Goal: Check status: Check status

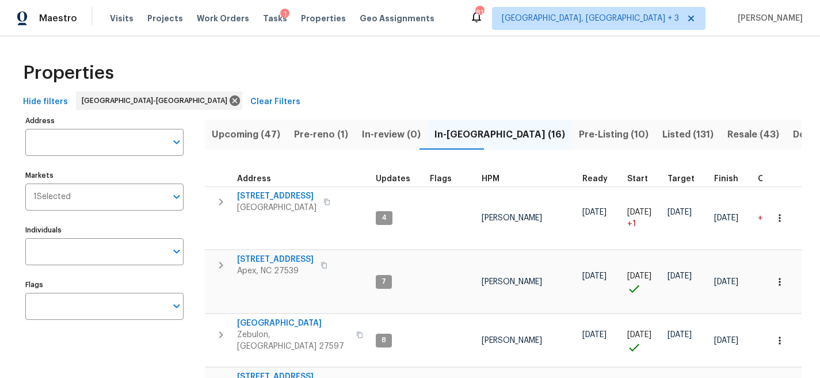
click at [289, 136] on button "Pre-reno (1)" at bounding box center [321, 135] width 68 height 30
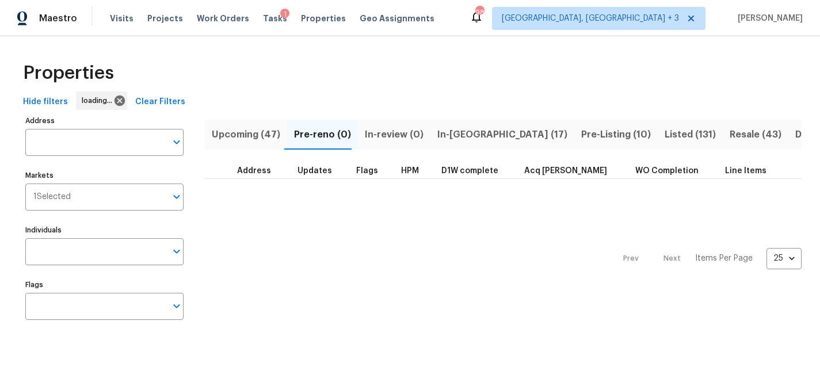
click at [480, 134] on button "In-reno (17)" at bounding box center [502, 135] width 144 height 30
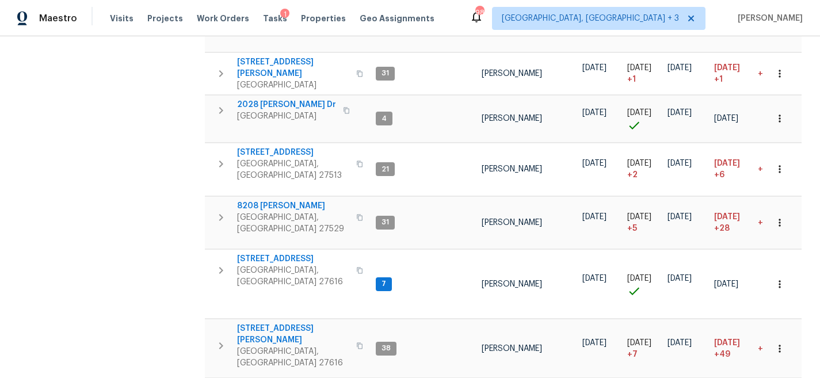
scroll to position [498, 0]
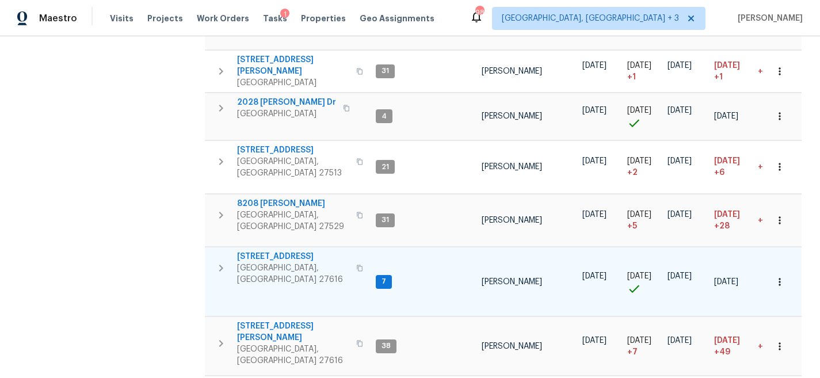
click at [242, 251] on span "[STREET_ADDRESS]" at bounding box center [293, 257] width 112 height 12
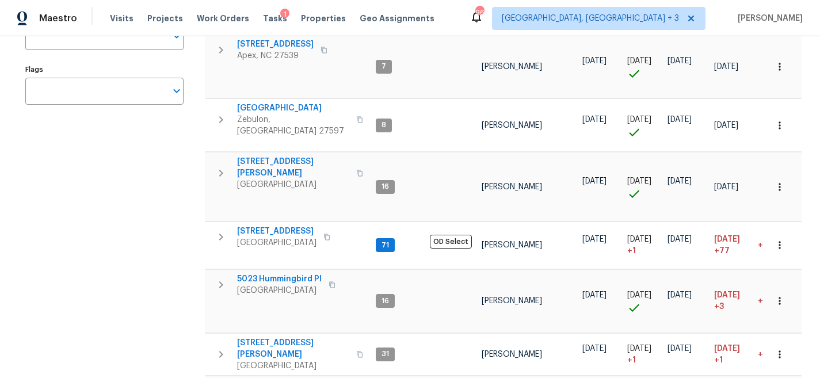
scroll to position [132, 0]
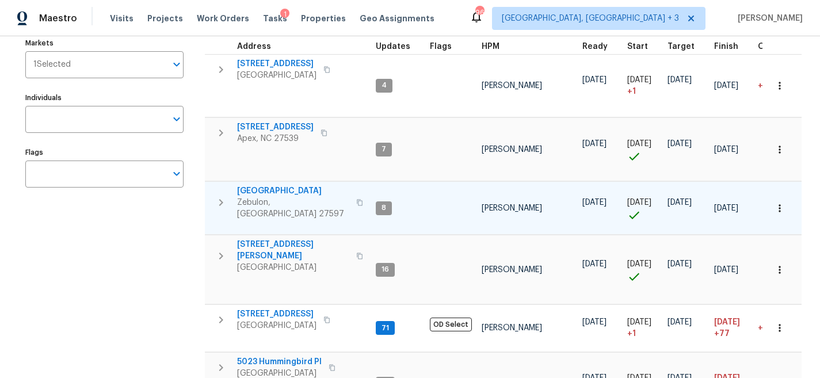
click at [224, 197] on icon "button" at bounding box center [221, 203] width 14 height 14
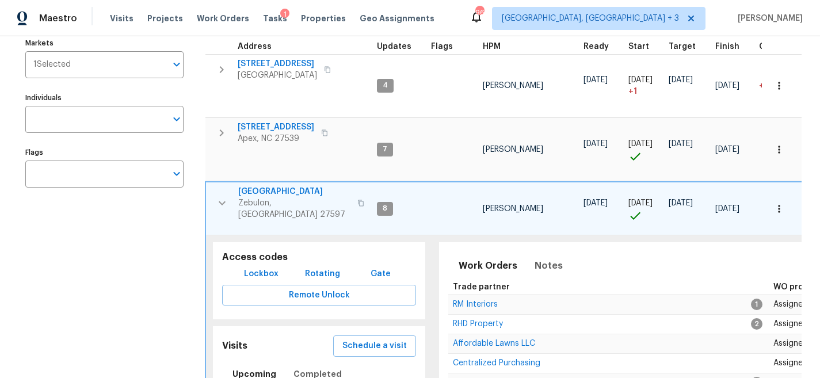
click at [270, 190] on span "[GEOGRAPHIC_DATA]" at bounding box center [294, 192] width 112 height 12
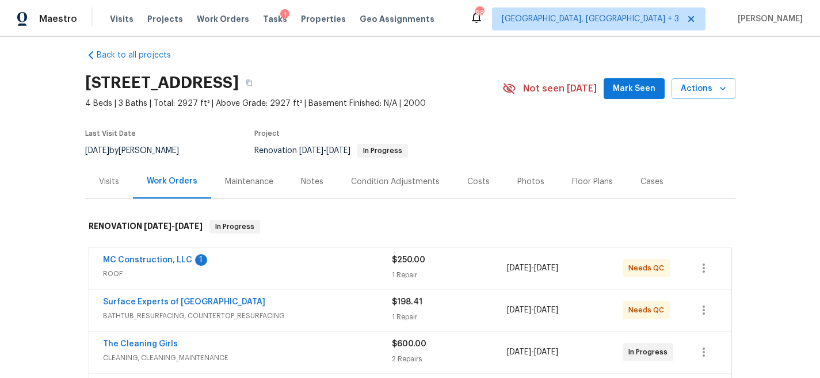
scroll to position [18, 0]
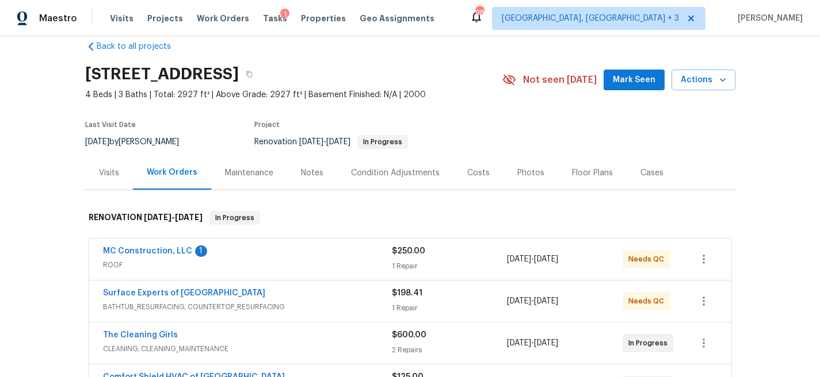
click at [478, 144] on section "8204 Coosa Ct, Raleigh, NC 27616 4 Beds | 3 Baths | Total: 2927 ft² | Above Gra…" at bounding box center [410, 107] width 650 height 97
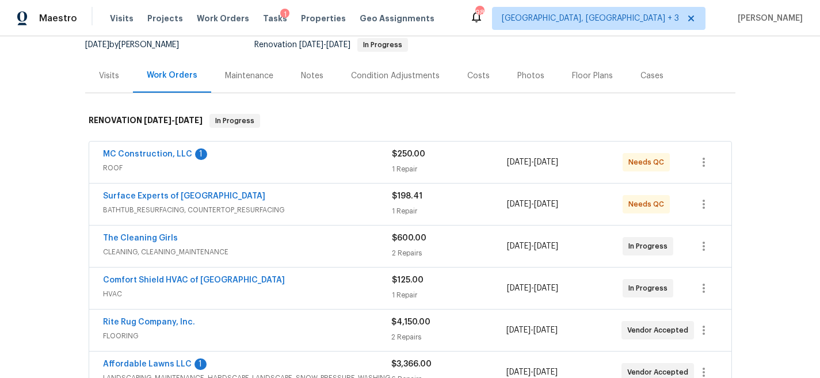
click at [301, 77] on div "Notes" at bounding box center [312, 76] width 22 height 12
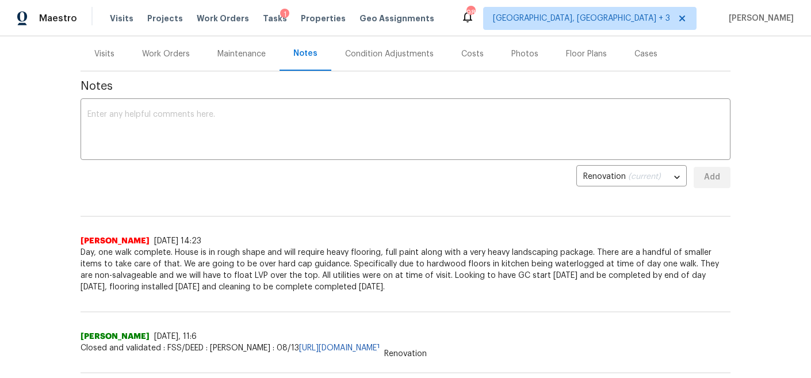
scroll to position [151, 0]
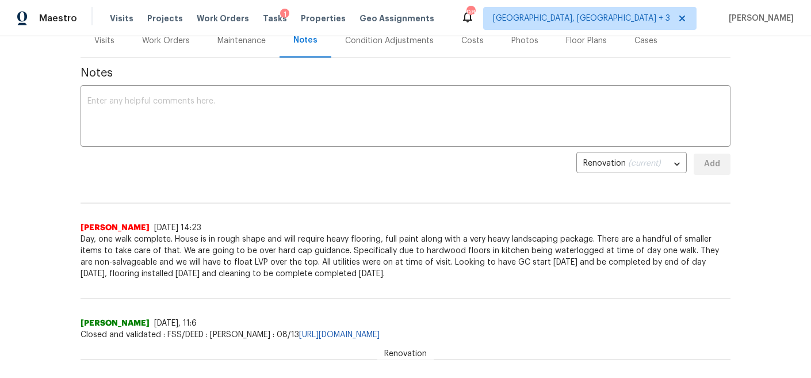
drag, startPoint x: 423, startPoint y: 273, endPoint x: 63, endPoint y: 240, distance: 361.7
click at [63, 240] on div "Back to all projects 8204 Coosa Ct, Raleigh, NC 27616 4 Beds | 3 Baths | Total:…" at bounding box center [405, 207] width 811 height 342
click at [307, 251] on span "Day, one walk complete. House is in rough shape and will require heavy flooring…" at bounding box center [406, 257] width 650 height 46
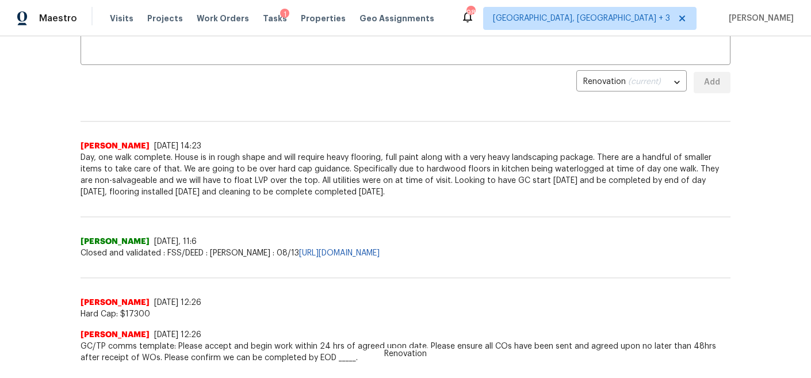
scroll to position [234, 0]
click at [108, 190] on span "Day, one walk complete. House is in rough shape and will require heavy flooring…" at bounding box center [406, 174] width 650 height 46
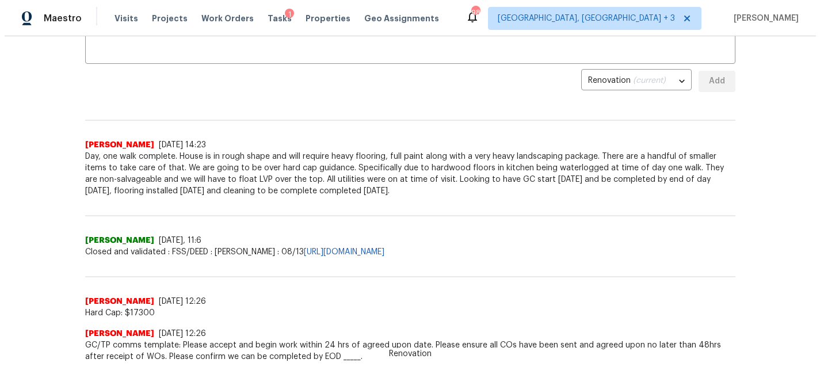
scroll to position [127, 0]
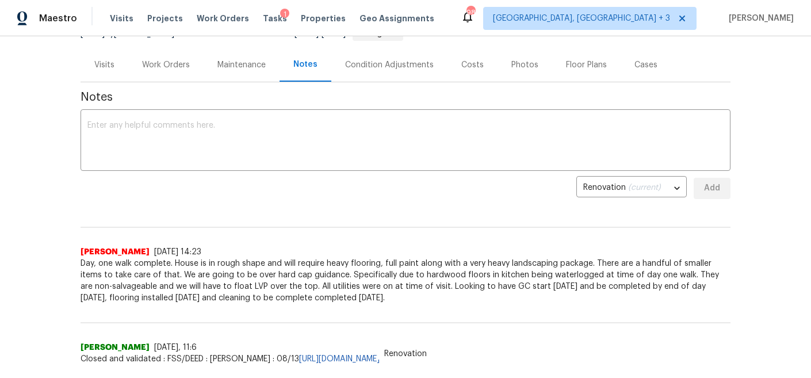
click at [171, 69] on div "Work Orders" at bounding box center [166, 65] width 48 height 12
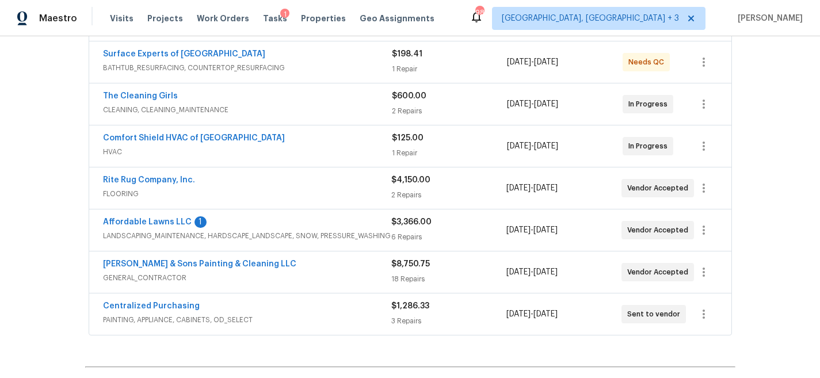
scroll to position [268, 0]
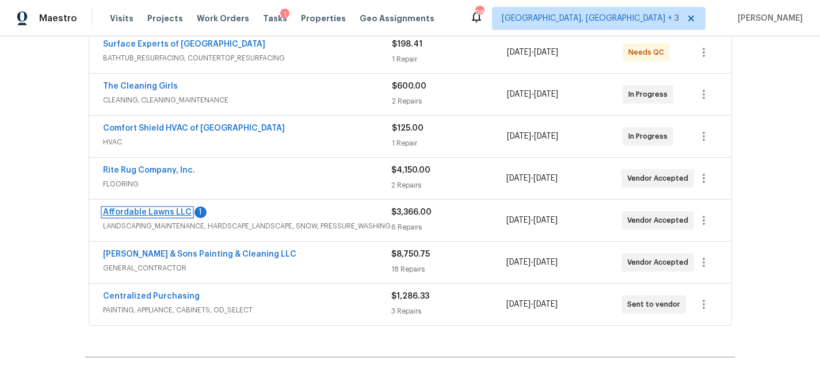
click at [162, 215] on link "Affordable Lawns LLC" at bounding box center [147, 212] width 89 height 8
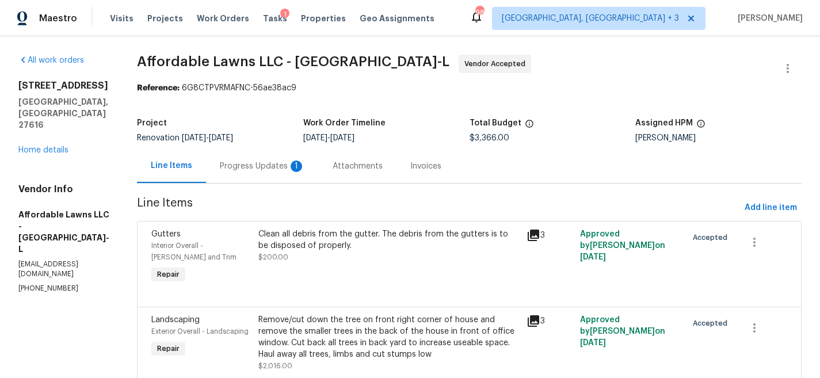
scroll to position [21, 0]
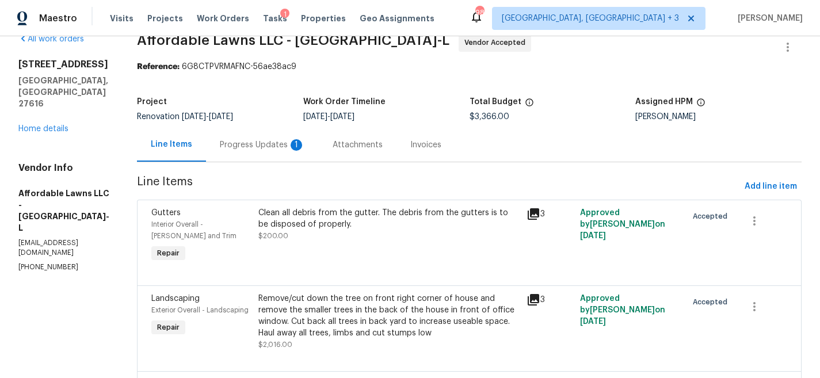
click at [255, 139] on div "Progress Updates 1" at bounding box center [262, 145] width 85 height 12
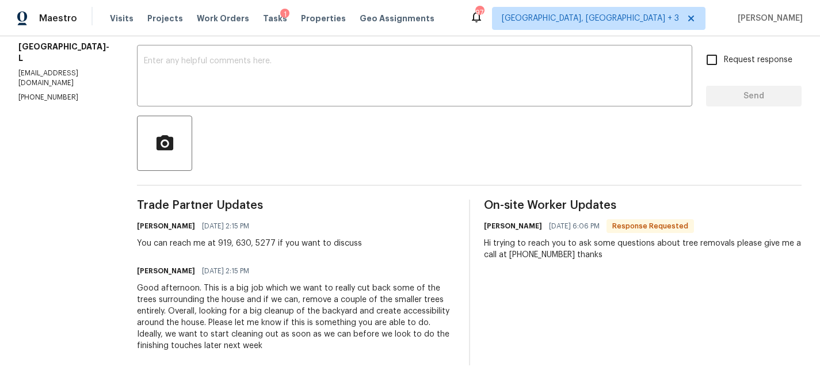
scroll to position [184, 0]
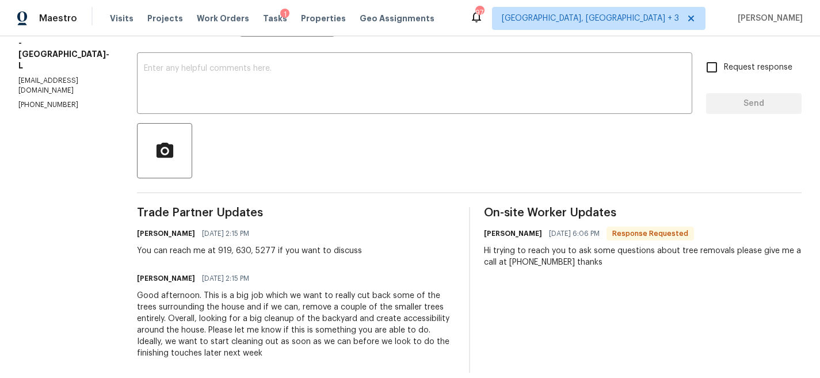
click at [589, 255] on div "Hi trying to reach you to ask some questions about tree removals please give me…" at bounding box center [643, 256] width 318 height 23
click at [548, 264] on div "Hi trying to reach you to ask some questions about tree removals please give me…" at bounding box center [643, 256] width 318 height 23
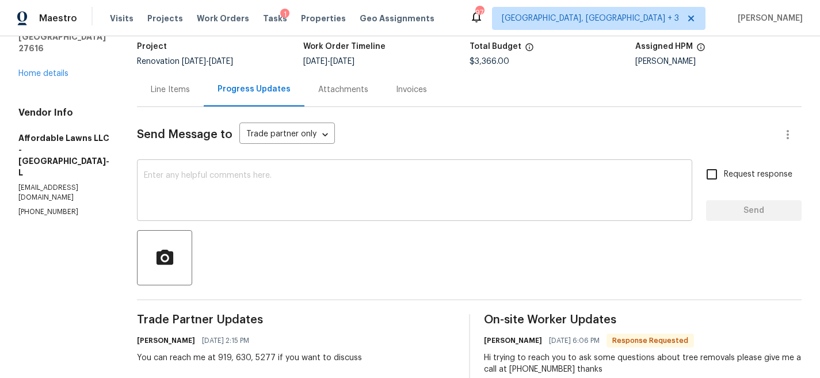
scroll to position [205, 0]
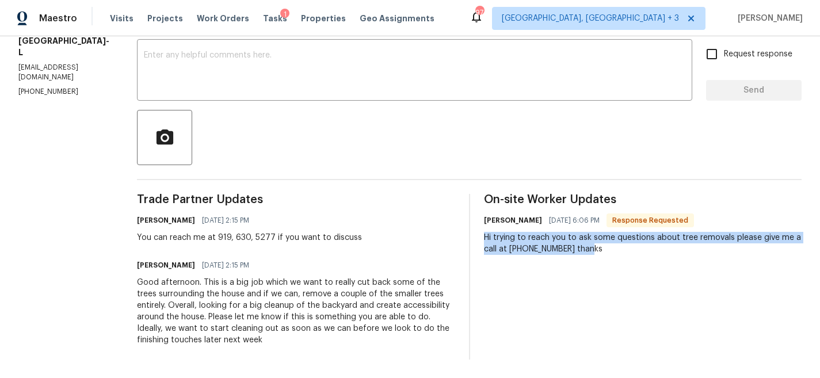
drag, startPoint x: 602, startPoint y: 240, endPoint x: 483, endPoint y: 231, distance: 119.5
click at [483, 231] on div "Trade Partner Updates Nicholas Russell 08/14/2025 2:15 PM You can reach me at 9…" at bounding box center [469, 277] width 665 height 166
click at [524, 232] on div "Hi trying to reach you to ask some questions about tree removals please give me…" at bounding box center [643, 243] width 318 height 23
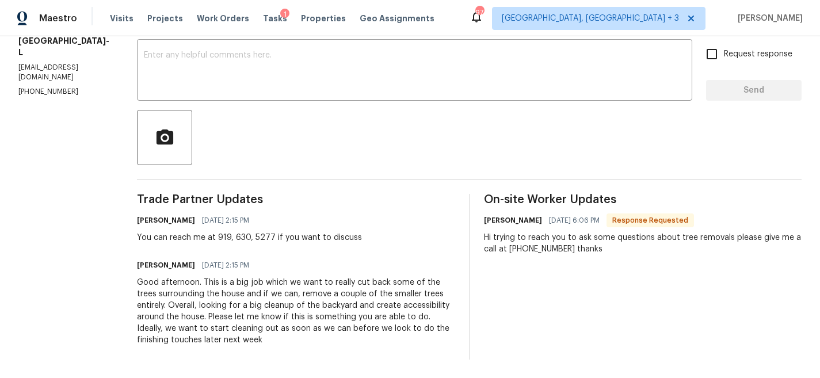
scroll to position [116, 0]
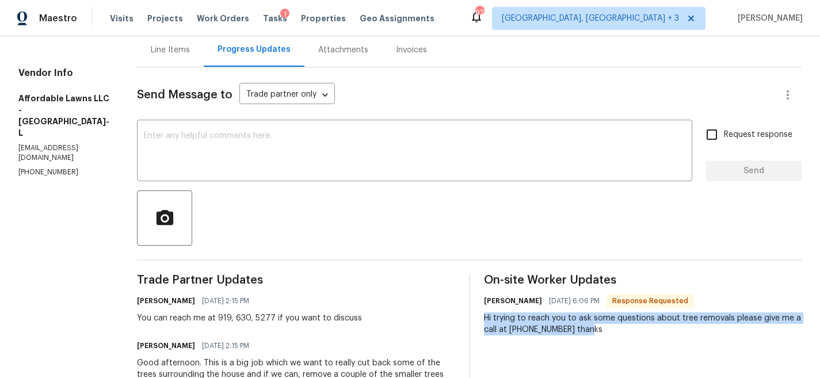
drag, startPoint x: 594, startPoint y: 330, endPoint x: 486, endPoint y: 316, distance: 109.0
click at [486, 316] on div "Hi trying to reach you to ask some questions about tree removals please give me…" at bounding box center [643, 323] width 318 height 23
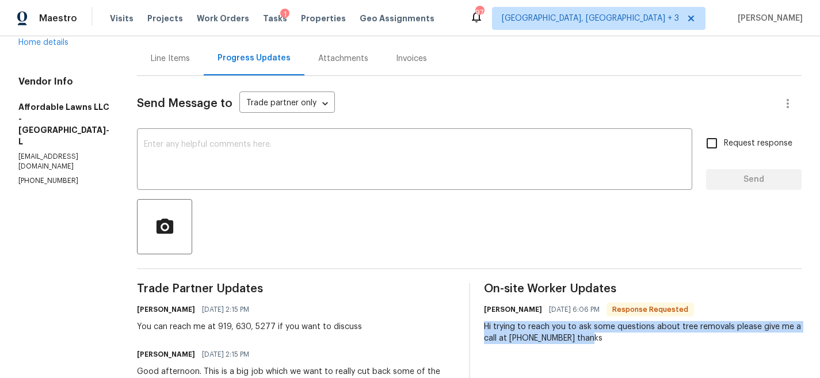
scroll to position [98, 0]
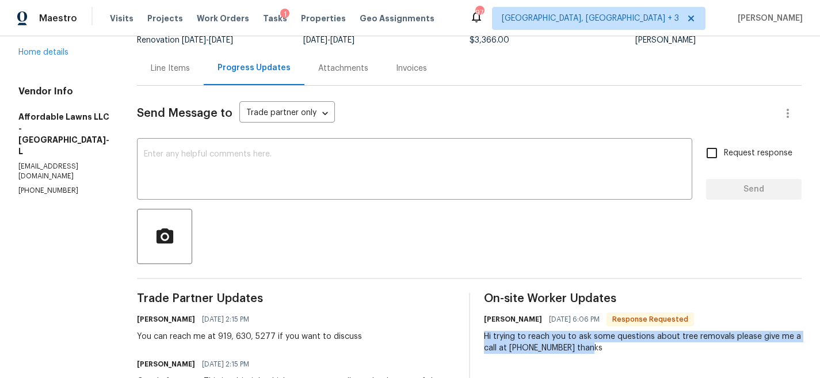
click at [551, 340] on div "Hi trying to reach you to ask some questions about tree removals please give me…" at bounding box center [643, 342] width 318 height 23
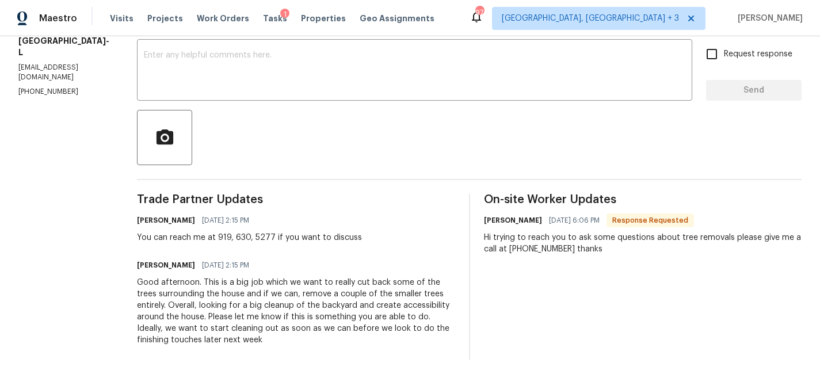
scroll to position [188, 0]
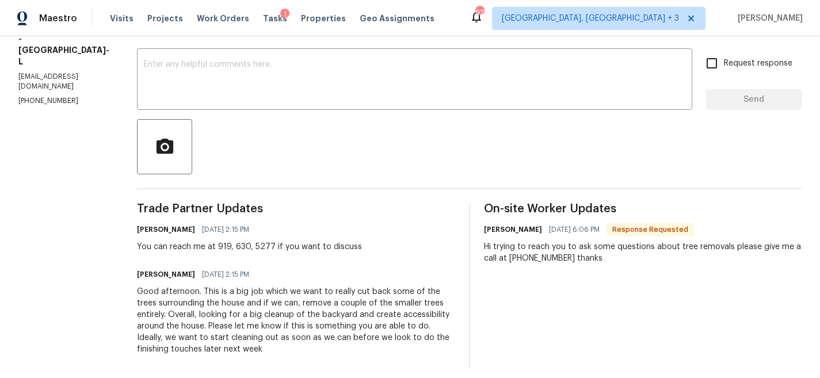
click at [593, 249] on div "Hi trying to reach you to ask some questions about tree removals please give me…" at bounding box center [643, 252] width 318 height 23
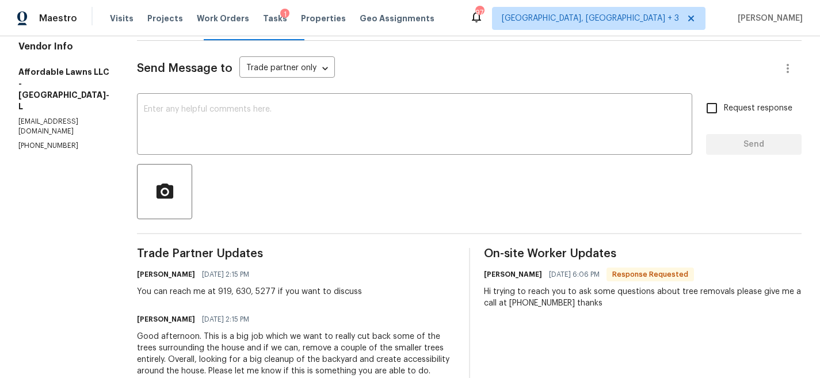
scroll to position [86, 0]
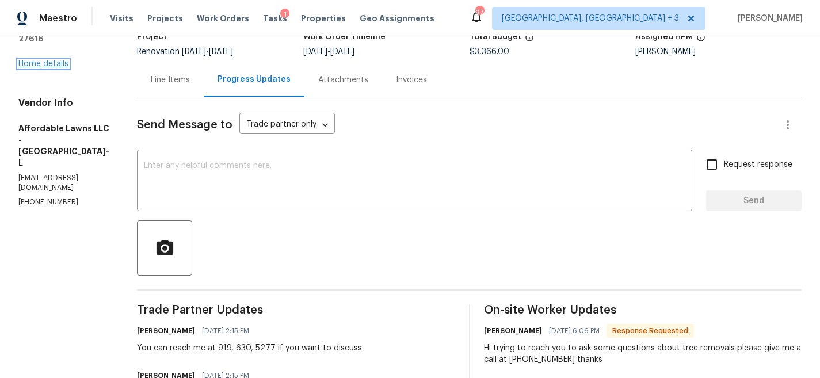
click at [52, 60] on link "Home details" at bounding box center [43, 64] width 50 height 8
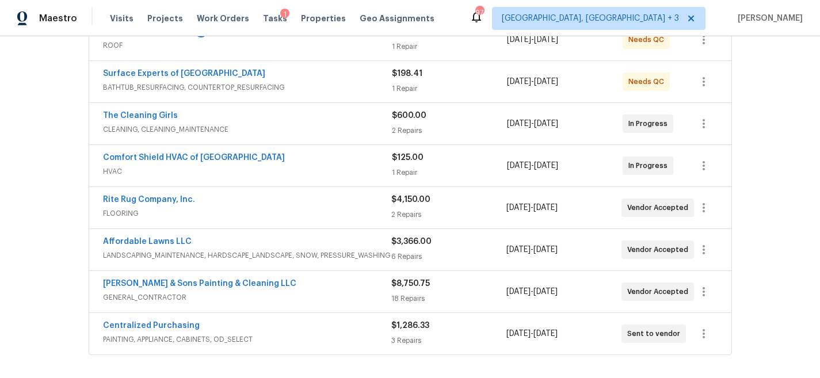
scroll to position [248, 0]
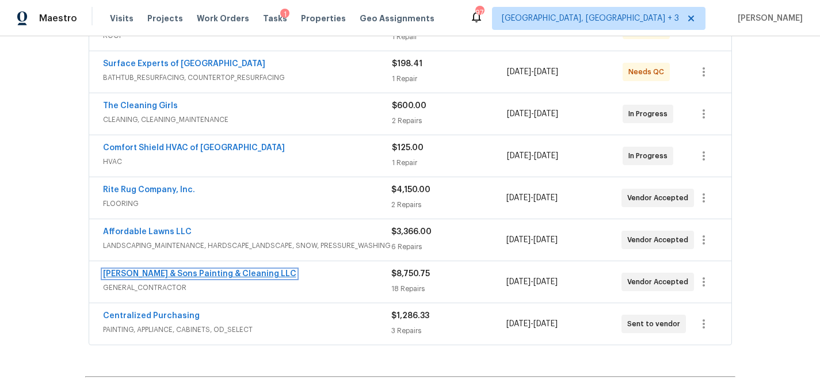
click at [167, 274] on link "Hodge & Sons Painting & Cleaning LLC" at bounding box center [199, 274] width 193 height 8
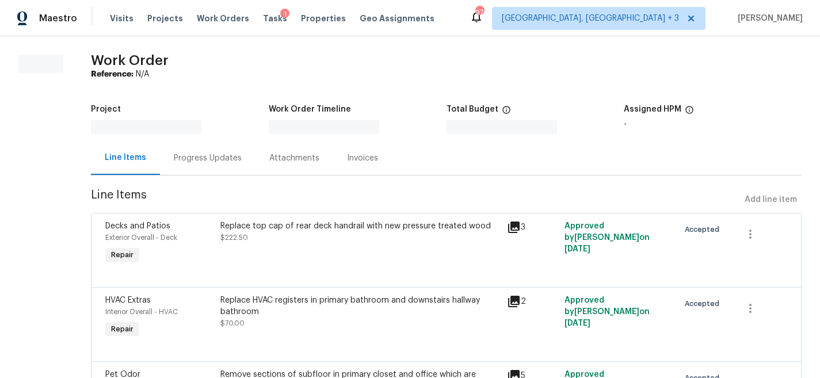
click at [441, 236] on div "Replace top cap of rear deck handrail with new pressure treated wood $222.50" at bounding box center [360, 231] width 280 height 23
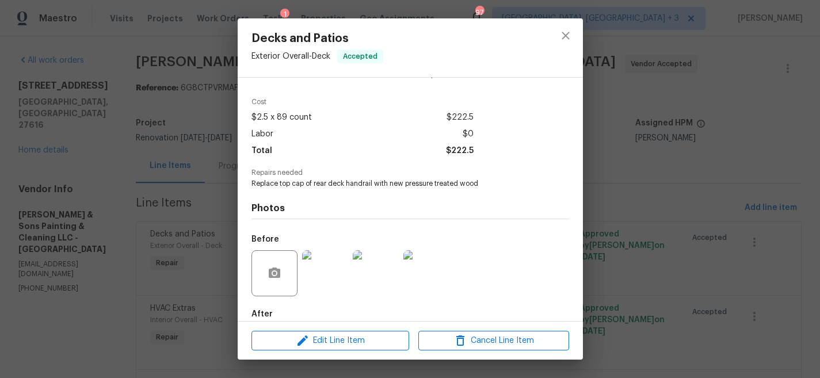
scroll to position [41, 0]
click at [337, 259] on img at bounding box center [325, 273] width 46 height 46
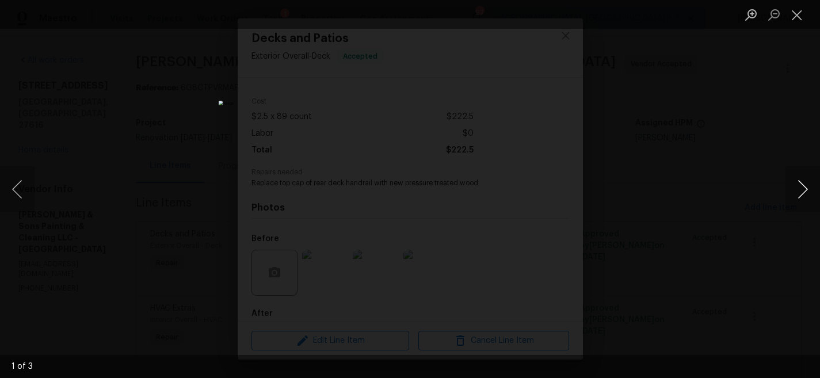
click at [796, 194] on button "Next image" at bounding box center [802, 189] width 35 height 46
click at [795, 17] on button "Close lightbox" at bounding box center [796, 15] width 23 height 20
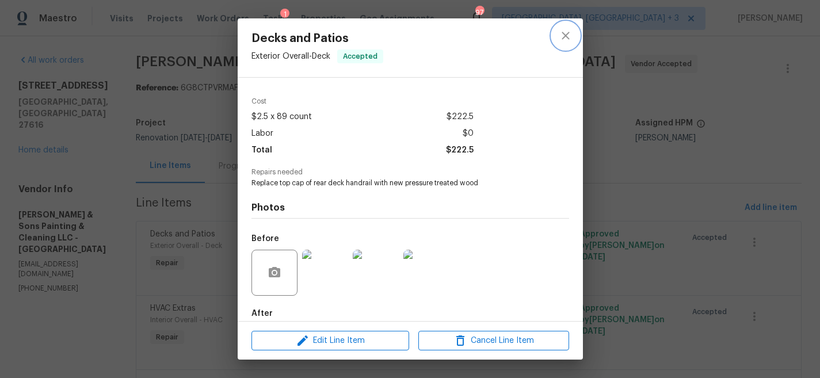
click at [564, 36] on icon "close" at bounding box center [565, 35] width 7 height 7
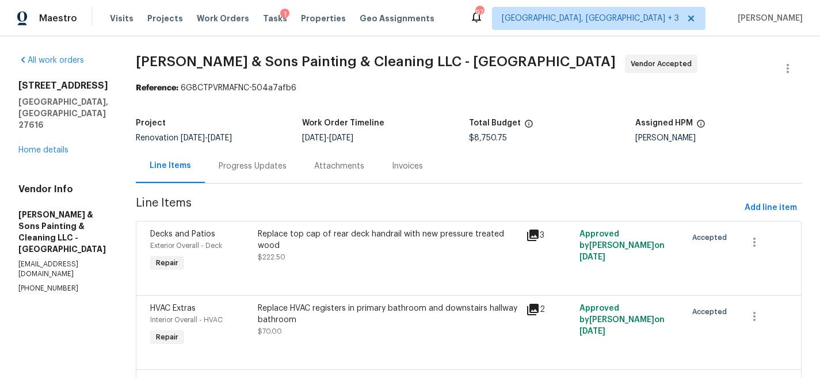
scroll to position [21, 0]
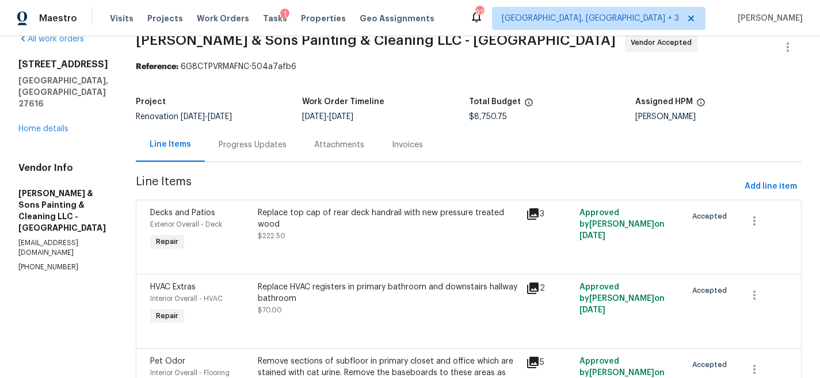
click at [527, 289] on icon at bounding box center [533, 289] width 12 height 12
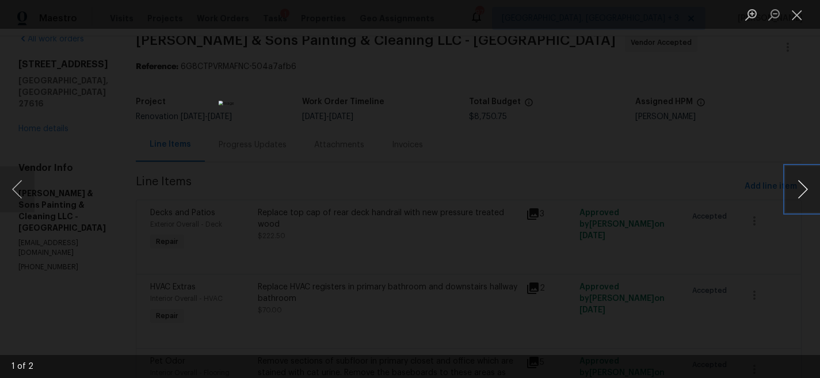
click at [811, 184] on button "Next image" at bounding box center [802, 189] width 35 height 46
click at [797, 17] on button "Close lightbox" at bounding box center [796, 15] width 23 height 20
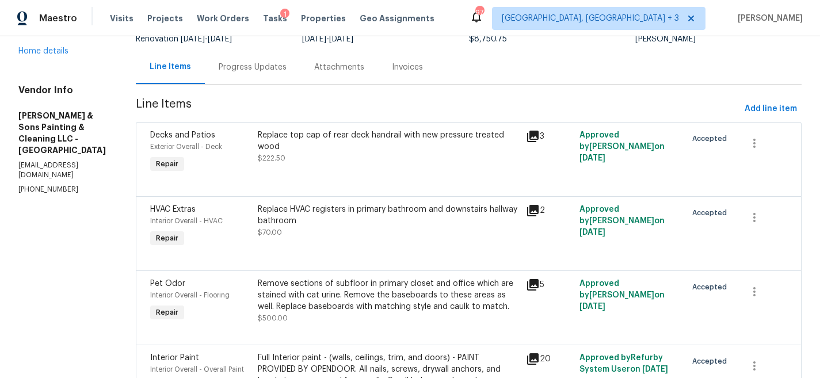
scroll to position [123, 0]
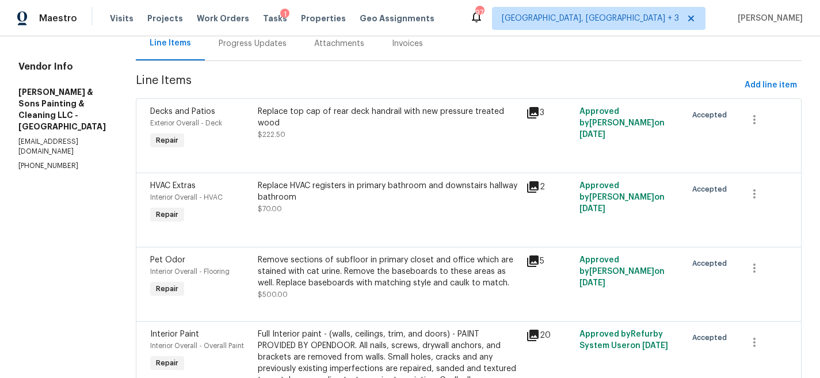
click at [526, 264] on icon at bounding box center [533, 261] width 14 height 14
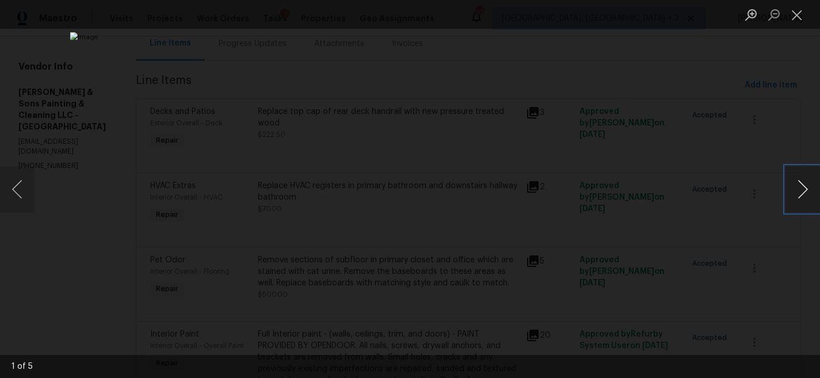
click at [802, 182] on button "Next image" at bounding box center [802, 189] width 35 height 46
click at [806, 184] on button "Next image" at bounding box center [802, 189] width 35 height 46
click at [795, 175] on button "Next image" at bounding box center [802, 189] width 35 height 46
click at [806, 23] on button "Close lightbox" at bounding box center [796, 15] width 23 height 20
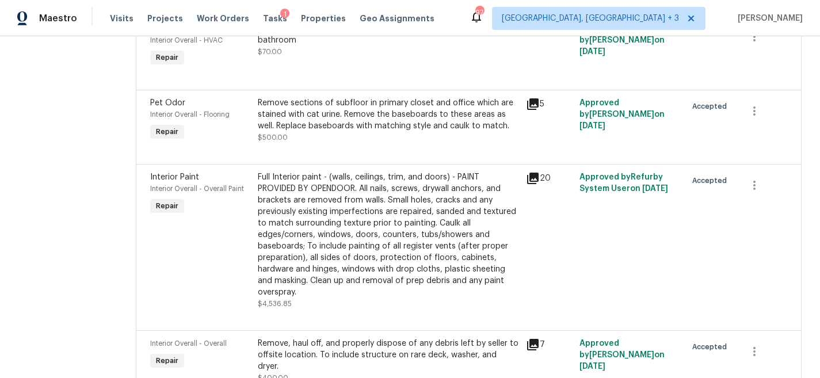
scroll to position [231, 0]
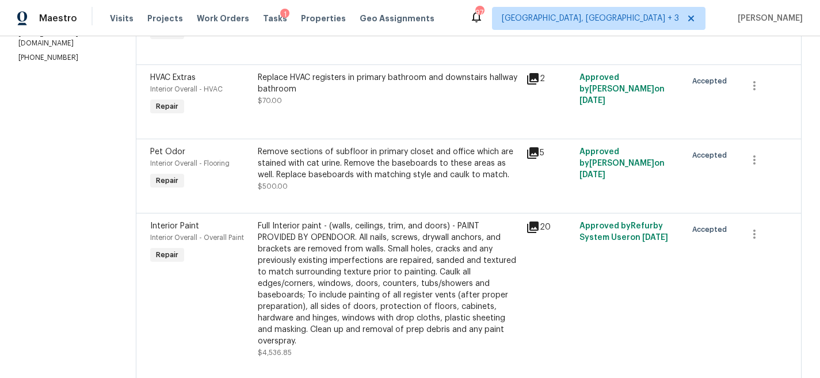
click at [527, 230] on icon at bounding box center [533, 228] width 12 height 12
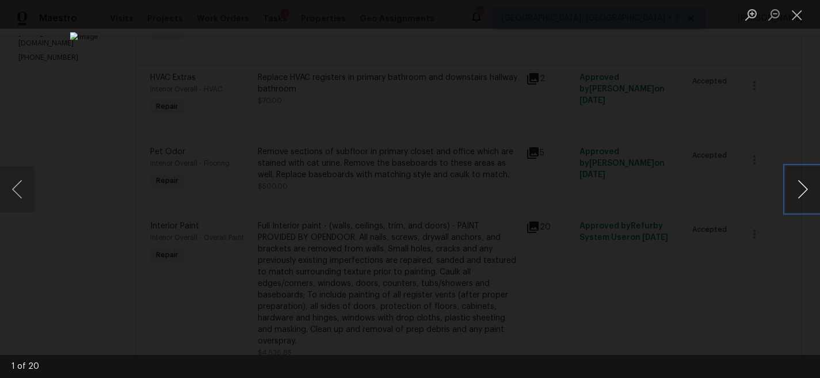
click at [806, 192] on button "Next image" at bounding box center [802, 189] width 35 height 46
click at [805, 192] on button "Next image" at bounding box center [802, 189] width 35 height 46
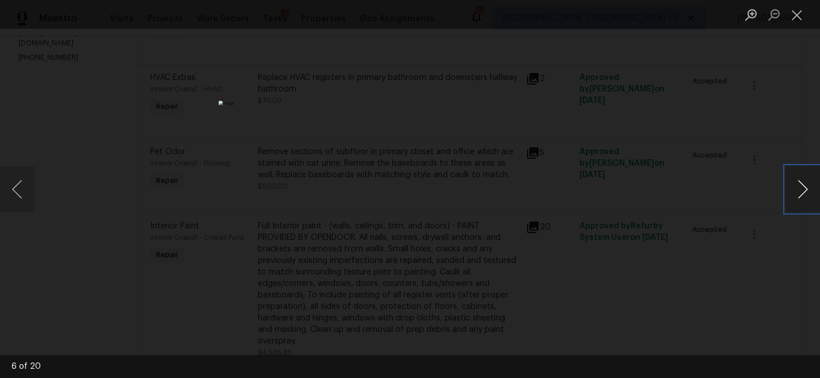
click at [805, 192] on button "Next image" at bounding box center [802, 189] width 35 height 46
click at [796, 17] on button "Close lightbox" at bounding box center [796, 15] width 23 height 20
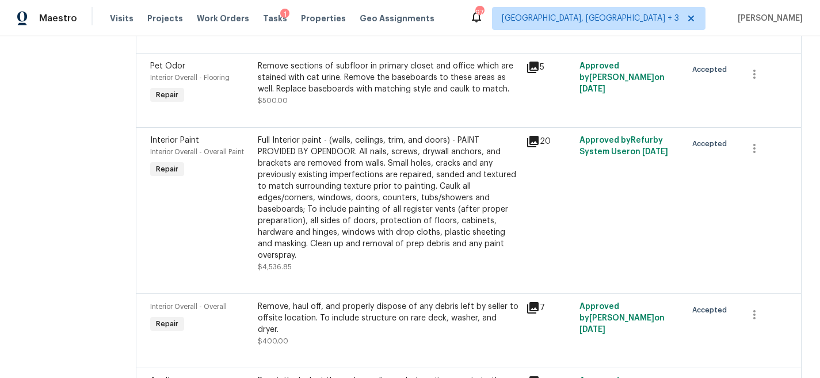
scroll to position [258, 0]
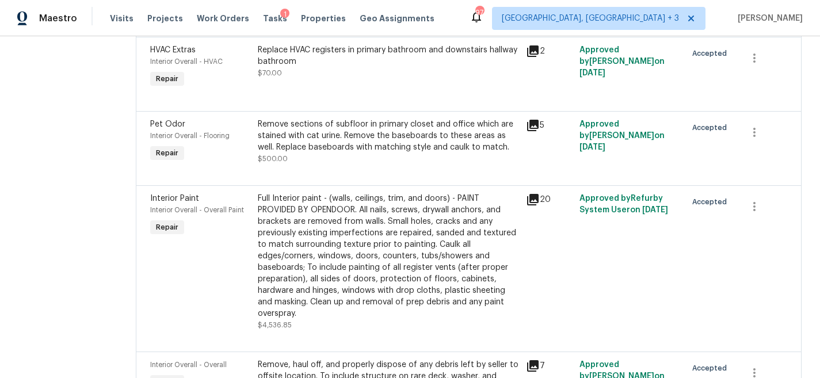
click at [329, 287] on div "Full Interior paint - (walls, ceilings, trim, and doors) - PAINT PROVIDED BY OP…" at bounding box center [388, 256] width 261 height 127
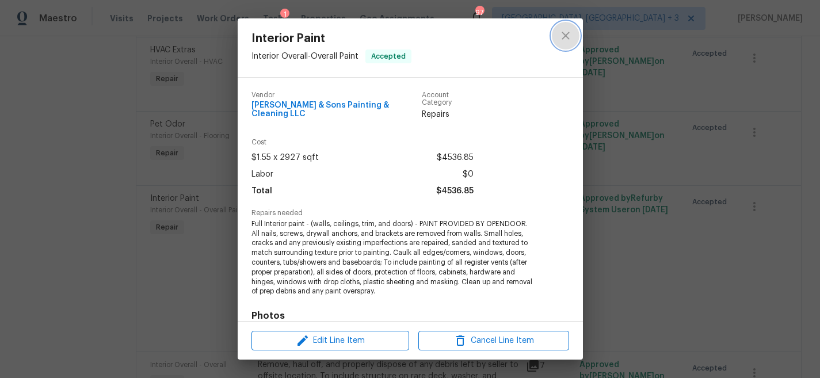
click at [562, 36] on icon "close" at bounding box center [566, 36] width 14 height 14
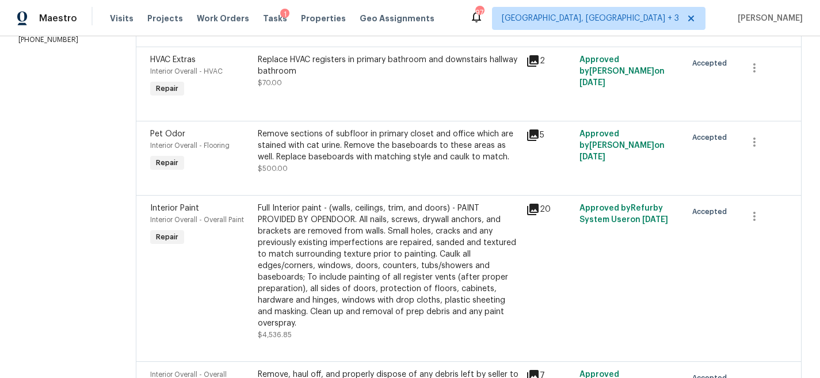
scroll to position [261, 0]
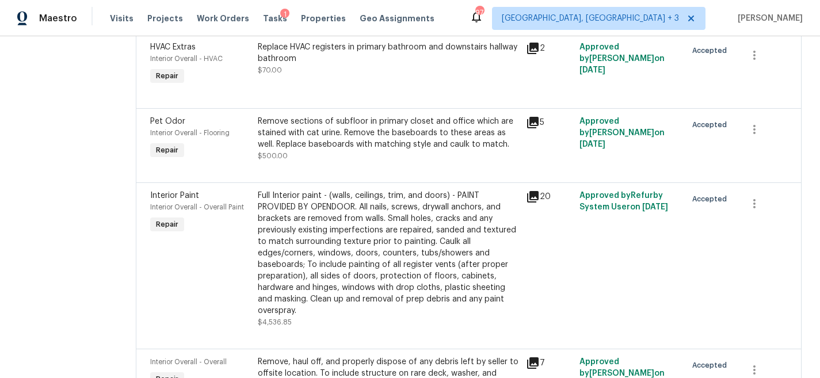
click at [481, 17] on div "Maestro Visits Projects Work Orders Tasks 1 Properties Geo Assignments 97 Green…" at bounding box center [410, 18] width 820 height 36
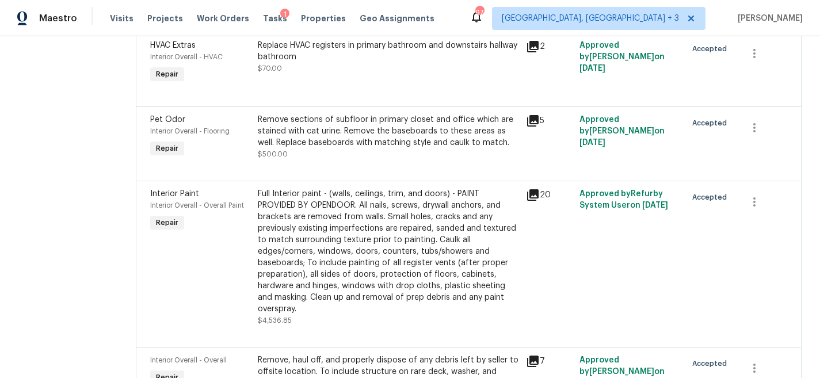
scroll to position [264, 0]
click at [362, 216] on div "Full Interior paint - (walls, ceilings, trim, and doors) - PAINT PROVIDED BY OP…" at bounding box center [388, 251] width 261 height 127
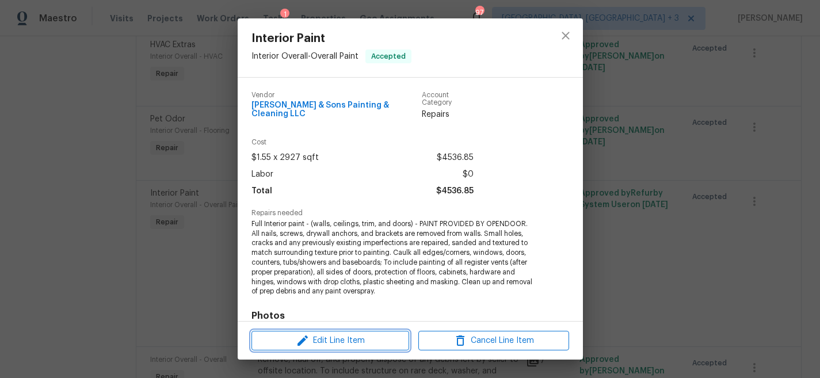
click at [300, 341] on icon "button" at bounding box center [302, 340] width 10 height 10
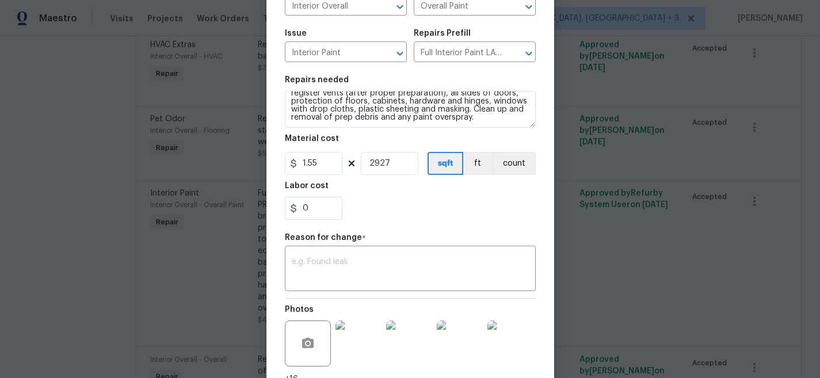
scroll to position [0, 0]
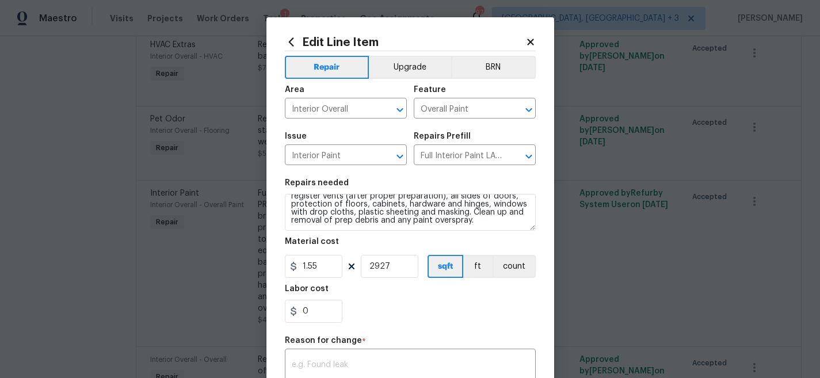
click at [527, 41] on icon at bounding box center [530, 42] width 6 height 6
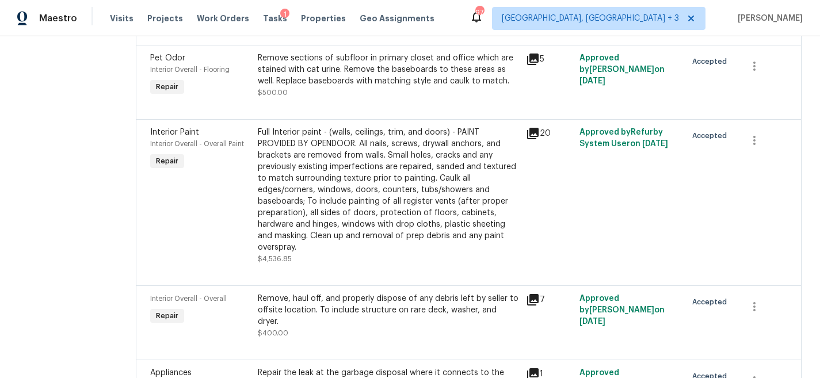
scroll to position [427, 0]
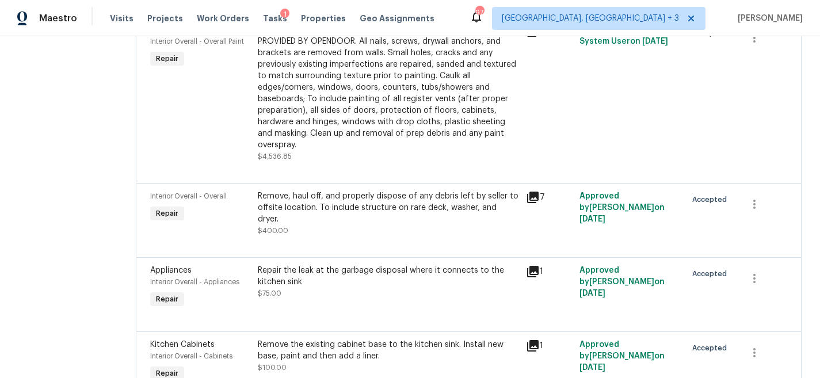
click at [526, 190] on icon at bounding box center [533, 197] width 14 height 14
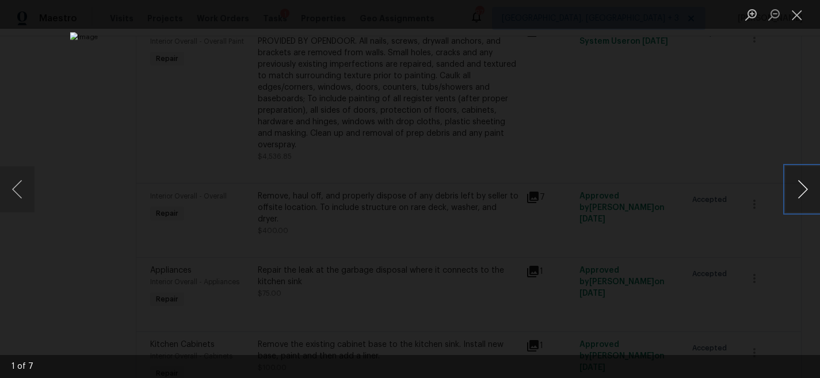
click at [801, 190] on button "Next image" at bounding box center [802, 189] width 35 height 46
click at [803, 185] on button "Next image" at bounding box center [802, 189] width 35 height 46
click at [807, 192] on button "Next image" at bounding box center [802, 189] width 35 height 46
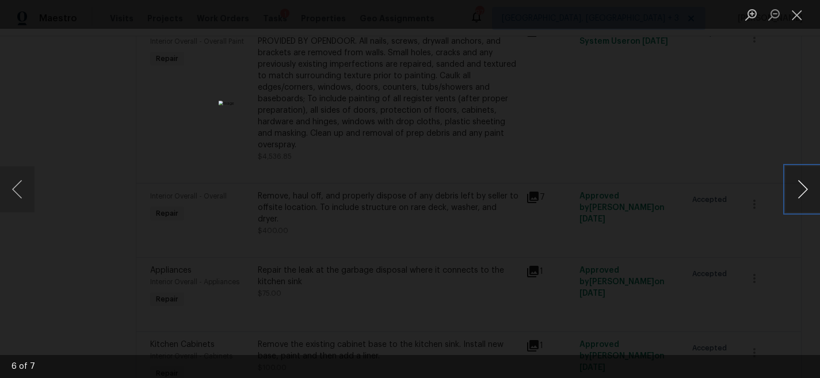
click at [807, 192] on button "Next image" at bounding box center [802, 189] width 35 height 46
click at [794, 20] on button "Close lightbox" at bounding box center [796, 15] width 23 height 20
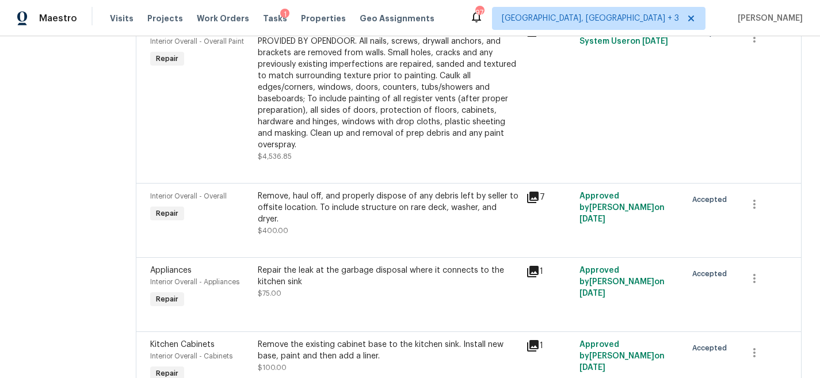
click at [318, 265] on div "Repair the leak at the garbage disposal where it connects to the kitchen sink" at bounding box center [388, 276] width 261 height 23
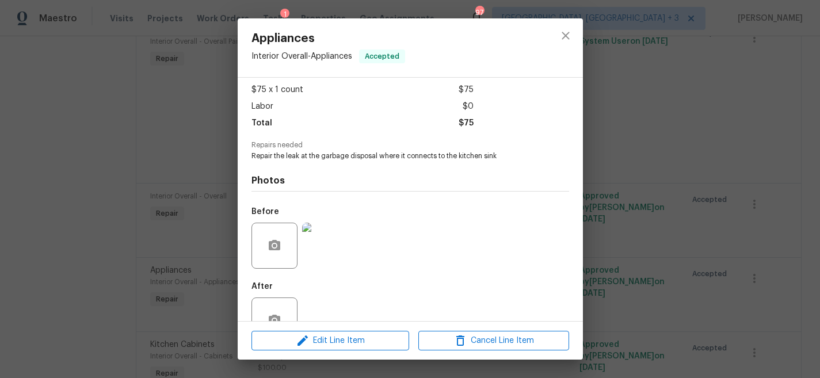
scroll to position [74, 0]
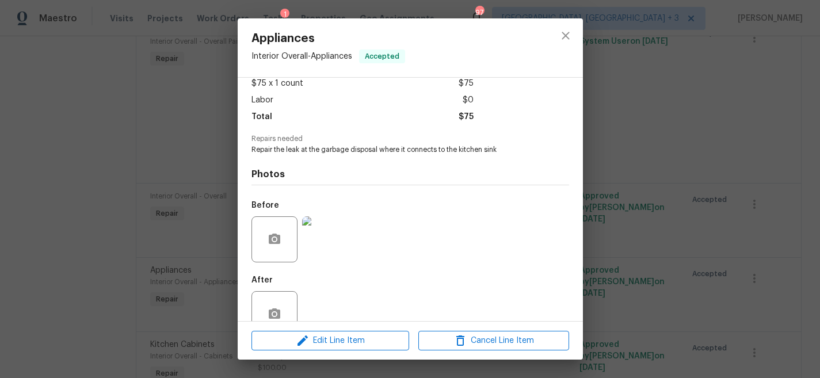
click at [318, 236] on img at bounding box center [325, 239] width 46 height 46
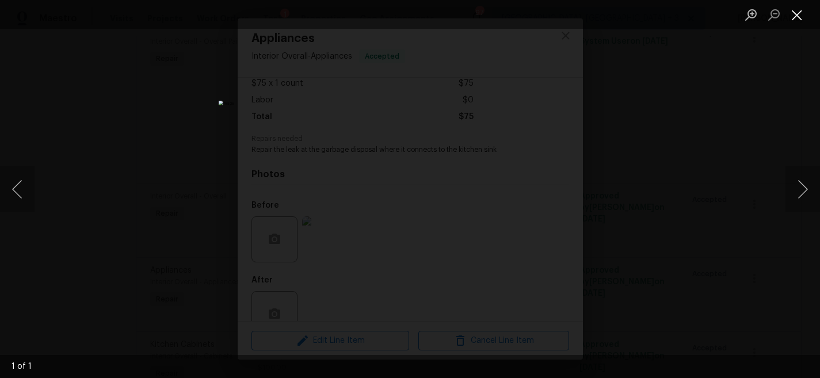
click at [791, 16] on button "Close lightbox" at bounding box center [796, 15] width 23 height 20
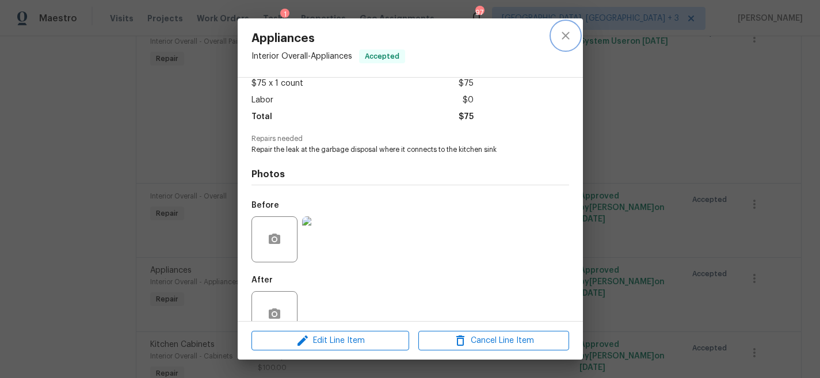
click at [564, 37] on icon "close" at bounding box center [565, 35] width 7 height 7
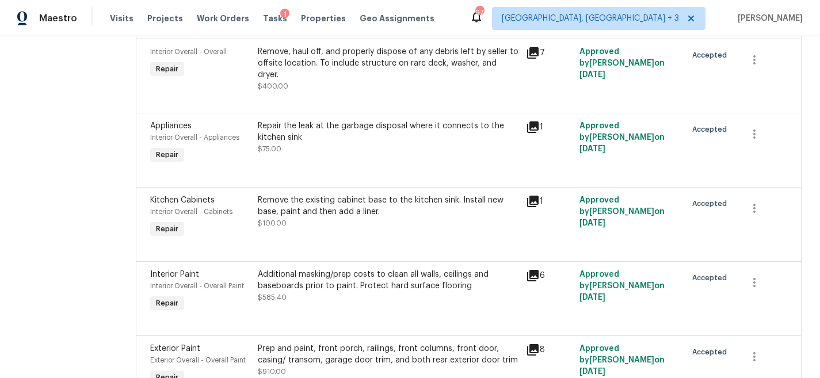
scroll to position [573, 0]
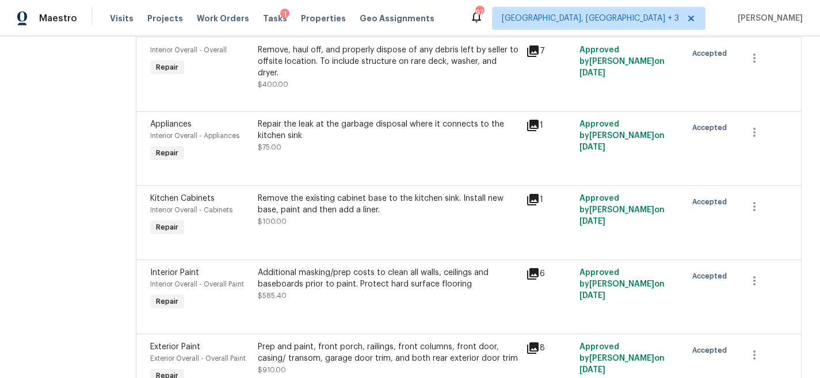
click at [391, 193] on div "Remove the existing cabinet base to the kitchen sink. Install new base, paint a…" at bounding box center [388, 204] width 261 height 23
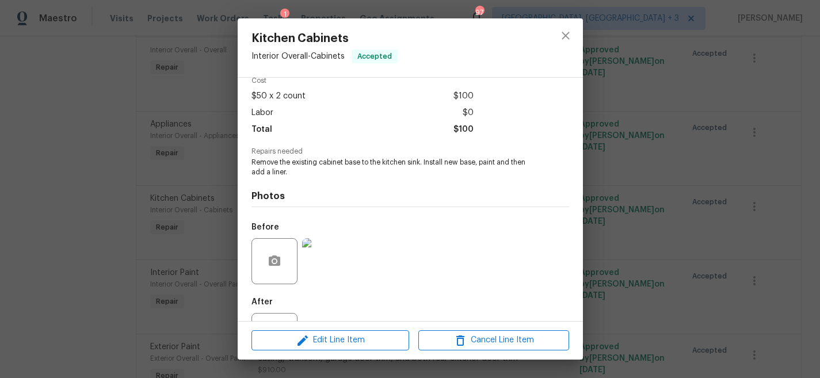
scroll to position [104, 0]
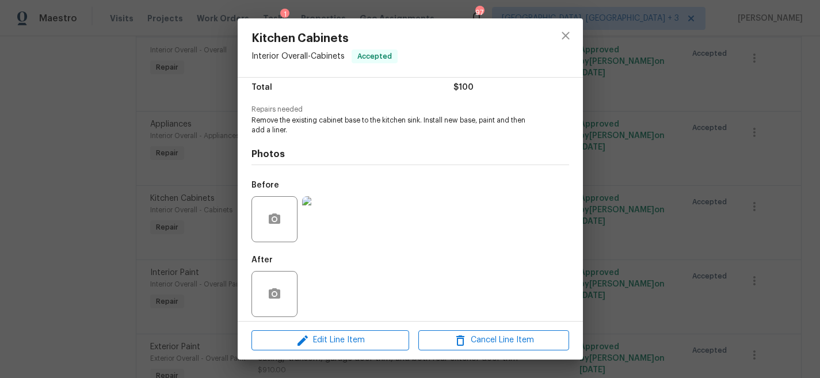
click at [333, 207] on img at bounding box center [325, 219] width 46 height 46
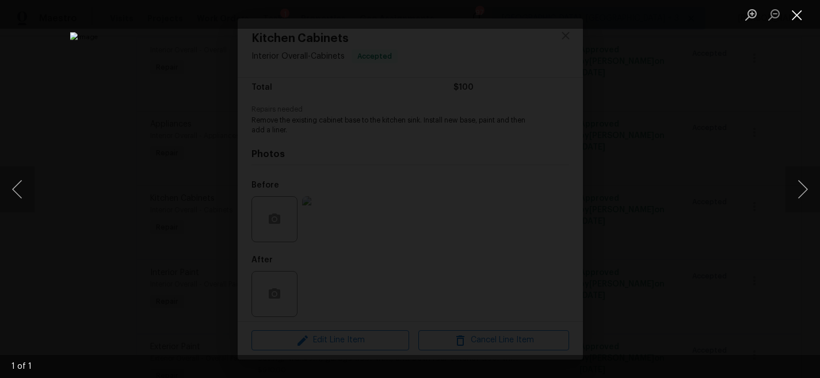
click at [794, 17] on button "Close lightbox" at bounding box center [796, 15] width 23 height 20
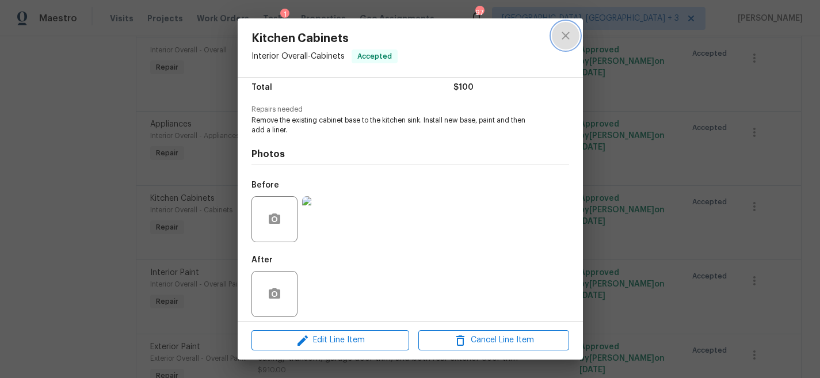
click at [567, 32] on icon "close" at bounding box center [566, 36] width 14 height 14
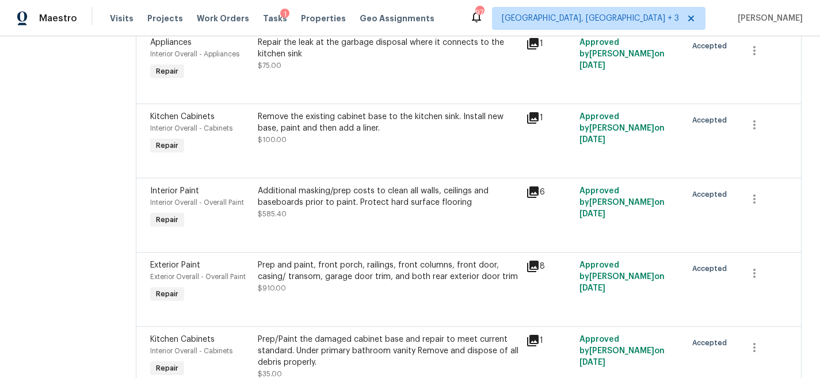
scroll to position [657, 0]
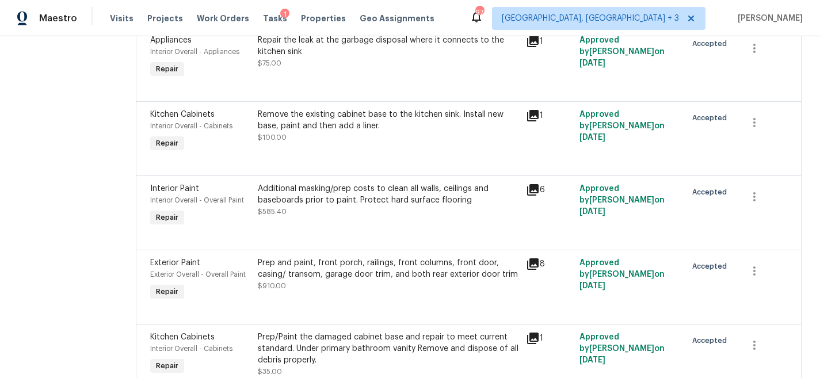
click at [417, 183] on div "Additional masking/prep costs to clean all walls, ceilings and baseboards prior…" at bounding box center [388, 194] width 261 height 23
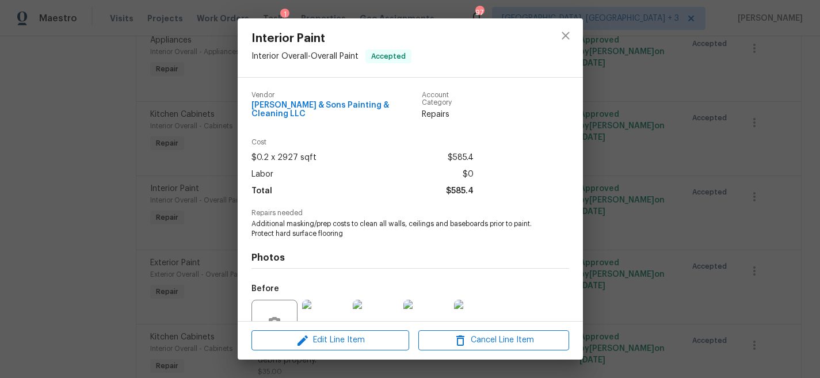
scroll to position [104, 0]
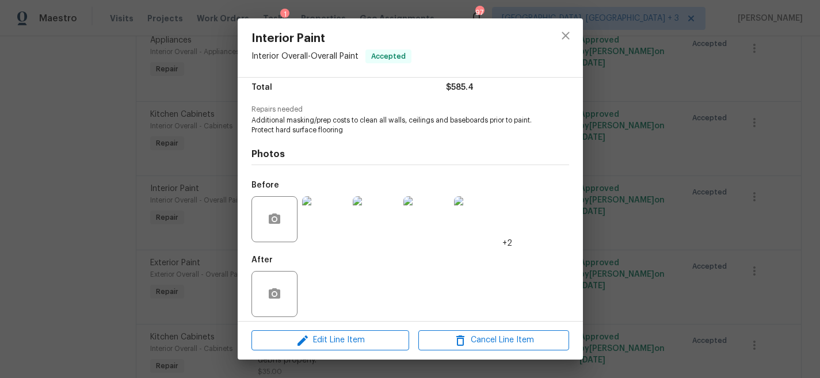
click at [321, 215] on img at bounding box center [325, 219] width 46 height 46
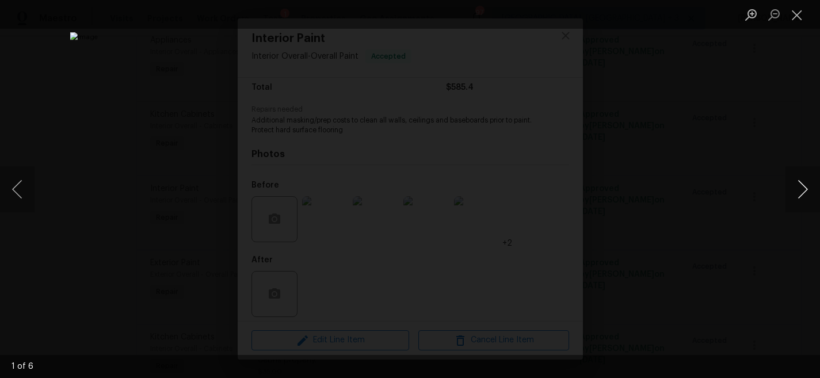
click at [806, 190] on button "Next image" at bounding box center [802, 189] width 35 height 46
click at [807, 189] on button "Next image" at bounding box center [802, 189] width 35 height 46
click at [806, 188] on button "Next image" at bounding box center [802, 189] width 35 height 46
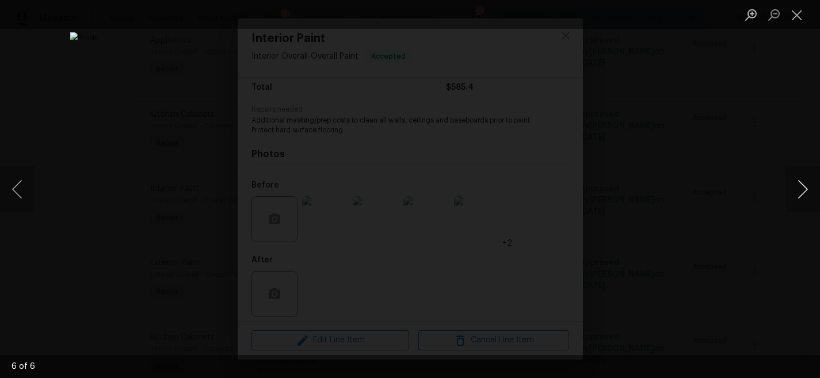
click at [806, 188] on button "Next image" at bounding box center [802, 189] width 35 height 46
click at [806, 20] on button "Close lightbox" at bounding box center [796, 15] width 23 height 20
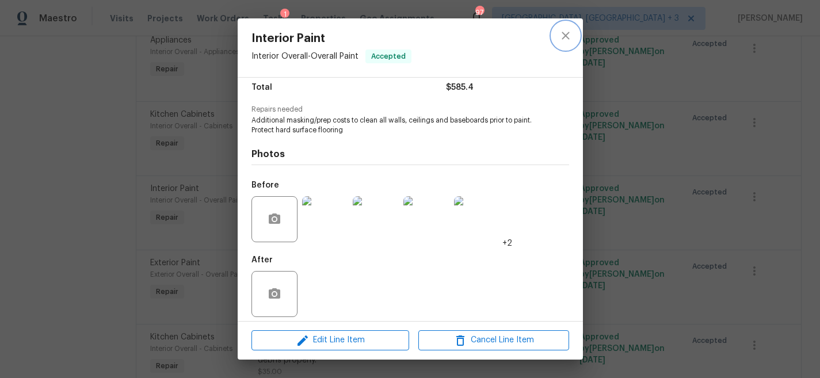
click at [563, 32] on icon "close" at bounding box center [566, 36] width 14 height 14
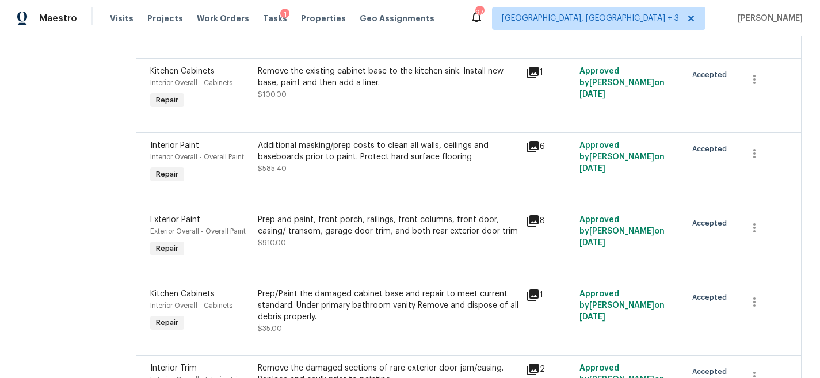
scroll to position [720, 0]
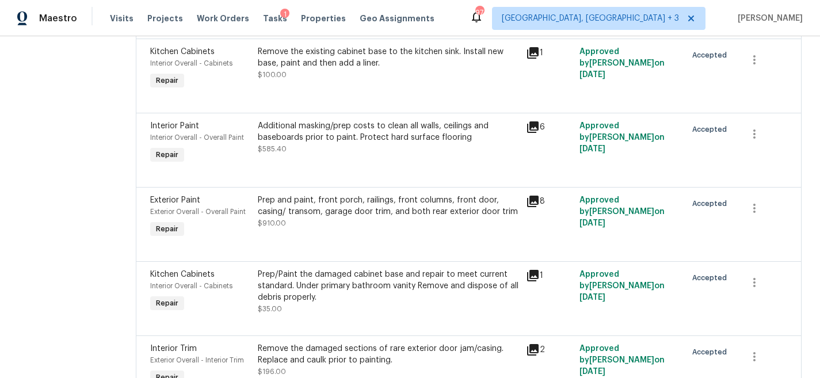
click at [526, 194] on icon at bounding box center [533, 201] width 14 height 14
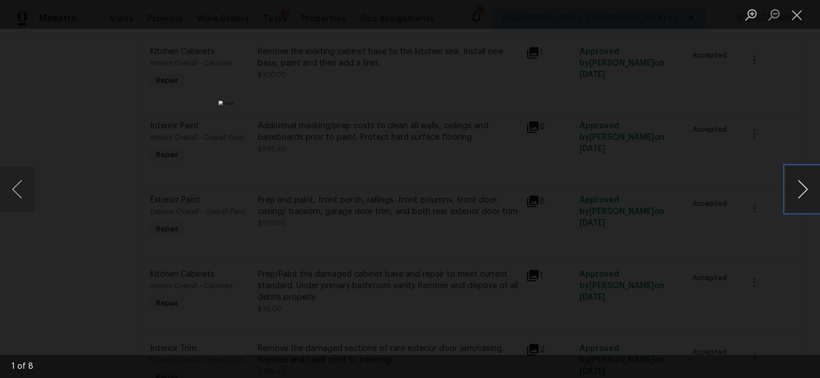
click at [800, 184] on button "Next image" at bounding box center [802, 189] width 35 height 46
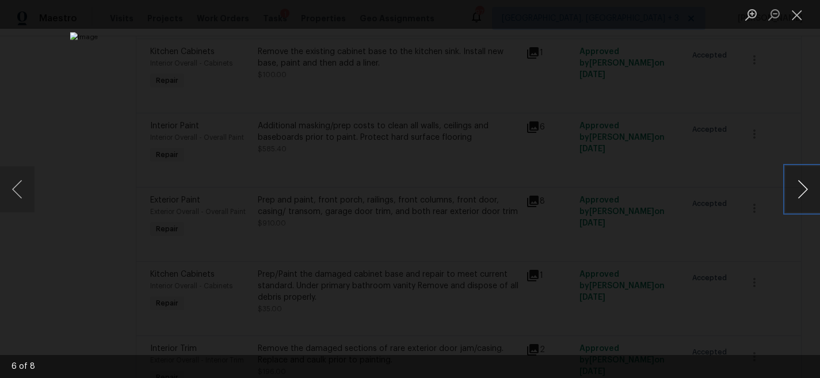
click at [800, 184] on button "Next image" at bounding box center [802, 189] width 35 height 46
click at [804, 15] on button "Close lightbox" at bounding box center [796, 15] width 23 height 20
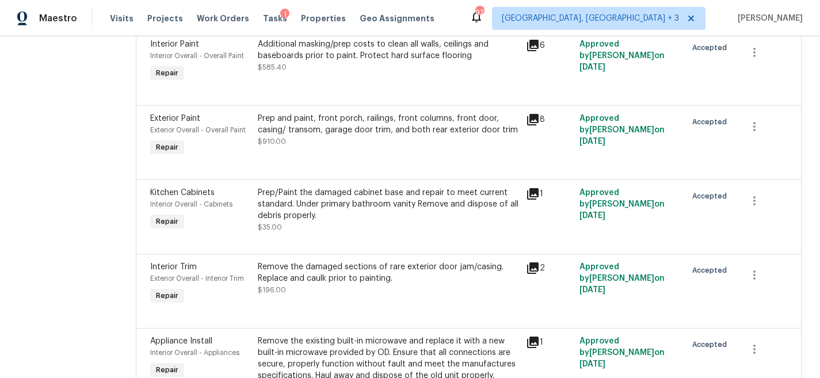
scroll to position [803, 0]
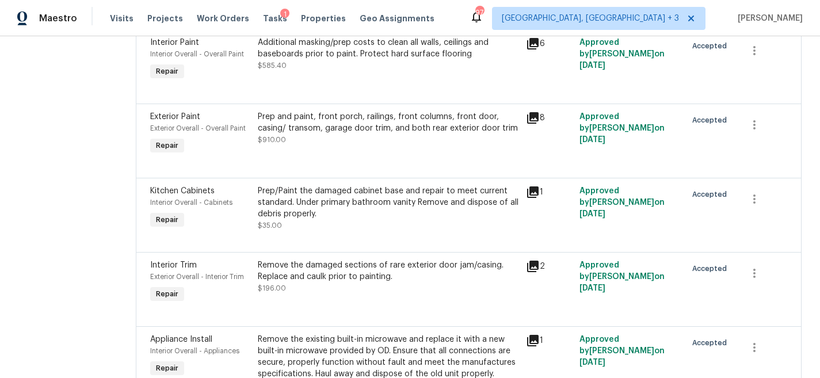
click at [387, 185] on div "Prep/Paint the damaged cabinet base and repair to meet current standard. Under …" at bounding box center [388, 202] width 261 height 35
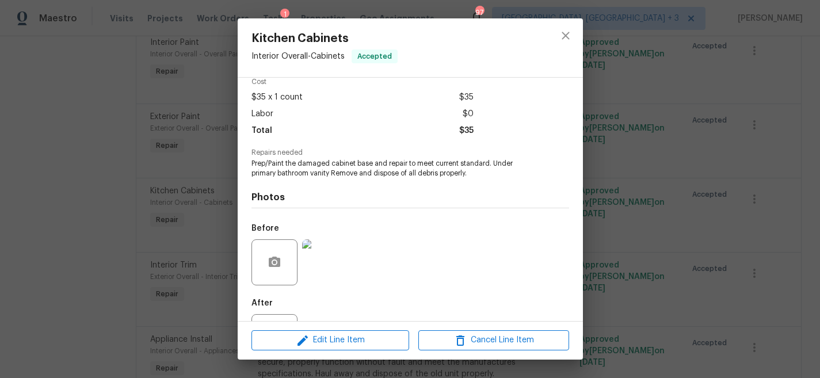
scroll to position [91, 0]
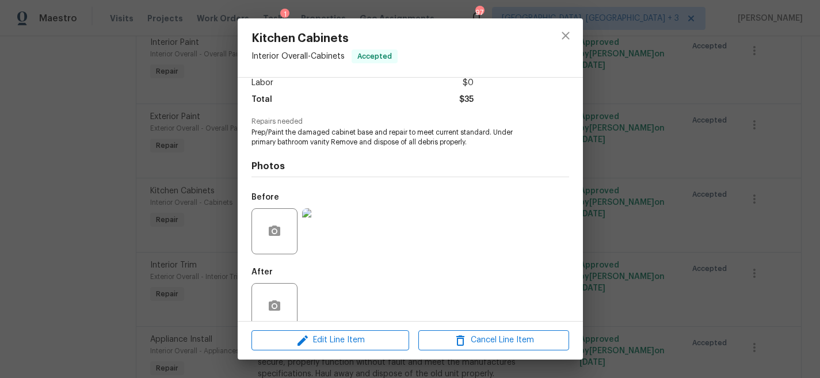
click at [322, 224] on img at bounding box center [325, 231] width 46 height 46
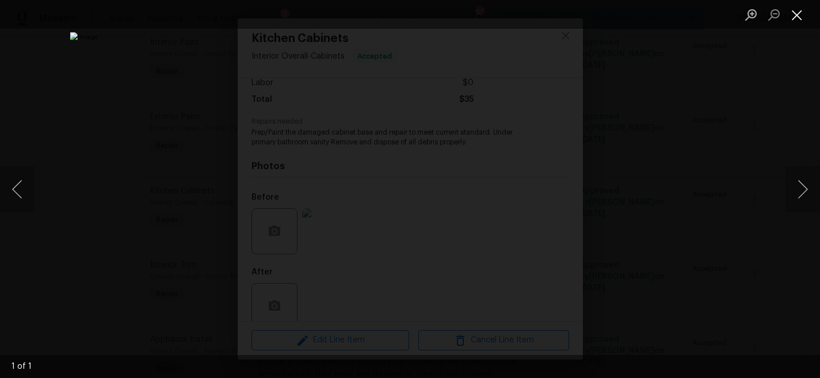
click at [800, 16] on button "Close lightbox" at bounding box center [796, 15] width 23 height 20
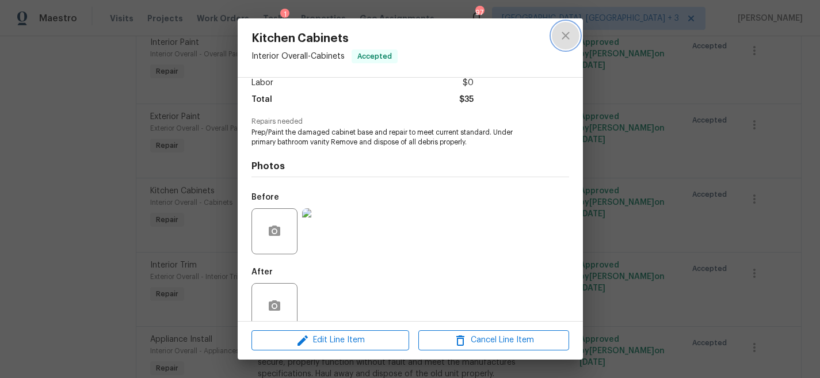
click at [568, 39] on icon "close" at bounding box center [565, 35] width 7 height 7
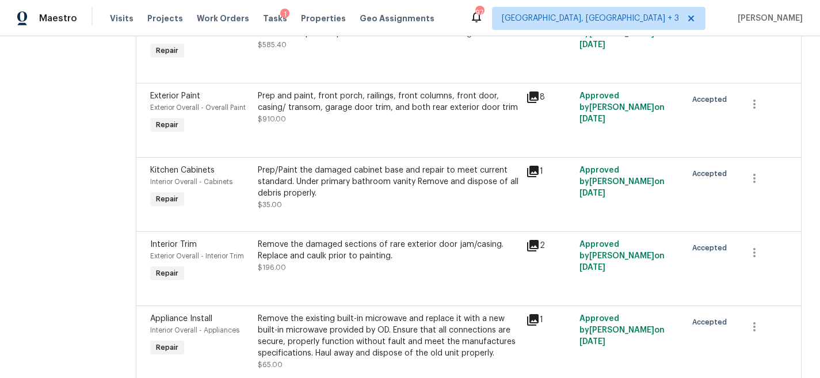
scroll to position [839, 0]
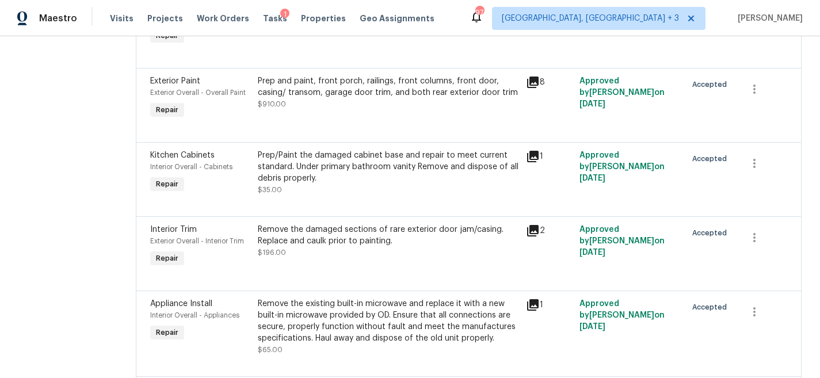
click at [405, 224] on div "Remove the damaged sections of rare exterior door jam/casing. Replace and caulk…" at bounding box center [388, 235] width 261 height 23
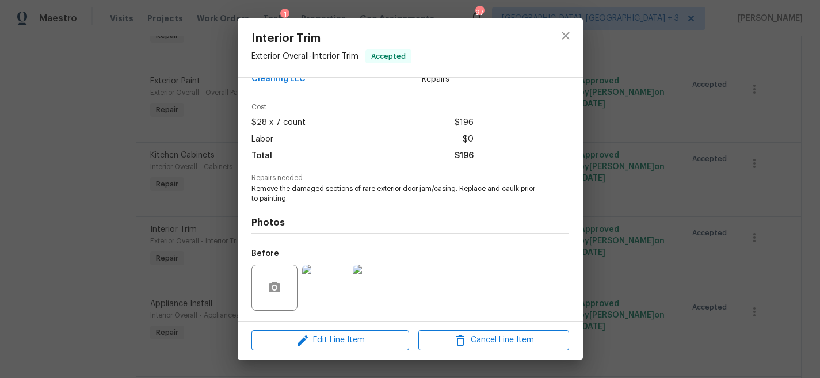
scroll to position [97, 0]
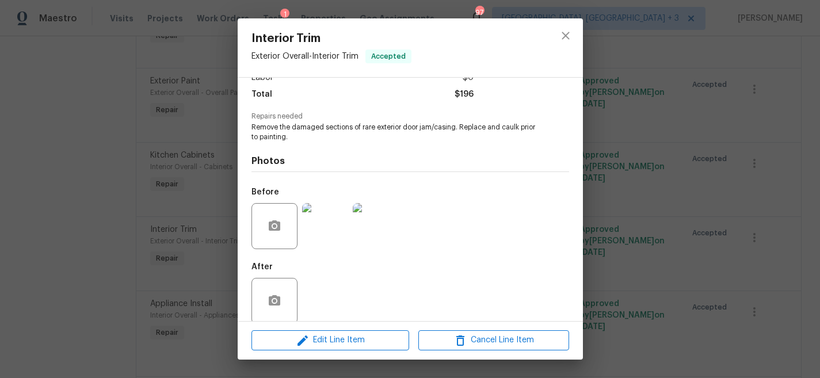
click at [322, 217] on img at bounding box center [325, 226] width 46 height 46
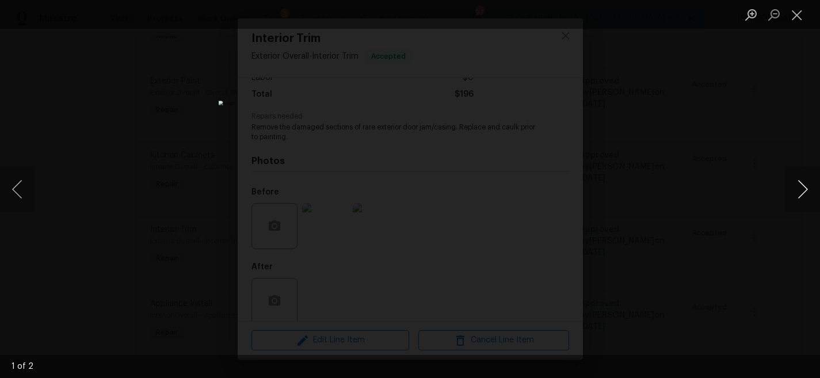
click at [795, 186] on button "Next image" at bounding box center [802, 189] width 35 height 46
click at [802, 17] on button "Close lightbox" at bounding box center [796, 15] width 23 height 20
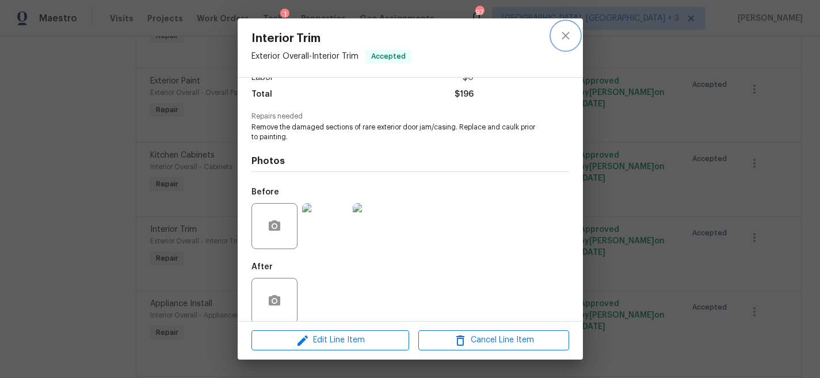
click at [562, 31] on icon "close" at bounding box center [566, 36] width 14 height 14
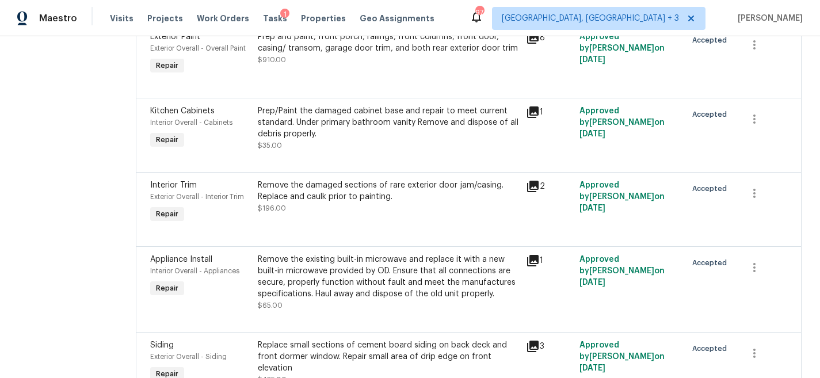
scroll to position [945, 0]
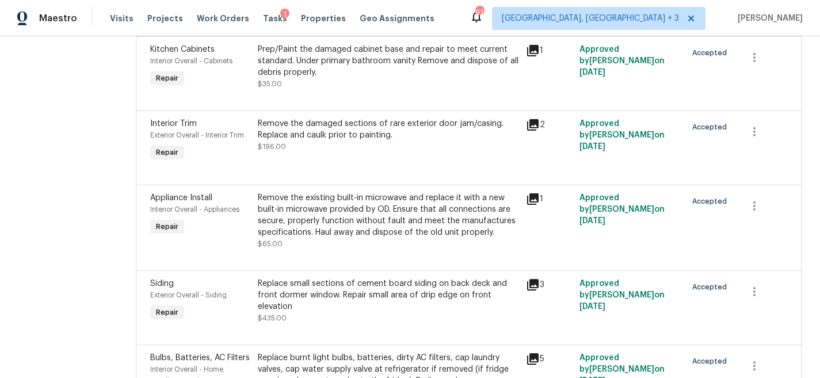
click at [522, 189] on div "1" at bounding box center [549, 221] width 54 height 64
click at [527, 193] on icon at bounding box center [533, 199] width 12 height 12
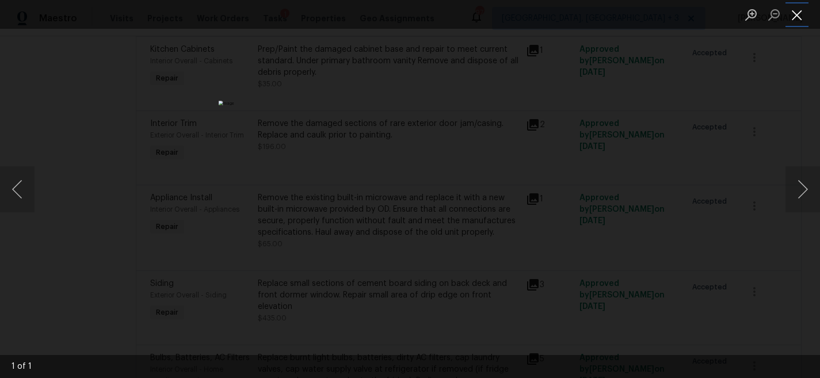
click at [795, 19] on button "Close lightbox" at bounding box center [796, 15] width 23 height 20
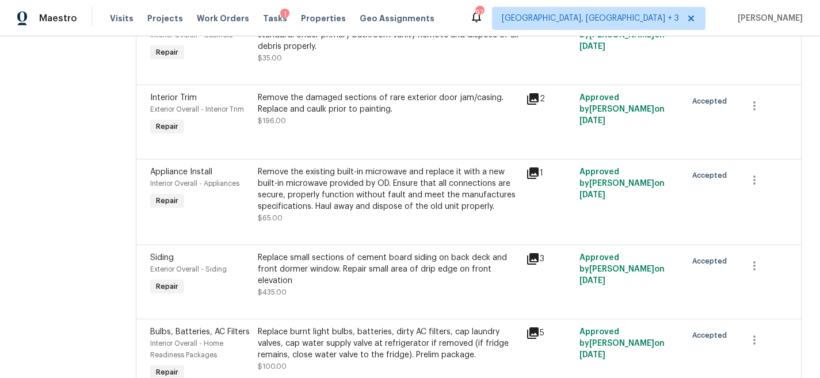
scroll to position [971, 0]
click at [429, 251] on div "Replace small sections of cement board siding on back deck and front dormer win…" at bounding box center [388, 268] width 261 height 35
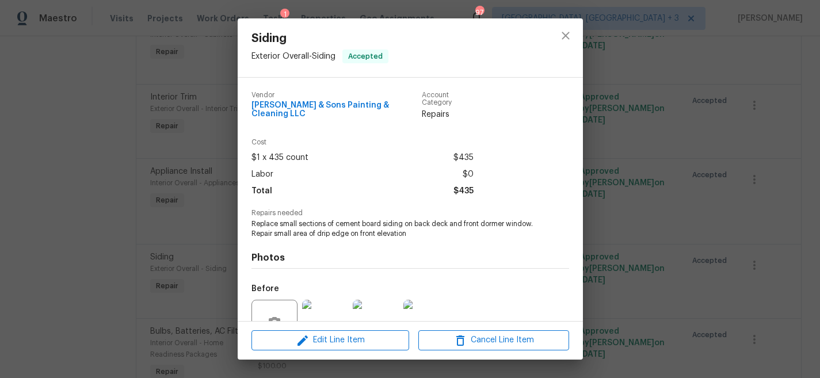
scroll to position [98, 0]
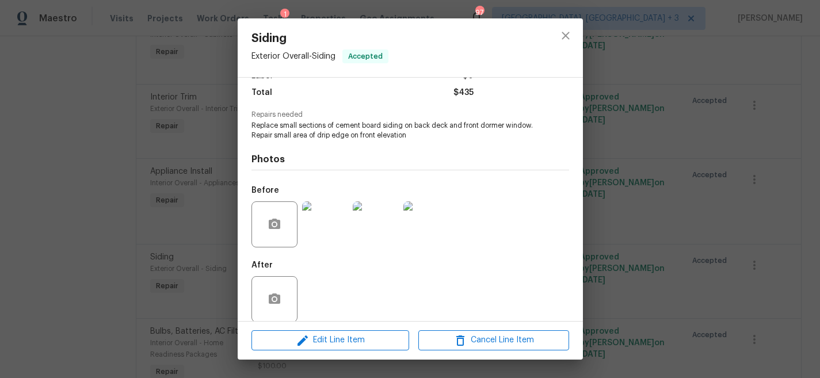
click at [323, 227] on img at bounding box center [325, 224] width 46 height 46
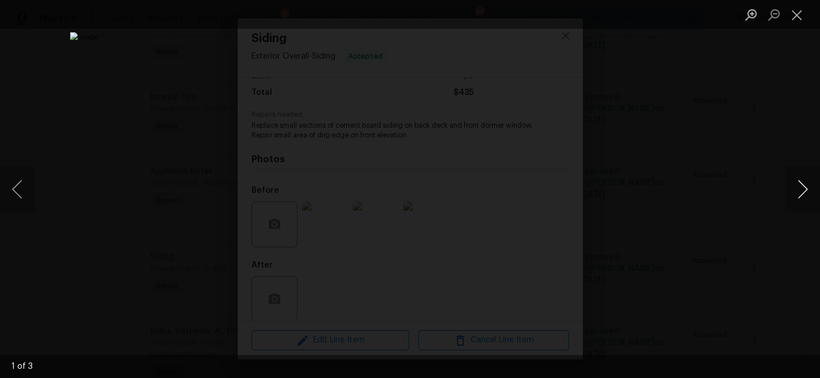
click at [805, 191] on button "Next image" at bounding box center [802, 189] width 35 height 46
click at [806, 188] on button "Next image" at bounding box center [802, 189] width 35 height 46
click at [800, 15] on button "Close lightbox" at bounding box center [796, 15] width 23 height 20
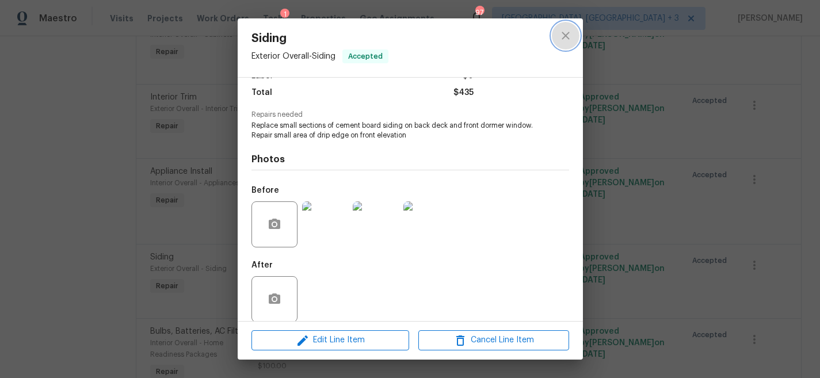
click at [562, 40] on icon "close" at bounding box center [566, 36] width 14 height 14
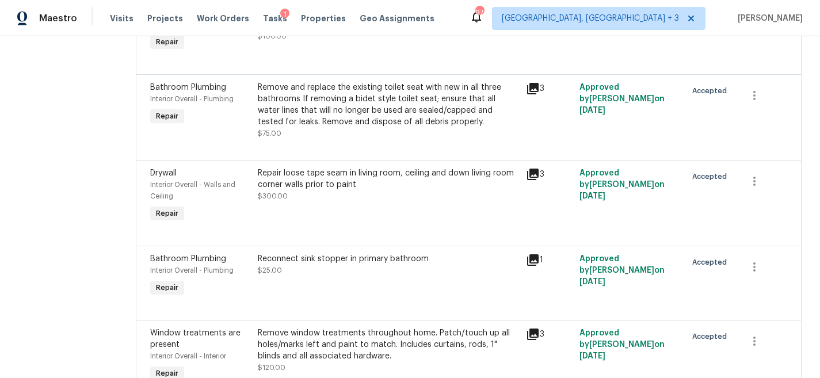
scroll to position [1300, 0]
click at [527, 83] on icon at bounding box center [533, 89] width 12 height 12
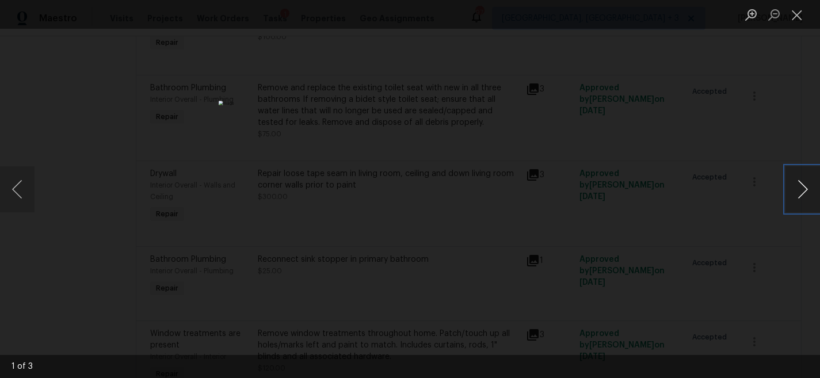
click at [804, 183] on button "Next image" at bounding box center [802, 189] width 35 height 46
click at [804, 189] on button "Next image" at bounding box center [802, 189] width 35 height 46
click at [799, 13] on button "Close lightbox" at bounding box center [796, 15] width 23 height 20
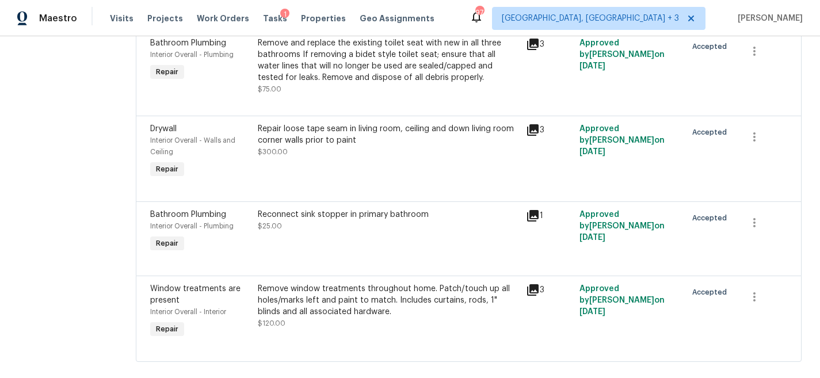
scroll to position [1353, 0]
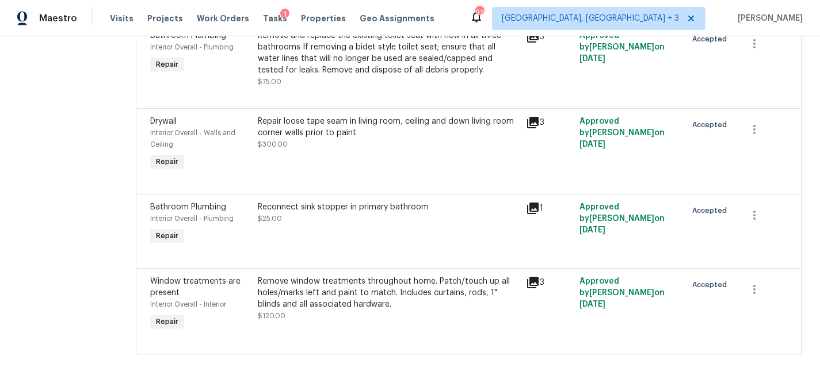
click at [527, 203] on icon at bounding box center [533, 209] width 12 height 12
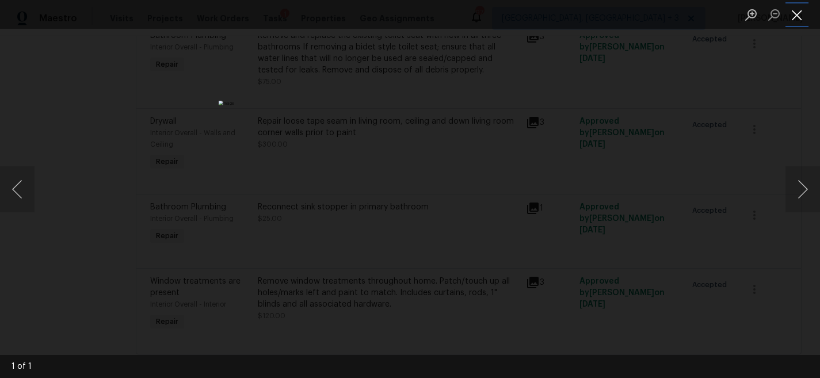
click at [797, 17] on button "Close lightbox" at bounding box center [796, 15] width 23 height 20
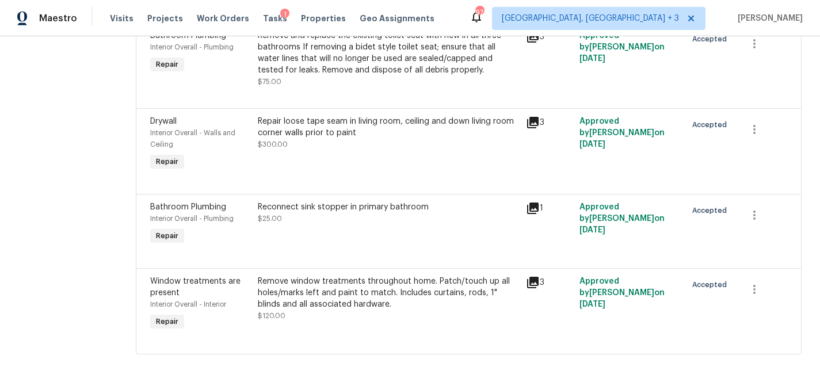
click at [381, 276] on div "Remove window treatments throughout home. Patch/touch up all holes/marks left a…" at bounding box center [388, 293] width 261 height 35
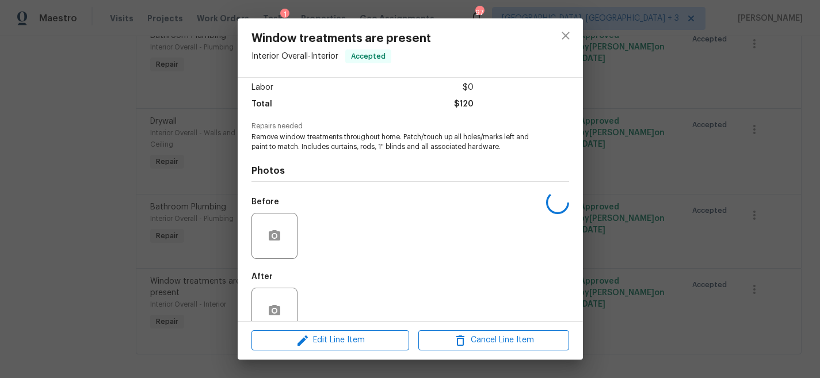
scroll to position [104, 0]
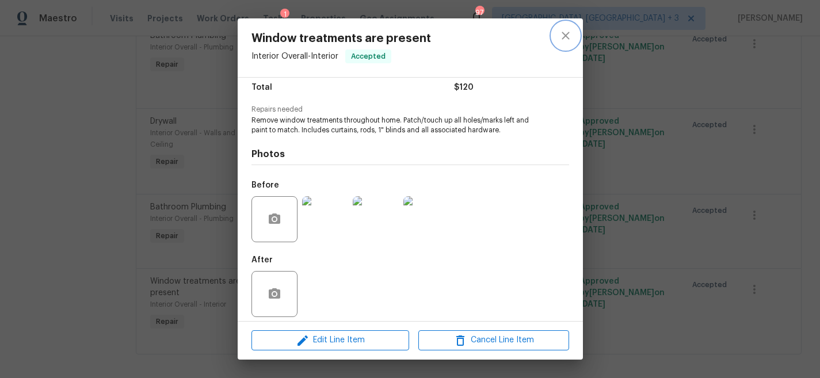
click at [562, 36] on icon "close" at bounding box center [566, 36] width 14 height 14
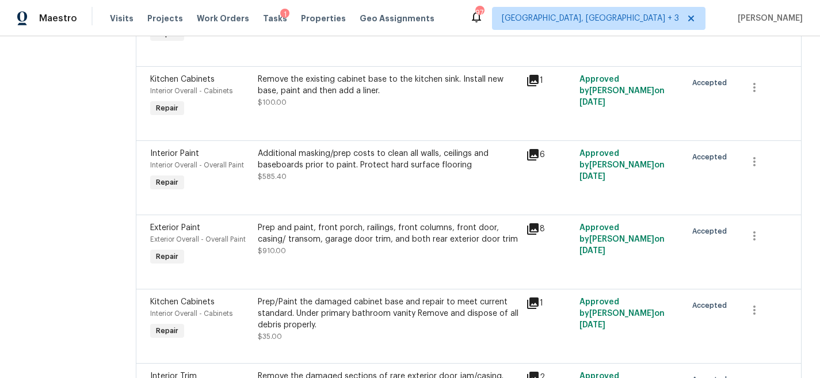
scroll to position [0, 0]
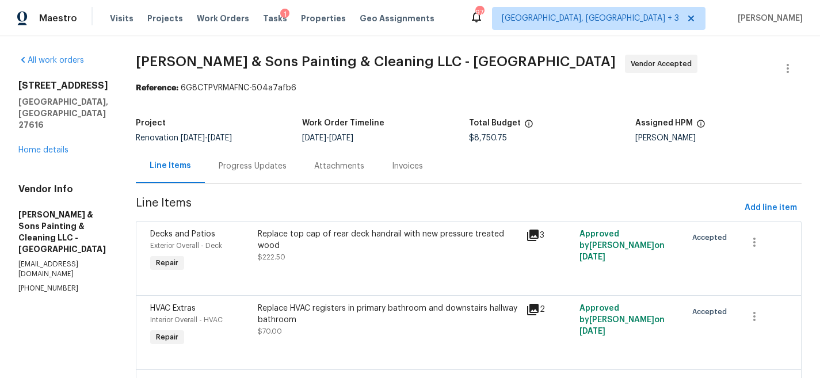
click at [48, 146] on link "Home details" at bounding box center [43, 150] width 50 height 8
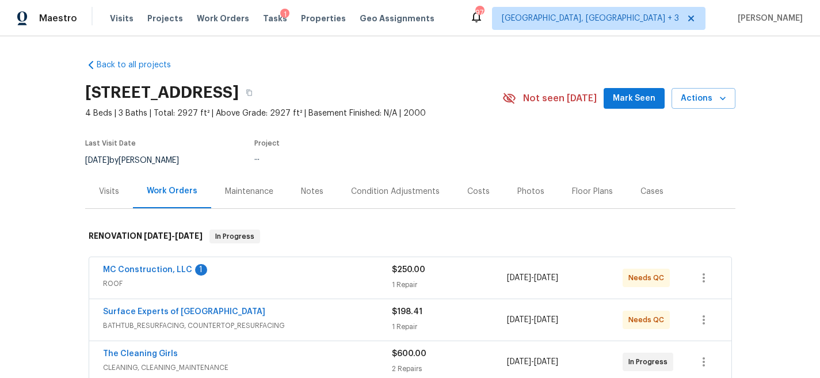
click at [451, 83] on div "8204 Coosa Ct, Raleigh, NC 27616" at bounding box center [293, 93] width 417 height 30
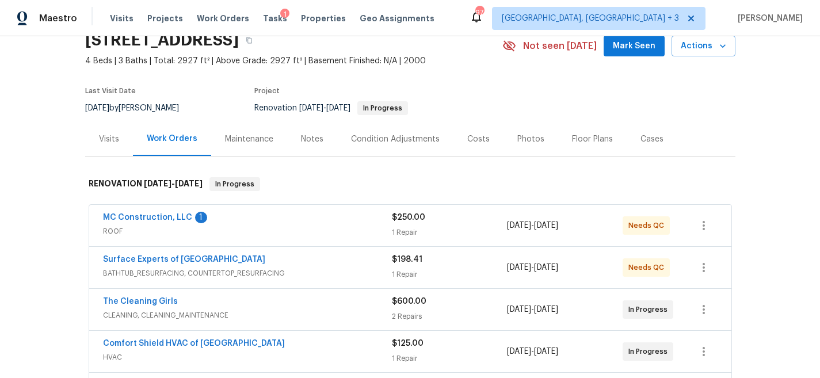
scroll to position [101, 0]
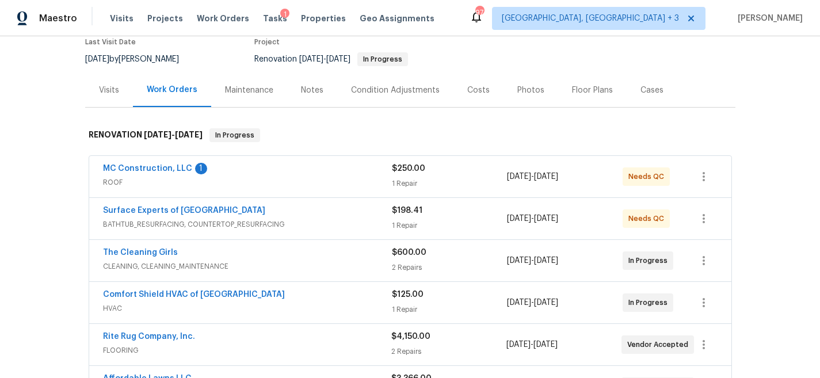
click at [59, 186] on div "Back to all projects 8204 Coosa Ct, Raleigh, NC 27616 4 Beds | 3 Baths | Total:…" at bounding box center [410, 207] width 820 height 342
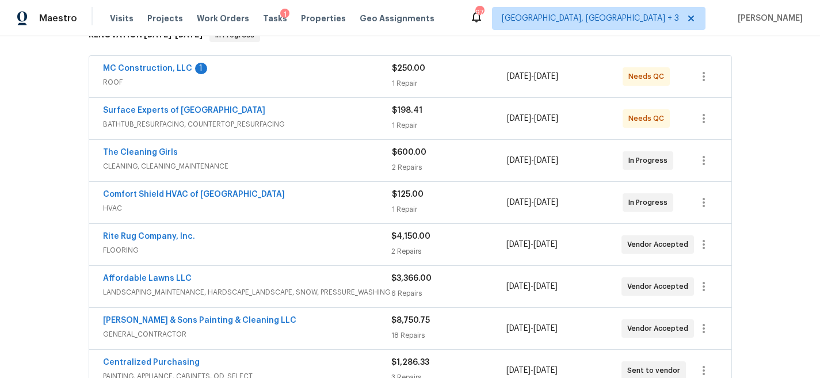
scroll to position [201, 0]
click at [441, 16] on div "Maestro Visits Projects Work Orders Tasks 1 Properties Geo Assignments 97 Green…" at bounding box center [410, 18] width 820 height 36
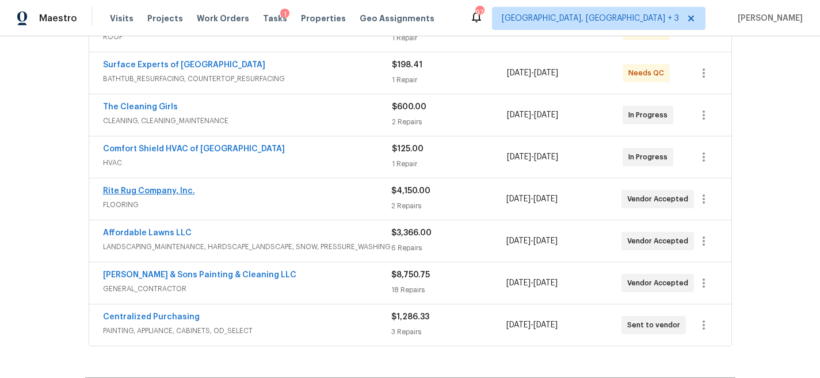
scroll to position [246, 0]
click at [159, 193] on link "Rite Rug Company, Inc." at bounding box center [149, 192] width 92 height 8
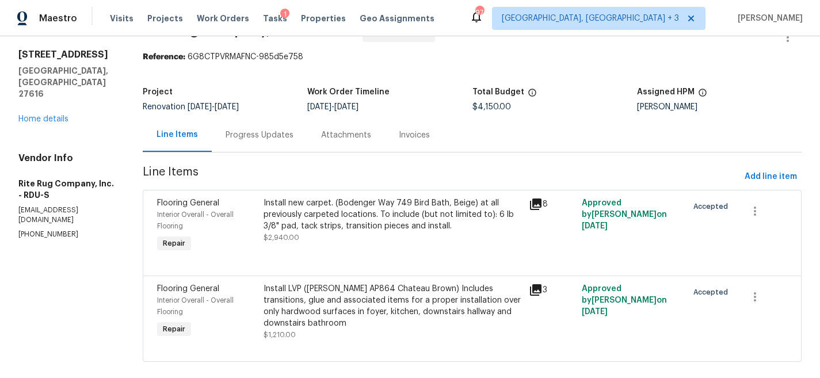
scroll to position [57, 0]
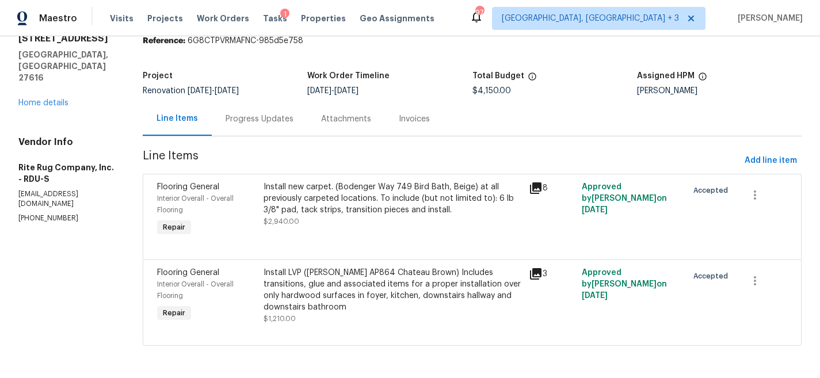
click at [353, 276] on div "Install LVP (Knighton AP864 Chateau Brown) Includes transitions, glue and assoc…" at bounding box center [393, 290] width 258 height 46
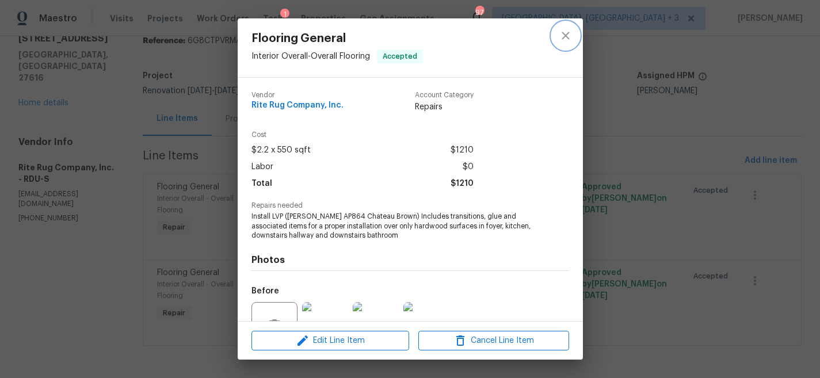
click at [567, 32] on icon "close" at bounding box center [566, 36] width 14 height 14
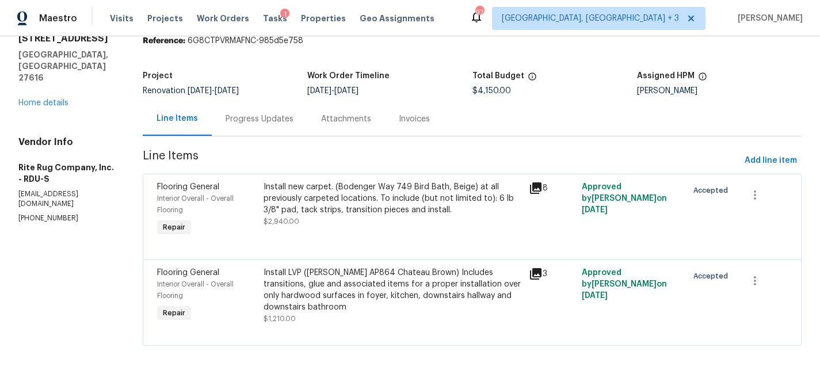
click at [530, 268] on icon at bounding box center [536, 274] width 12 height 12
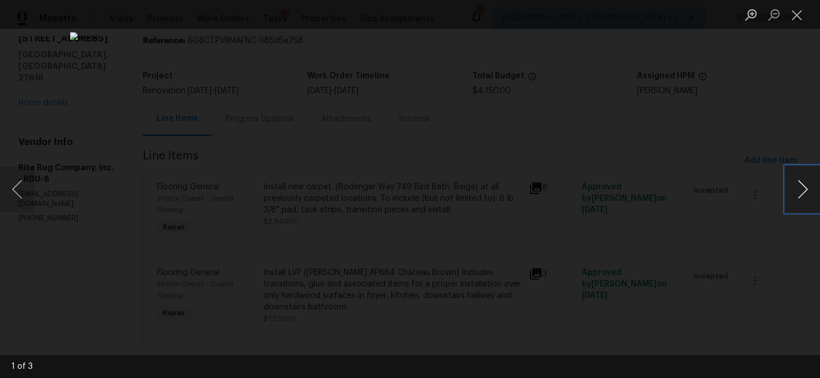
click at [801, 193] on button "Next image" at bounding box center [802, 189] width 35 height 46
click at [805, 186] on button "Next image" at bounding box center [802, 189] width 35 height 46
click at [797, 14] on button "Close lightbox" at bounding box center [796, 15] width 23 height 20
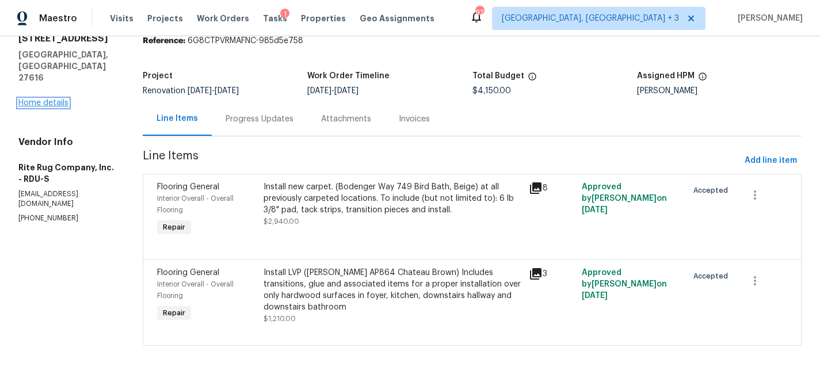
click at [48, 99] on link "Home details" at bounding box center [43, 103] width 50 height 8
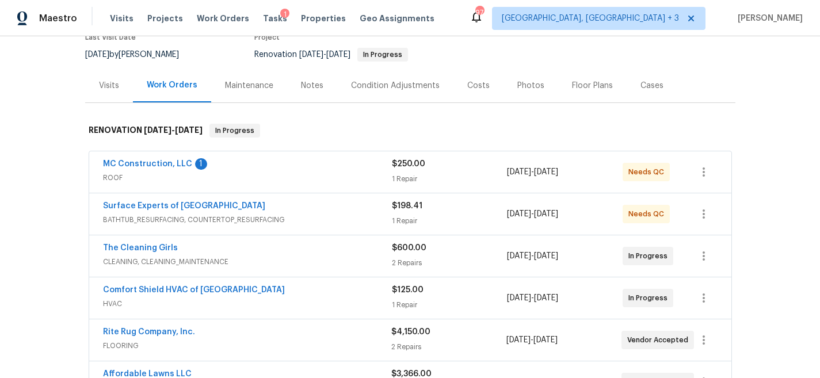
scroll to position [125, 0]
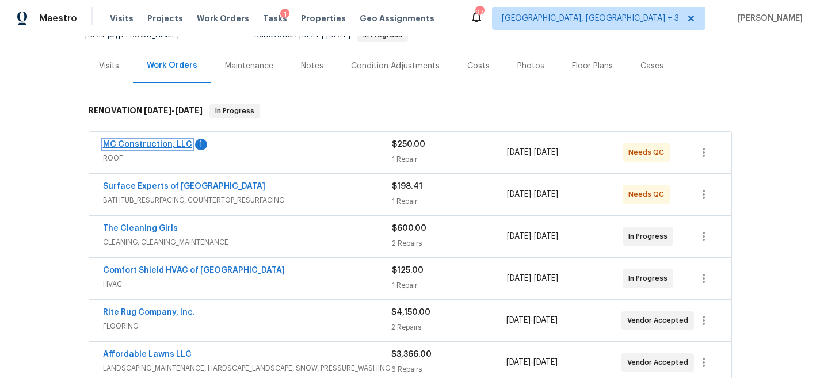
click at [146, 142] on link "MC Construction, LLC" at bounding box center [147, 144] width 89 height 8
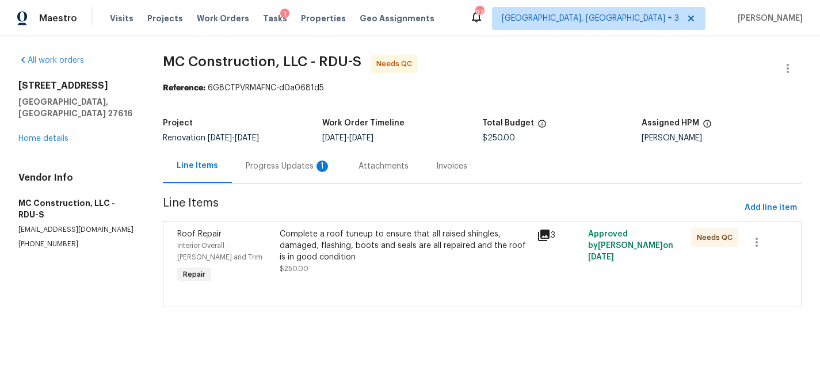
click at [291, 173] on div "Progress Updates 1" at bounding box center [288, 166] width 113 height 34
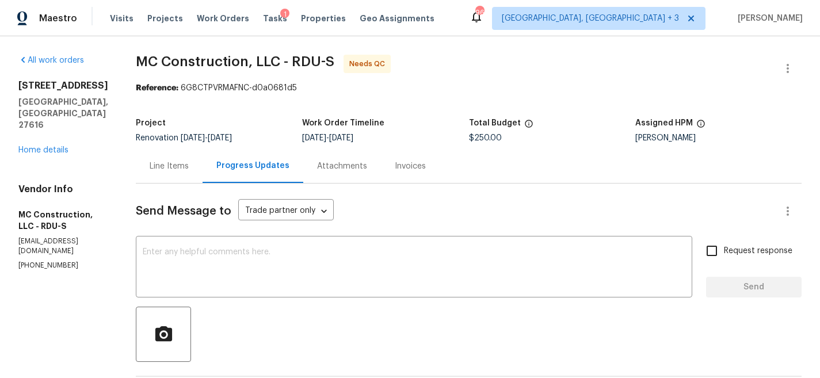
click at [164, 170] on div "Line Items" at bounding box center [169, 167] width 39 height 12
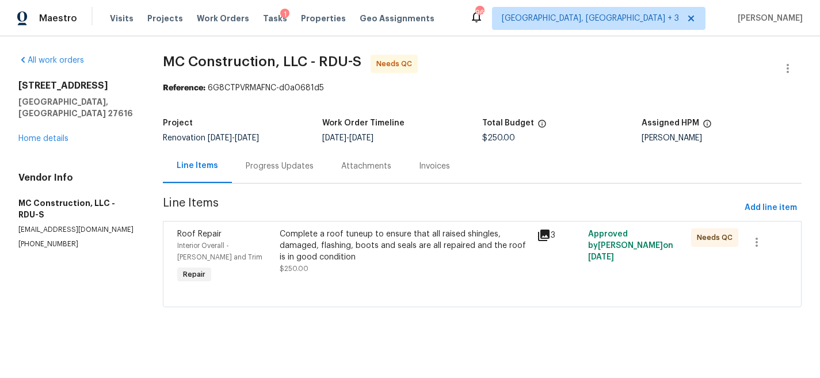
click at [448, 246] on div "Complete a roof tuneup to ensure that all raised shingles, damaged, flashing, b…" at bounding box center [405, 245] width 250 height 35
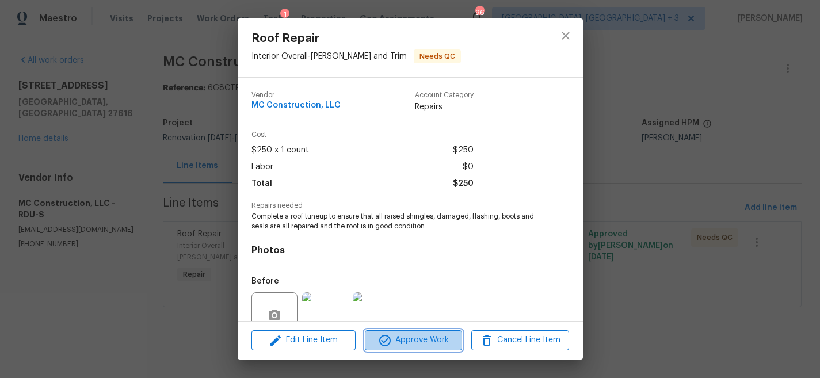
click at [385, 339] on icon "button" at bounding box center [385, 341] width 12 height 12
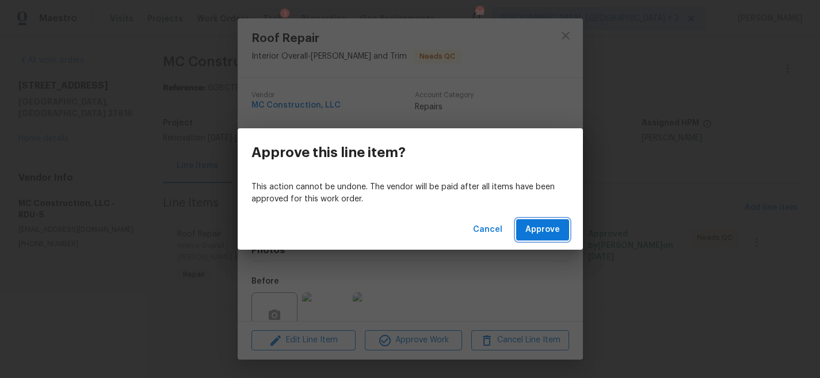
click at [541, 224] on span "Approve" at bounding box center [542, 230] width 35 height 14
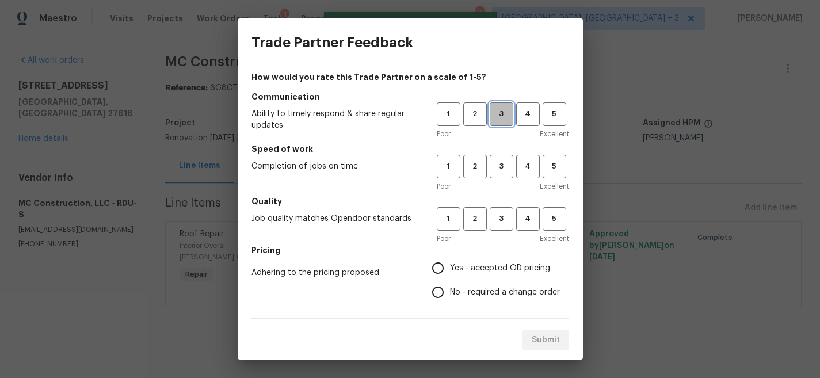
click at [497, 113] on span "3" at bounding box center [501, 114] width 21 height 13
click at [493, 167] on span "3" at bounding box center [501, 166] width 21 height 13
click at [494, 222] on span "3" at bounding box center [501, 218] width 21 height 13
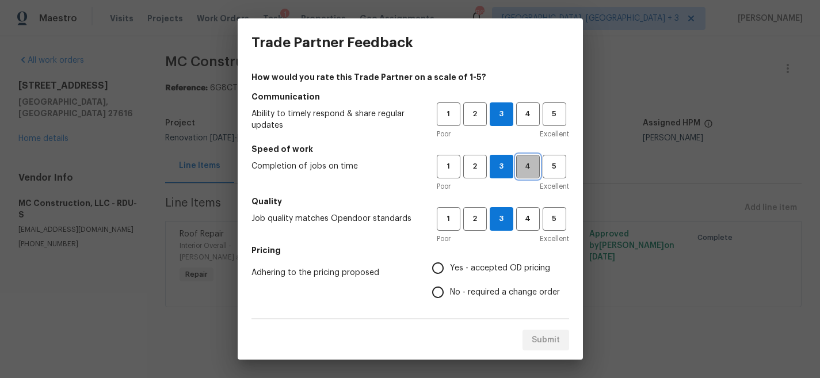
click at [517, 163] on span "4" at bounding box center [527, 166] width 21 height 13
click at [517, 108] on span "4" at bounding box center [527, 114] width 21 height 13
click at [427, 269] on input "Yes - accepted OD pricing" at bounding box center [438, 268] width 24 height 24
radio input "true"
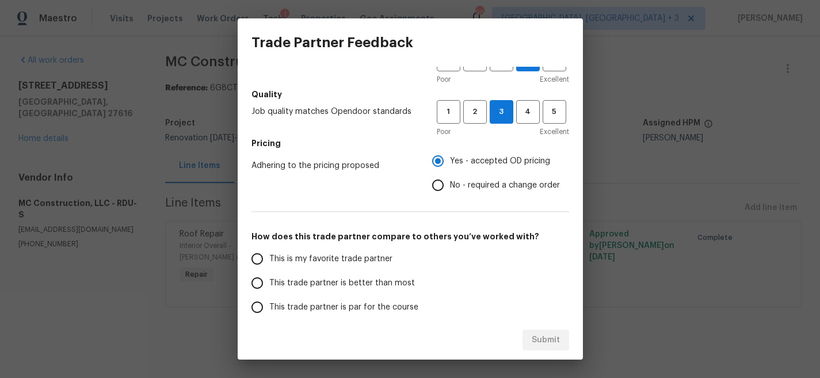
scroll to position [150, 0]
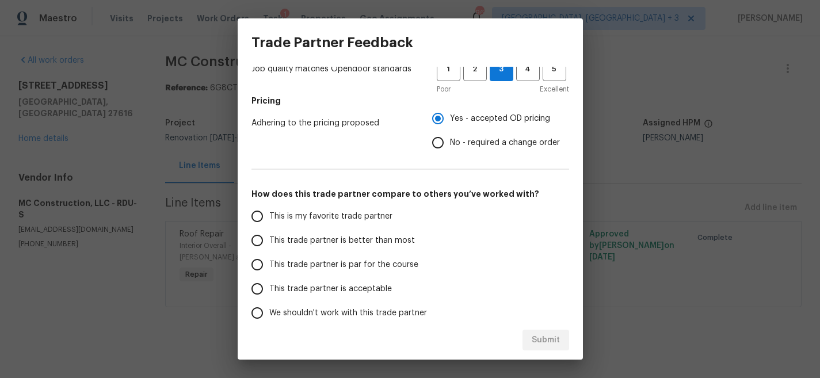
click at [283, 262] on span "This trade partner is par for the course" at bounding box center [343, 265] width 149 height 12
click at [269, 262] on input "This trade partner is par for the course" at bounding box center [257, 265] width 24 height 24
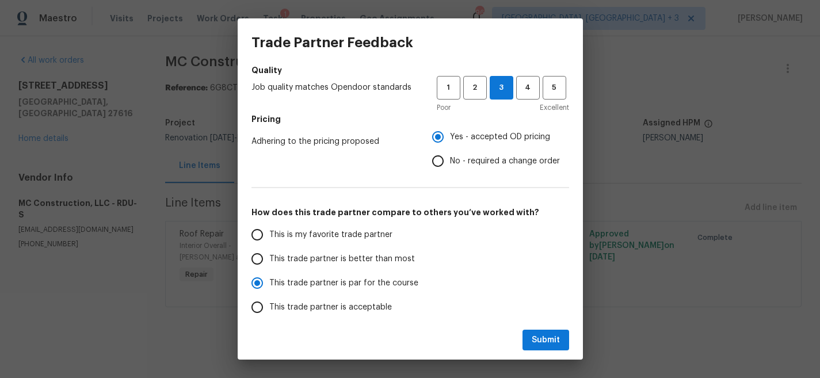
scroll to position [206, 0]
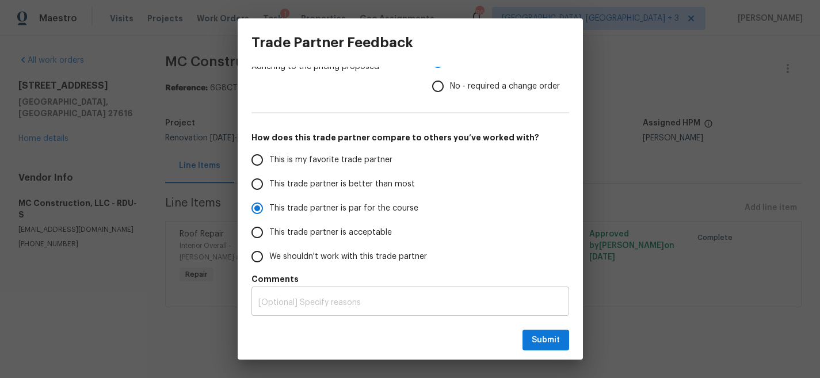
click at [379, 301] on textarea at bounding box center [410, 303] width 304 height 8
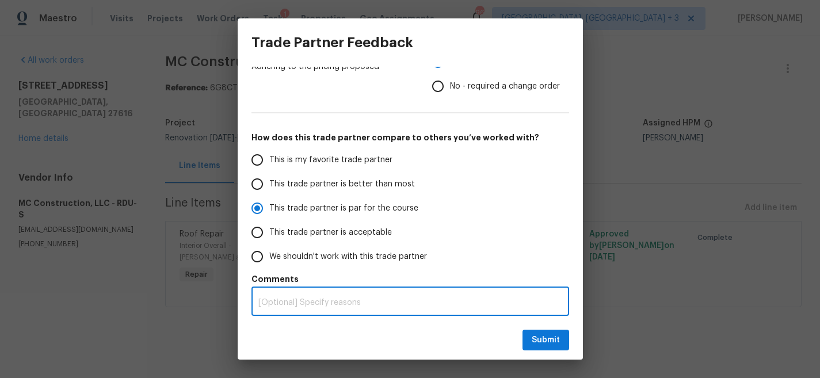
radio input "true"
type textarea "E"
radio input "false"
type textarea "Ex"
radio input "false"
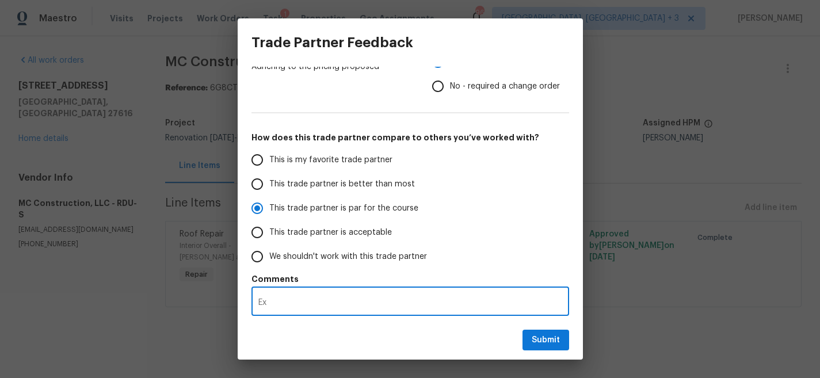
type textarea "Exc"
radio input "false"
type textarea "Exce"
radio input "false"
type textarea "Excel"
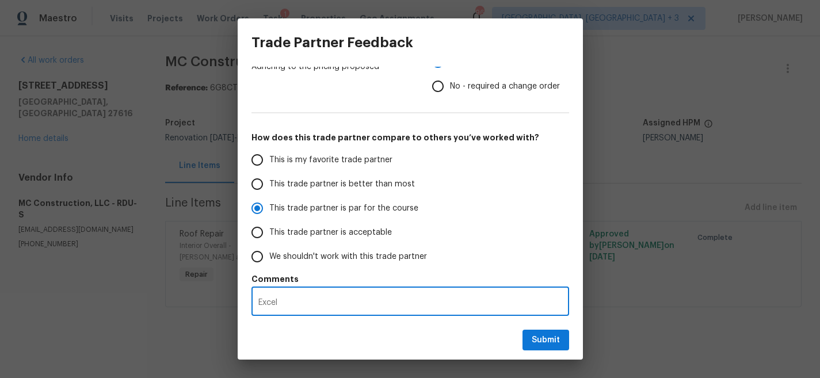
radio input "false"
type textarea "Excell"
radio input "false"
type textarea "Excelle"
radio input "false"
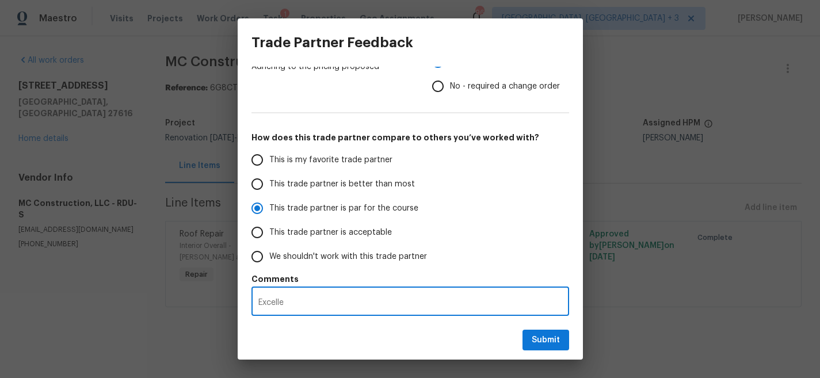
type textarea "Excellen"
radio input "false"
type textarea "Excellent"
radio input "false"
type textarea "Excellent"
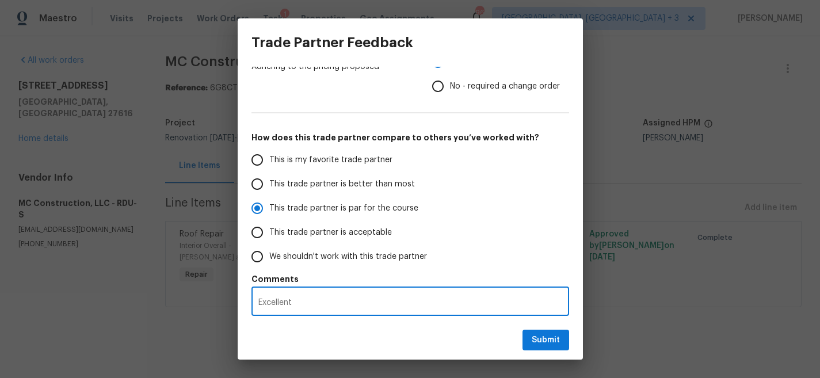
radio input "false"
type textarea "Excellent w"
radio input "false"
type textarea "Excellent wo"
radio input "false"
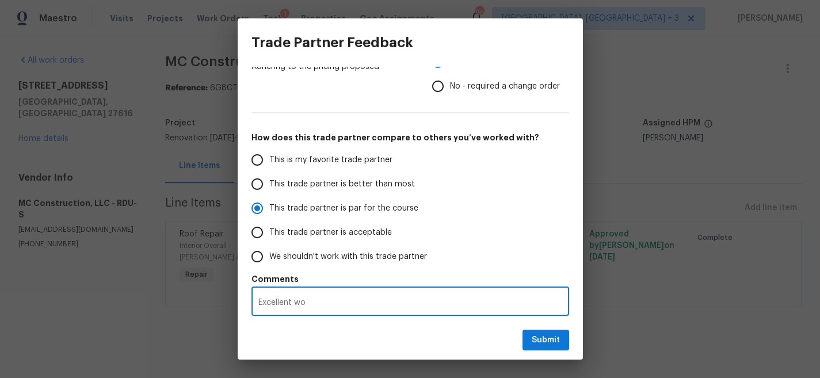
type textarea "Excellent wor"
radio input "false"
type textarea "Excellent work"
radio input "false"
type textarea "Excellent work"
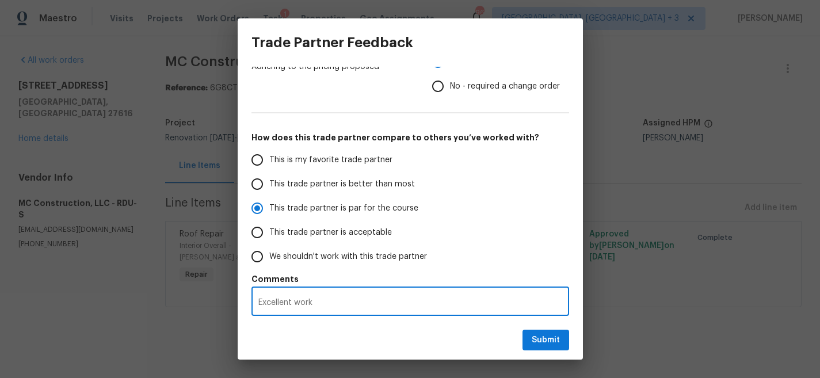
radio input "false"
type textarea "Excellent work o"
radio input "false"
type textarea "Excellent work on"
radio input "false"
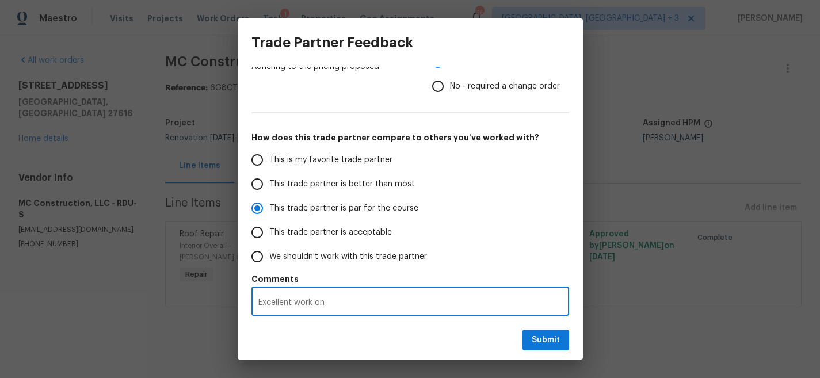
type textarea "Excellent work on t"
radio input "false"
type textarea "Excellent work on th"
radio input "false"
type textarea "Excellent work on thi"
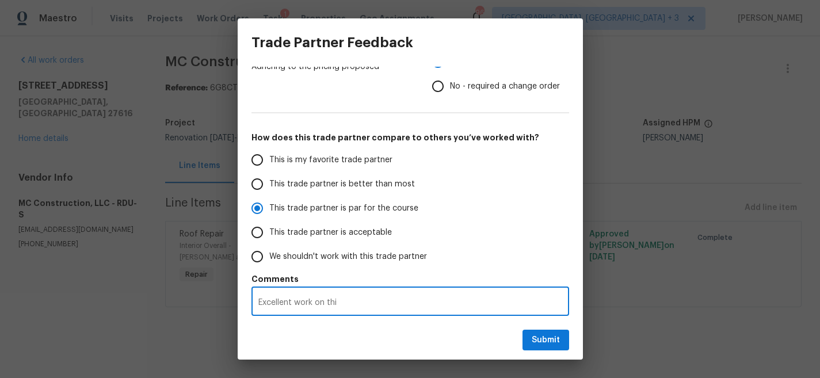
radio input "false"
type textarea "Excellent work on this"
radio input "false"
type textarea "Excellent work on thiso"
radio input "false"
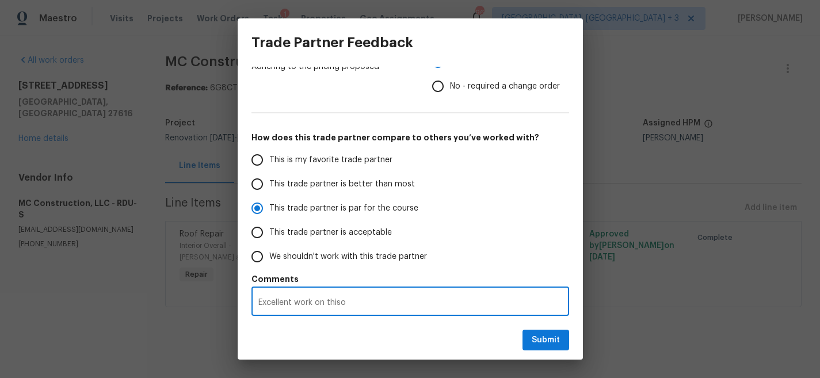
type textarea "Excellent work on this"
radio input "false"
type textarea "Excellent work on this"
radio input "false"
type textarea "Excellent work on this o"
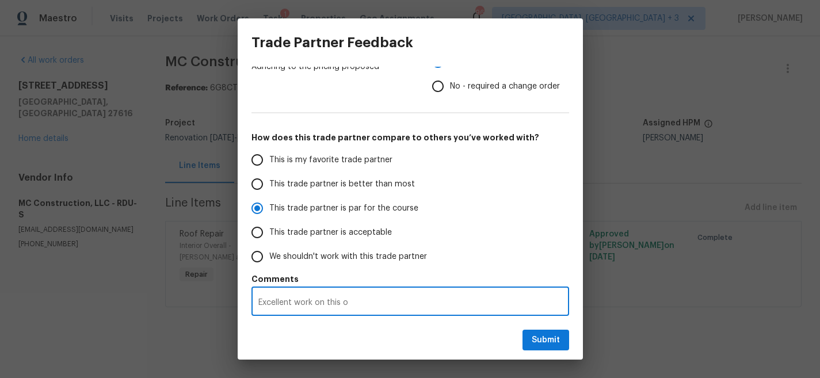
radio input "false"
type textarea "Excellent work on this on"
radio input "false"
type textarea "Excellent work on this one"
radio input "false"
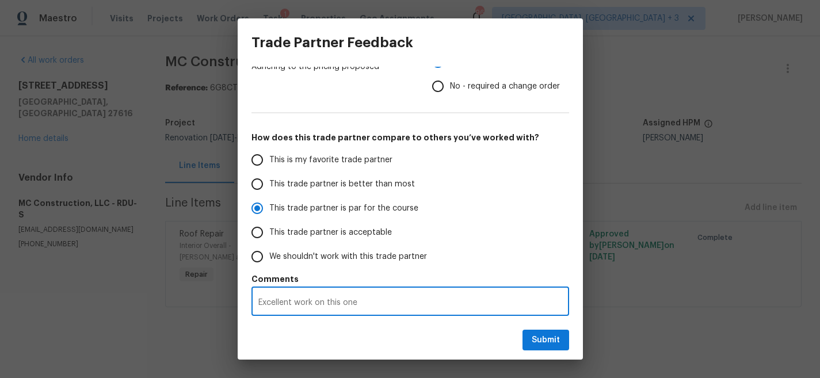
type textarea "Excellent work on this one."
radio input "false"
type textarea "Excellent work on this one."
radio input "false"
type textarea "Excellent work on this one. H"
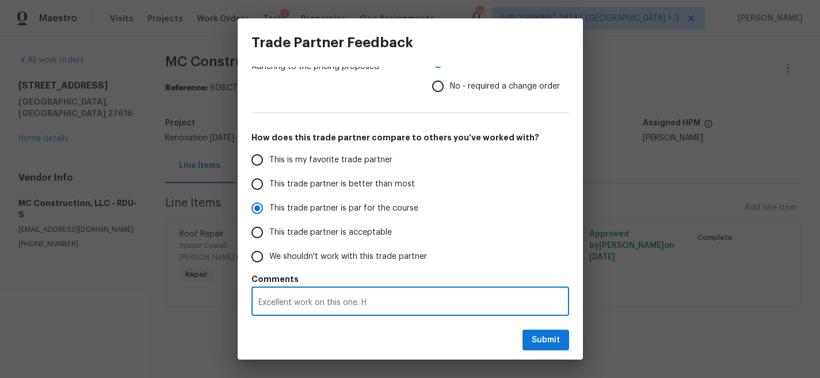
radio input "false"
type textarea "Excellent work on this one. He"
radio input "false"
type textarea "Excellent work on this one. He"
radio input "false"
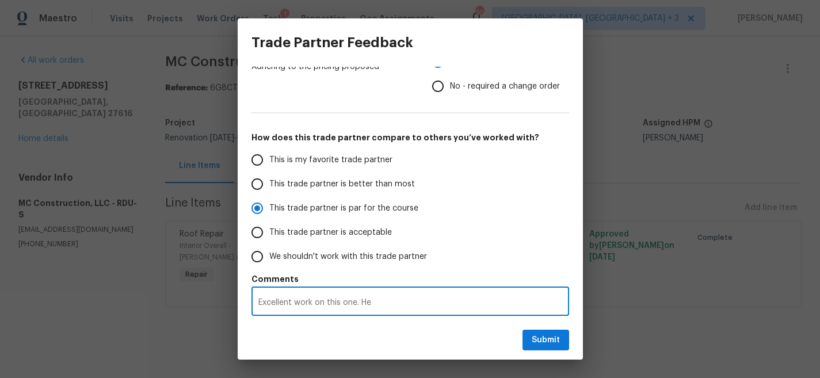
type textarea "Excellent work on this one. He w"
radio input "false"
type textarea "Excellent work on this one. He wa"
radio input "false"
type textarea "Excellent work on this one. He was"
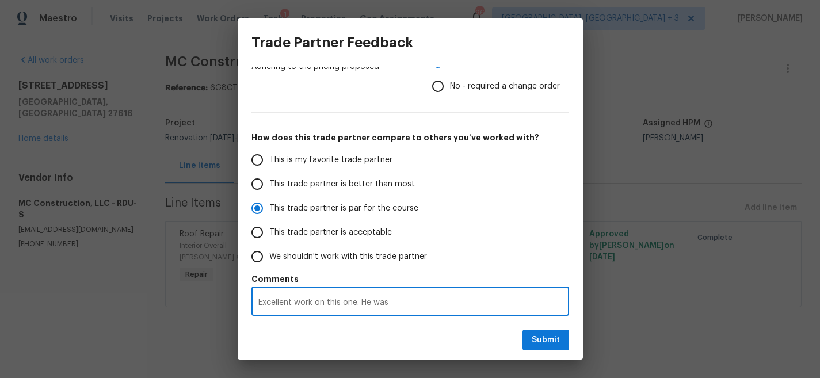
radio input "false"
type textarea "Excellent work on this one. He was"
radio input "false"
type textarea "Excellent work on this one. He was v"
radio input "false"
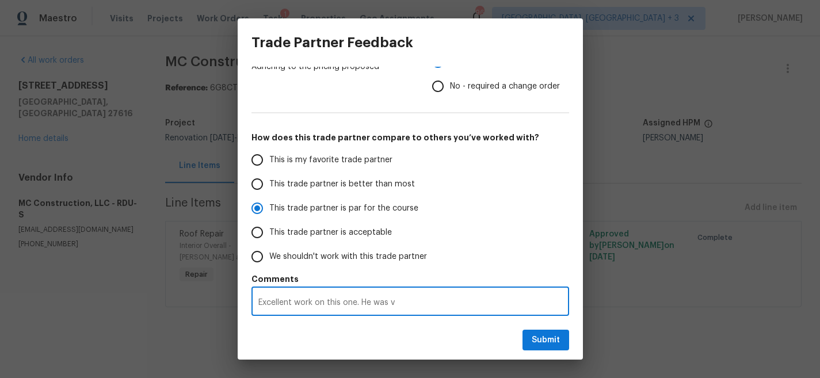
type textarea "Excellent work on this one. He was ve"
radio input "false"
type textarea "Excellent work on this one. He was ver"
radio input "false"
type textarea "Excellent work on this one. He was very"
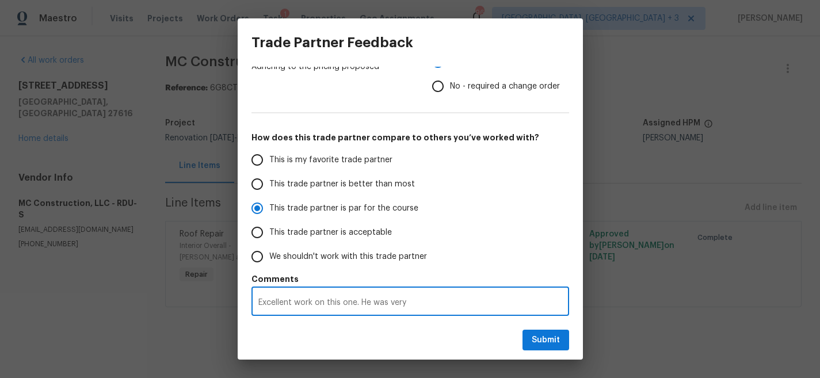
radio input "false"
type textarea "Excellent work on this one. He was very"
radio input "false"
type textarea "Excellent work on this one. He was very f"
radio input "false"
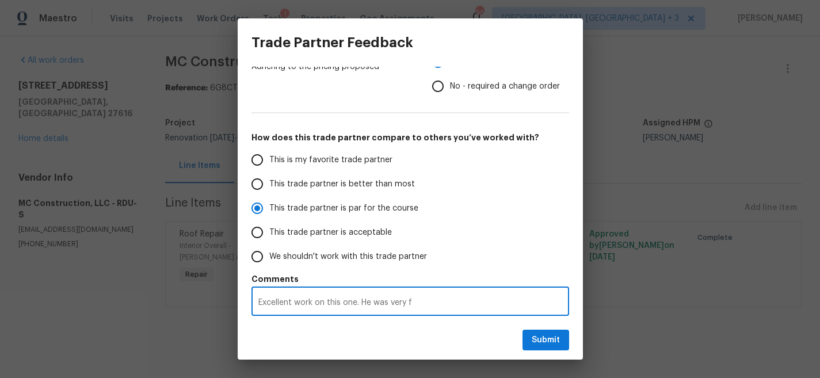
type textarea "Excellent work on this one. He was very fa"
radio input "false"
type textarea "Excellent work on this one. He was very fas"
radio input "false"
type textarea "Excellent work on this one. He was very fast"
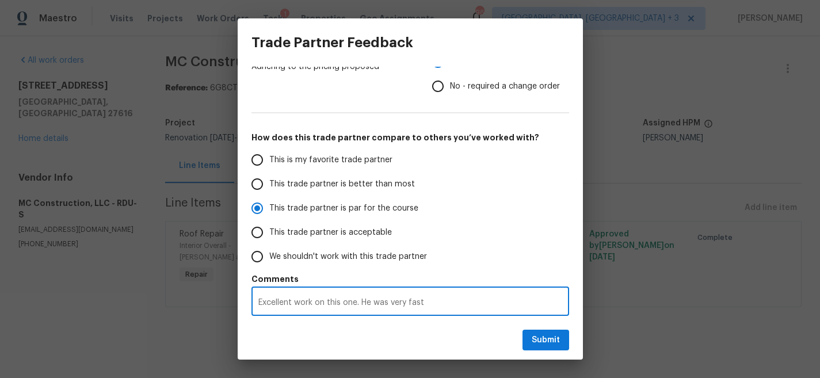
radio input "false"
type textarea "Excellent work on this one. He was very fast"
radio input "false"
type textarea "Excellent work on this one. He was very fast a"
radio input "false"
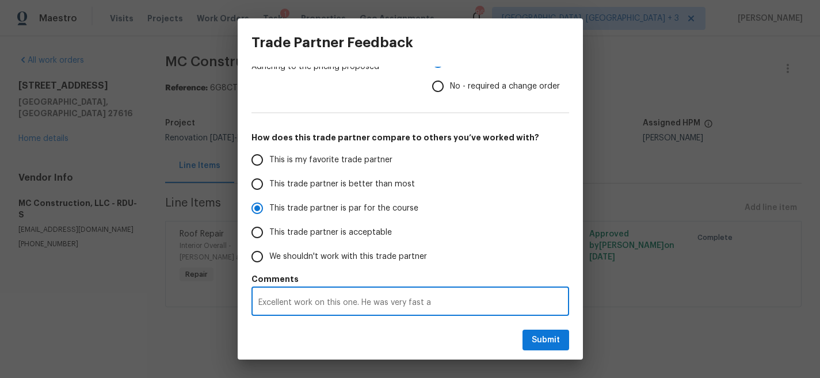
type textarea "Excellent work on this one. He was very fast an"
radio input "false"
type textarea "Excellent work on this one. He was very fast and"
radio input "false"
type textarea "Excellent work on this one. He was very fast and"
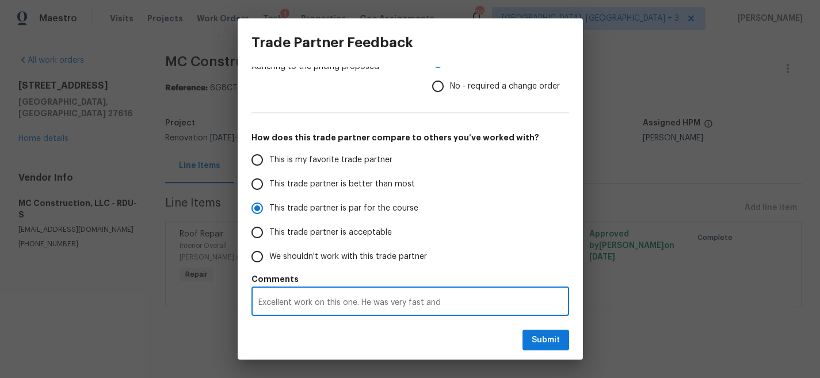
radio input "false"
type textarea "Excellent work on this one. He was very fast and c"
radio input "false"
type textarea "Excellent work on this one. He was very fast and co"
radio input "false"
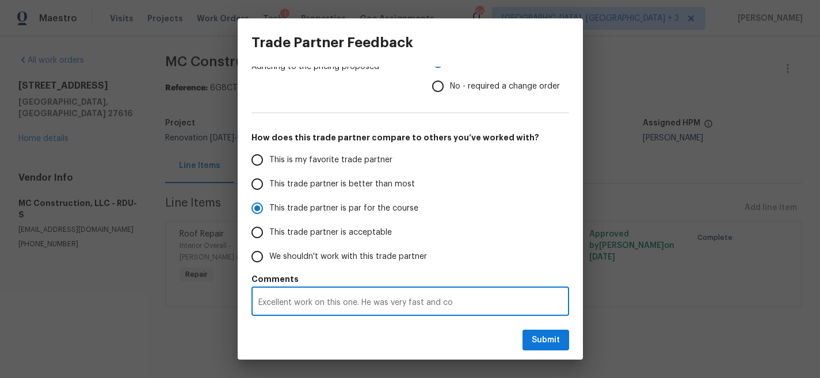
type textarea "Excellent work on this one. He was very fast and com"
radio input "false"
type textarea "Excellent work on this one. He was very fast and comm"
radio input "false"
type textarea "Excellent work on this one. He was very fast and commm"
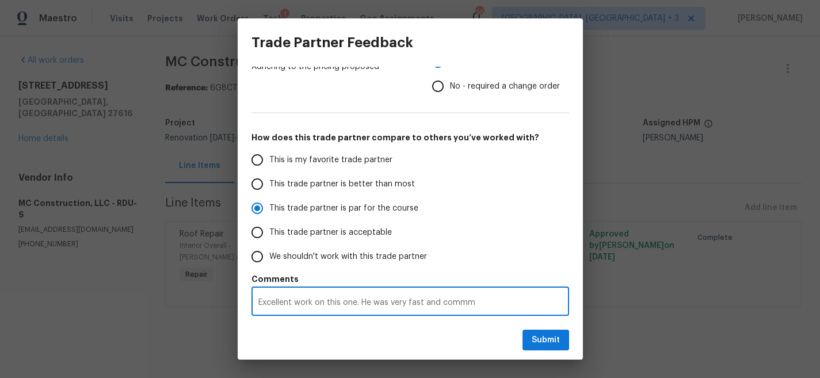
radio input "false"
type textarea "Excellent work on this one. He was very fast and comm"
radio input "false"
type textarea "Excellent work on this one. He was very fast and commu"
radio input "false"
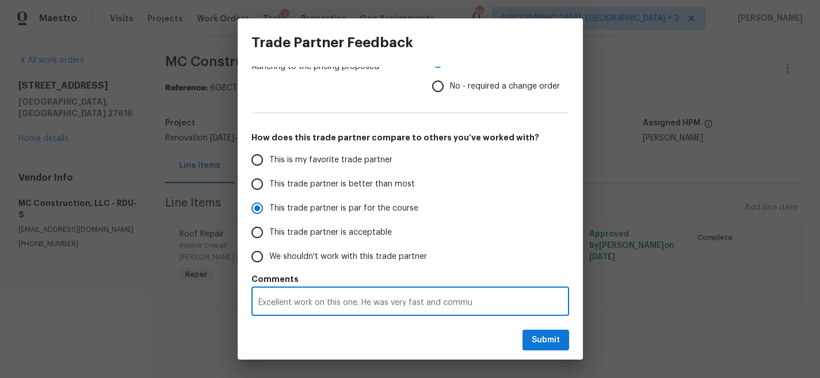
type textarea "Excellent work on this one. He was very fast and commun"
radio input "false"
type textarea "Excellent work on this one. He was very fast and communi"
radio input "false"
type textarea "Excellent work on this one. He was very fast and communic"
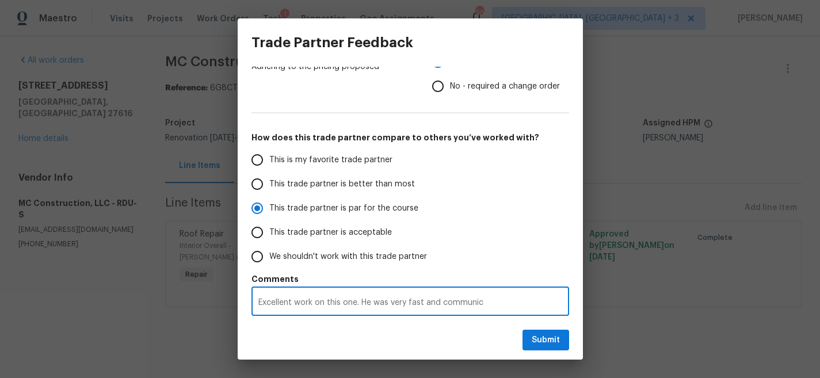
radio input "false"
type textarea "Excellent work on this one. He was very fast and communica"
radio input "false"
type textarea "Excellent work on this one. He was very fast and communicat"
radio input "false"
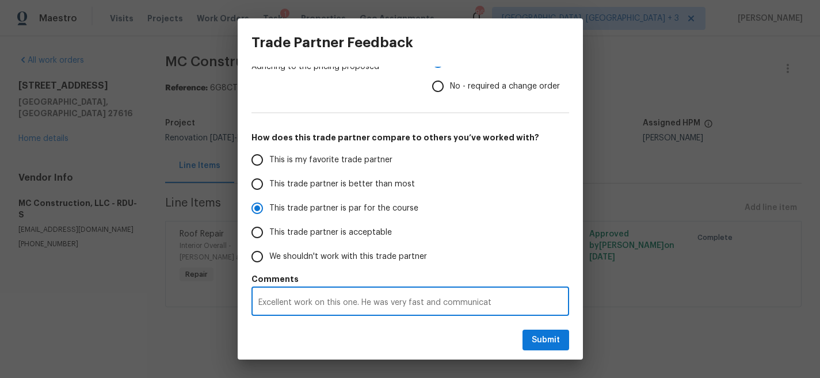
type textarea "Excellent work on this one. He was very fast and communicate"
radio input "false"
type textarea "Excellent work on this one. He was very fast and communicated"
radio input "false"
type textarea "Excellent work on this one. He was very fast and communicated"
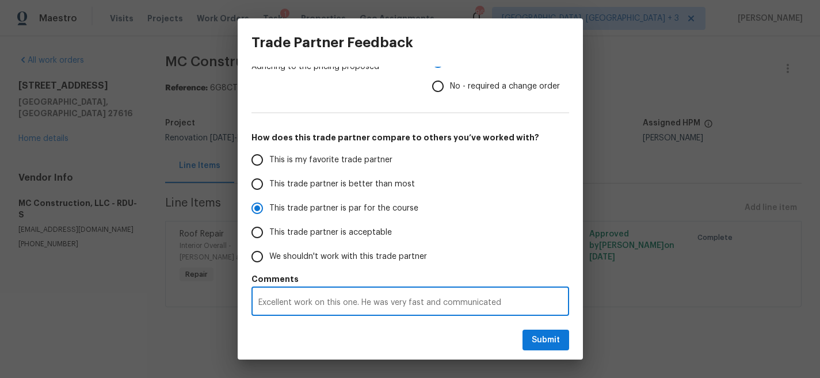
radio input "false"
type textarea "Excellent work on this one. He was very fast and communicated r"
radio input "false"
type textarea "Excellent work on this one. He was very fast and communicated re"
radio input "false"
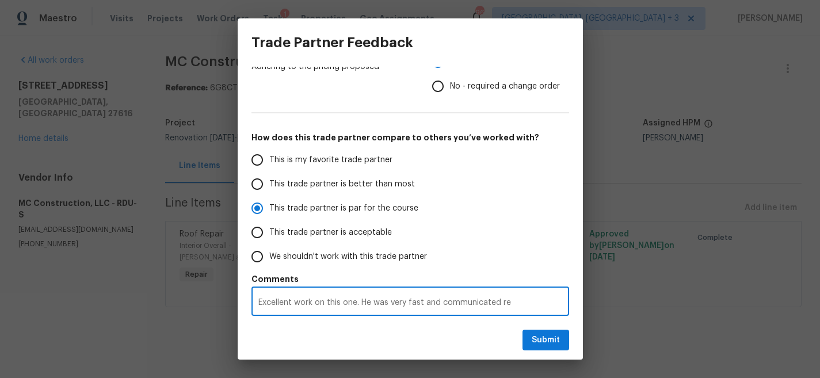
type textarea "Excellent work on this one. He was very fast and communicated rea"
radio input "false"
type textarea "Excellent work on this one. He was very fast and communicated real"
radio input "false"
type textarea "Excellent work on this one. He was very fast and communicated reall"
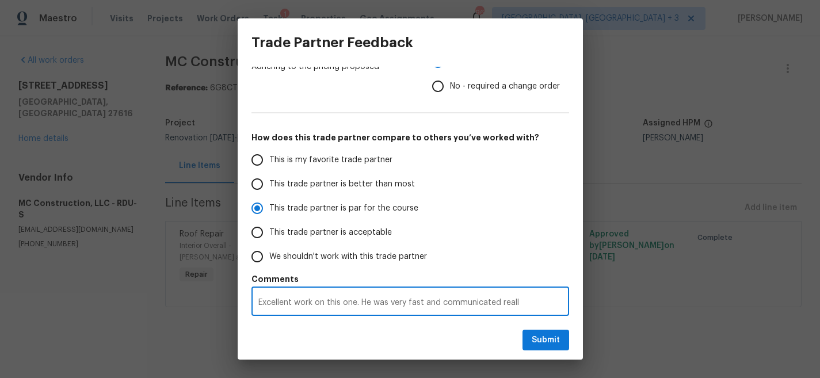
radio input "false"
type textarea "Excellent work on this one. He was very fast and communicated really"
radio input "false"
type textarea "Excellent work on this one. He was very fast and communicated really"
radio input "false"
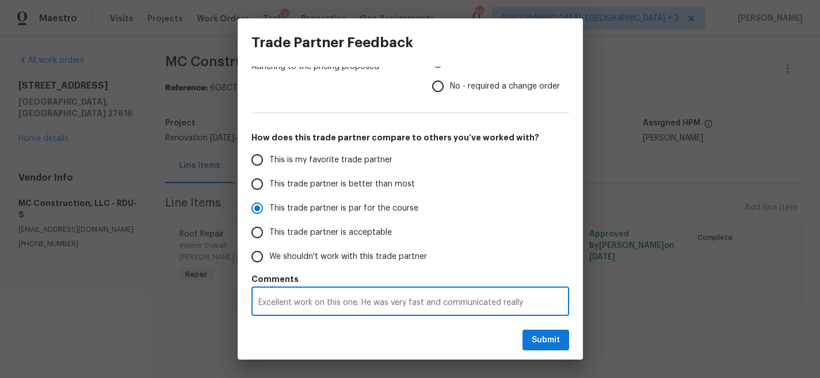
type textarea "Excellent work on this one. He was very fast and communicated really w"
radio input "false"
type textarea "Excellent work on this one. He was very fast and communicated really we"
radio input "false"
type textarea "Excellent work on this one. He was very fast and communicated really wel"
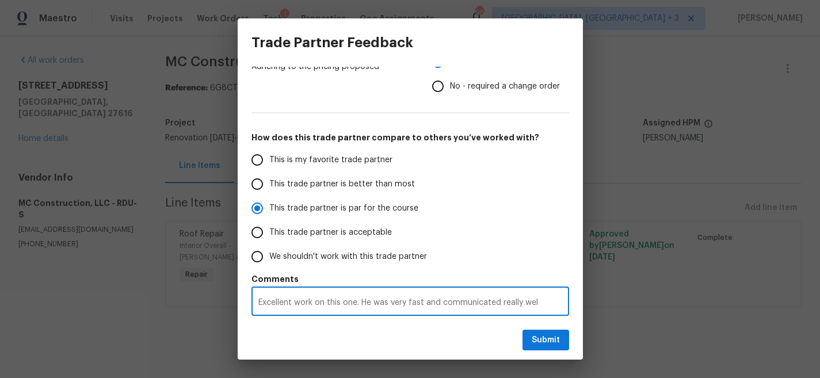
radio input "false"
type textarea "Excellent work on this one. He was very fast and communicated really well"
click at [533, 343] on span "Submit" at bounding box center [546, 340] width 28 height 14
radio input "false"
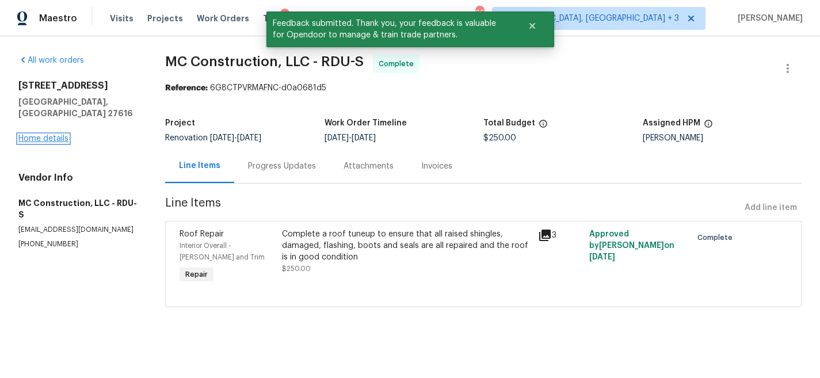
click at [54, 135] on link "Home details" at bounding box center [43, 139] width 50 height 8
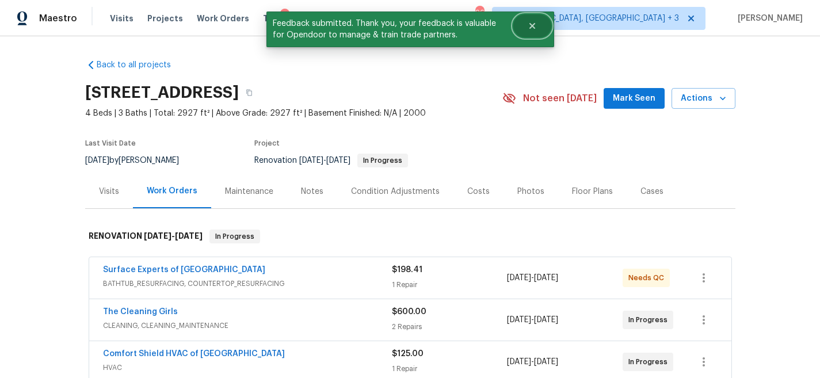
click at [537, 28] on button "Close" at bounding box center [532, 25] width 38 height 23
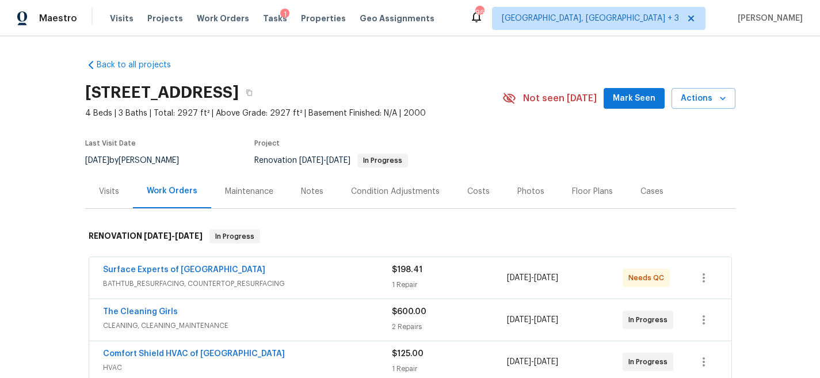
click at [479, 90] on div "8204 Coosa Ct, Raleigh, NC 27616" at bounding box center [293, 93] width 417 height 30
click at [188, 268] on link "Surface Experts of North Raleigh" at bounding box center [184, 270] width 162 height 8
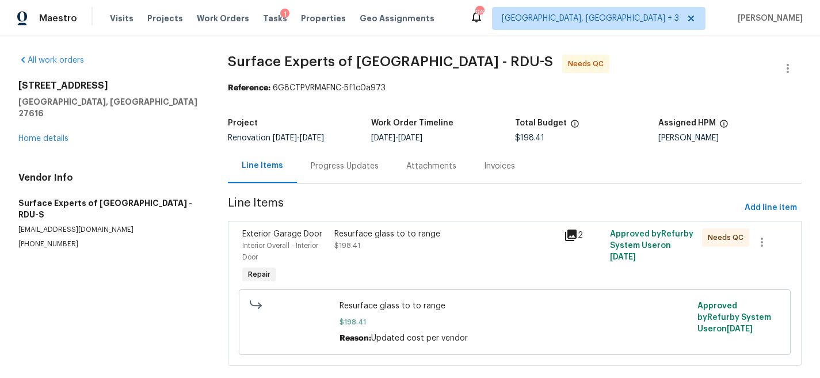
click at [338, 161] on div "Progress Updates" at bounding box center [345, 167] width 68 height 12
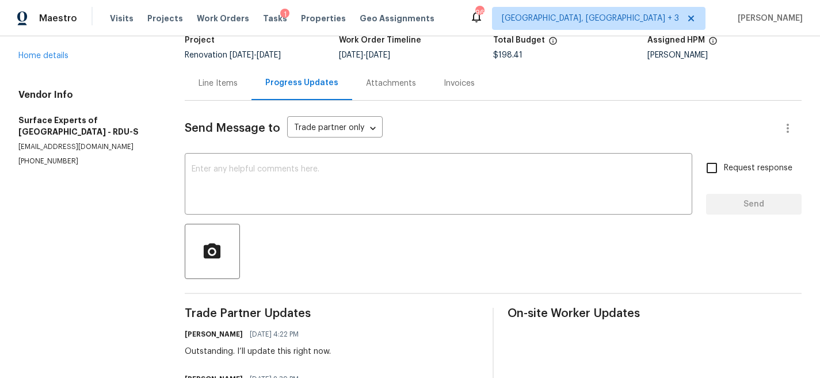
scroll to position [9, 0]
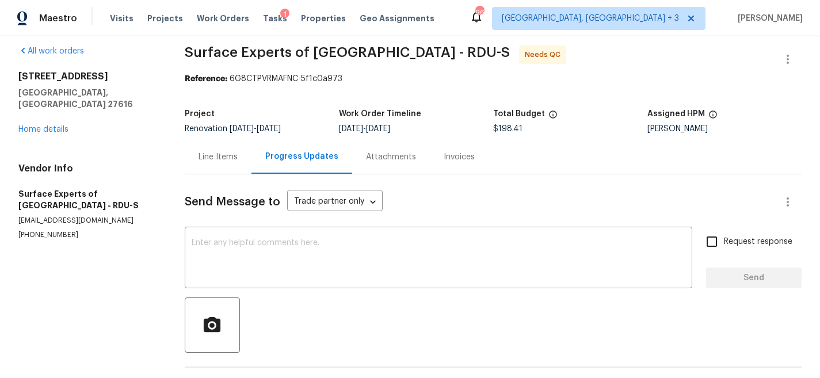
click at [222, 157] on div "Line Items" at bounding box center [218, 157] width 39 height 12
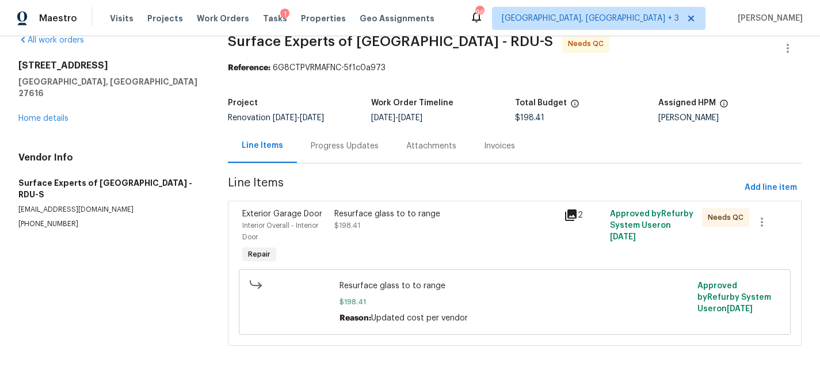
scroll to position [29, 0]
click at [391, 208] on div "Resurface glass to to range" at bounding box center [445, 214] width 223 height 12
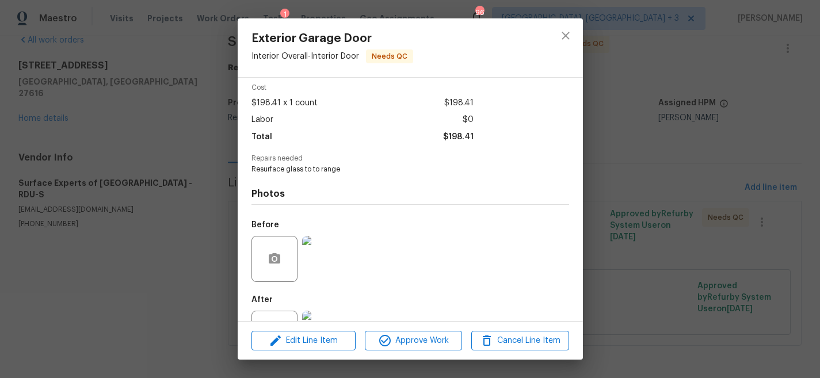
scroll to position [94, 0]
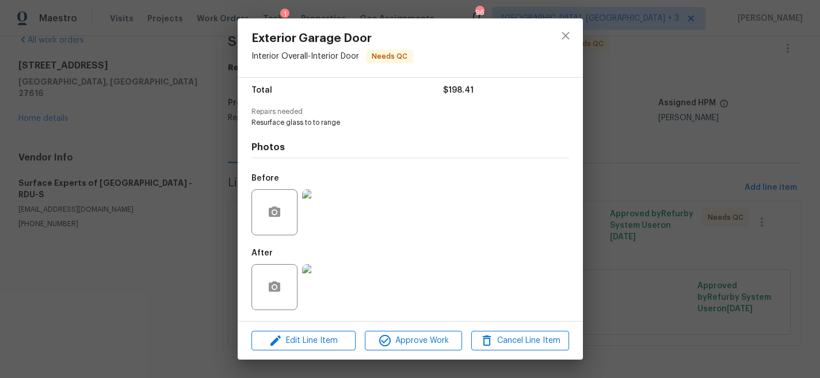
click at [329, 212] on img at bounding box center [325, 212] width 46 height 46
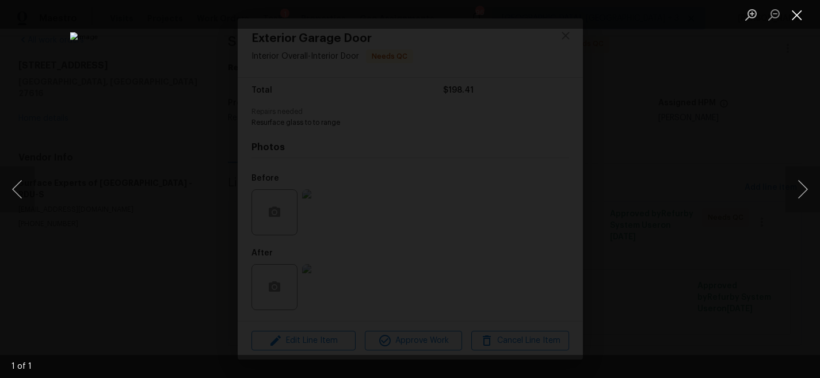
click at [804, 14] on button "Close lightbox" at bounding box center [796, 15] width 23 height 20
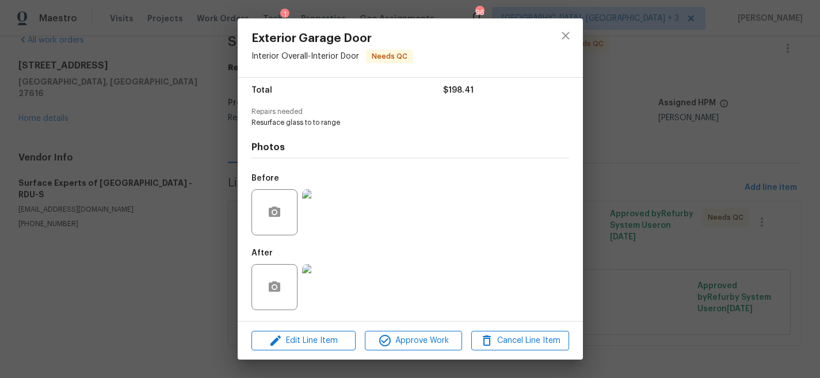
click at [327, 291] on img at bounding box center [325, 287] width 46 height 46
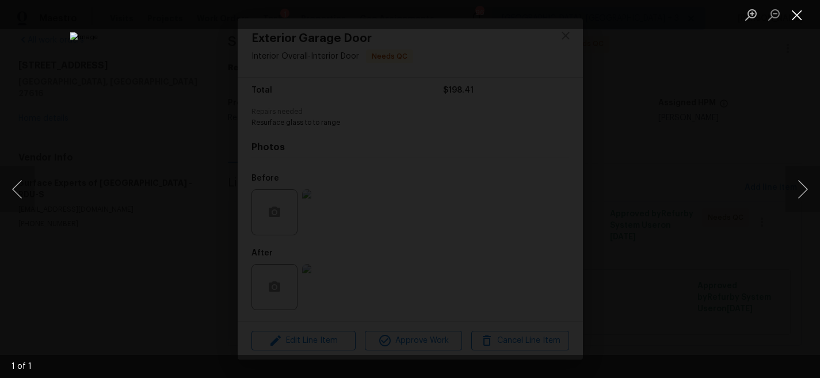
click at [795, 15] on button "Close lightbox" at bounding box center [796, 15] width 23 height 20
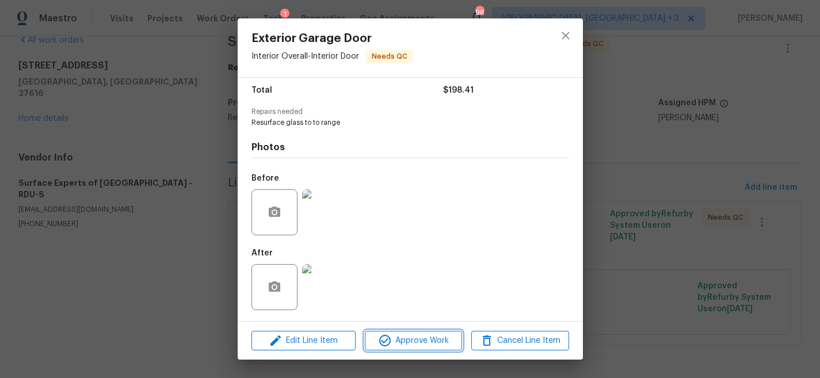
click at [399, 349] on button "Approve Work" at bounding box center [413, 341] width 97 height 20
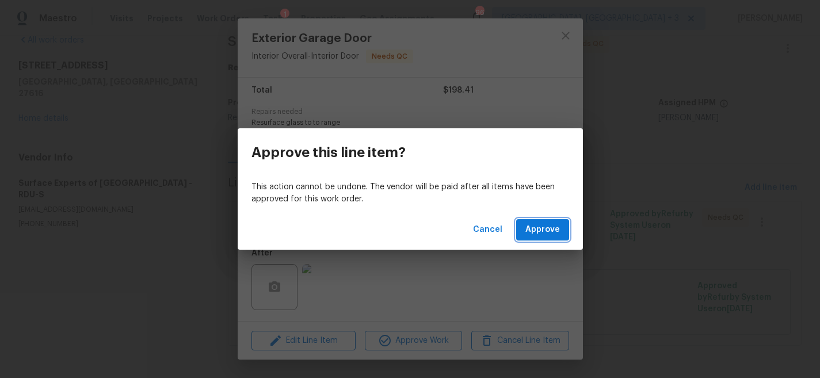
click at [548, 230] on span "Approve" at bounding box center [542, 230] width 35 height 14
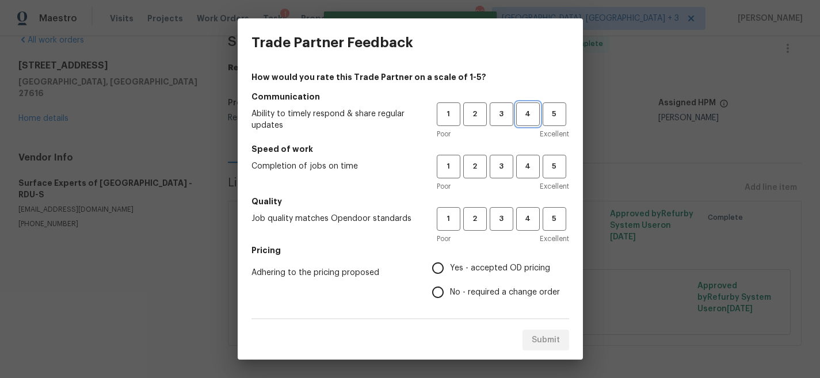
click at [522, 114] on span "4" at bounding box center [527, 114] width 21 height 13
click at [517, 162] on span "4" at bounding box center [527, 166] width 21 height 13
click at [517, 223] on span "4" at bounding box center [527, 218] width 21 height 13
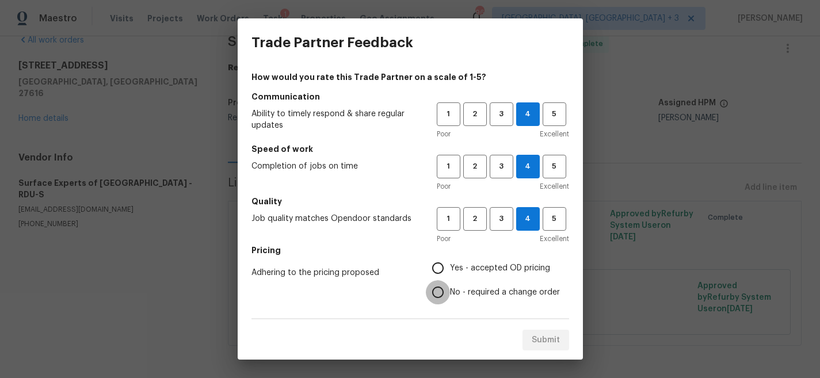
click at [427, 293] on input "No - required a change order" at bounding box center [438, 292] width 24 height 24
radio input "true"
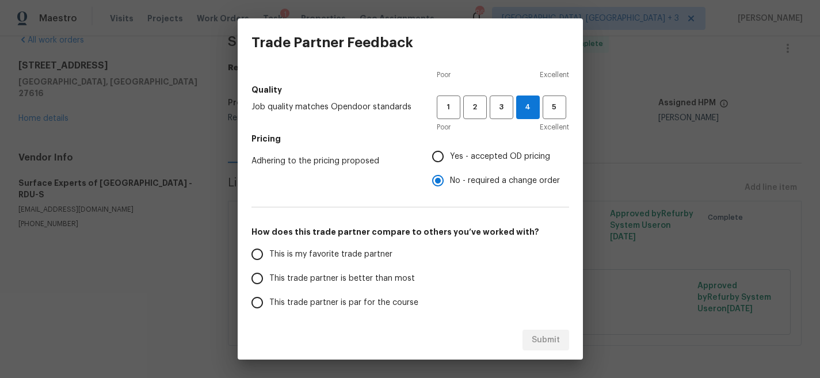
scroll to position [113, 0]
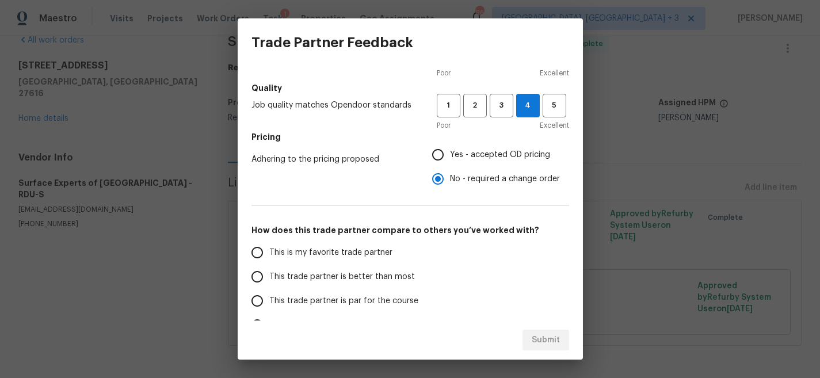
click at [308, 300] on span "This trade partner is par for the course" at bounding box center [343, 301] width 149 height 12
click at [269, 300] on input "This trade partner is par for the course" at bounding box center [257, 301] width 24 height 24
radio input "false"
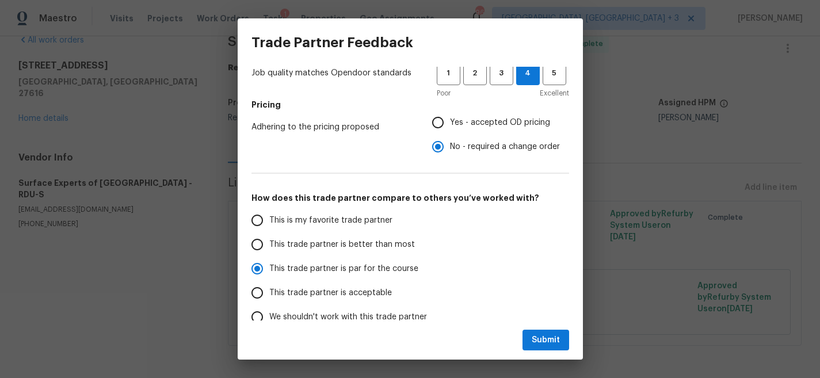
scroll to position [206, 0]
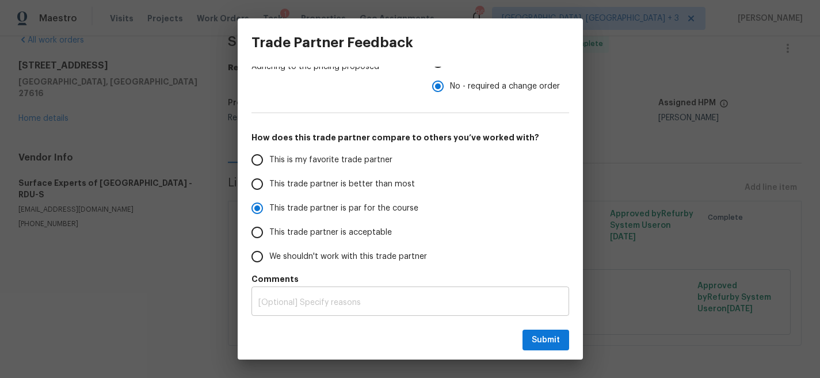
click at [448, 302] on textarea at bounding box center [410, 303] width 304 height 8
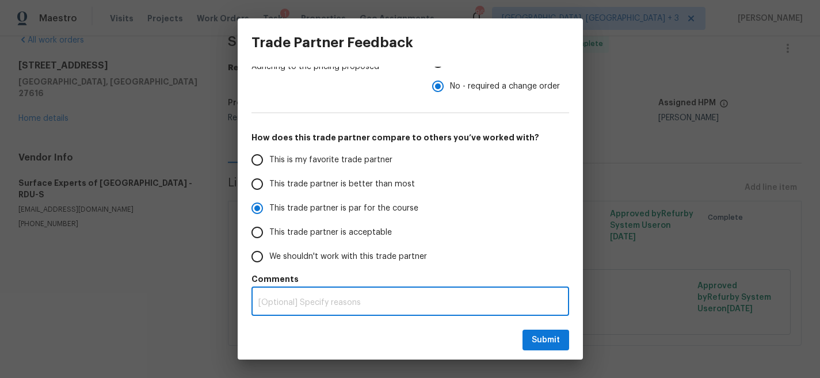
type textarea "V"
radio input "true"
radio input "false"
type textarea "Ve"
radio input "false"
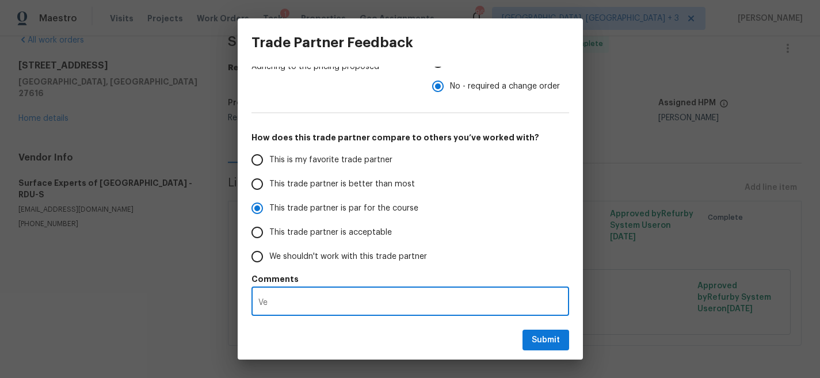
type textarea "Ver"
radio input "false"
type textarea "Very"
radio input "false"
type textarea "Very"
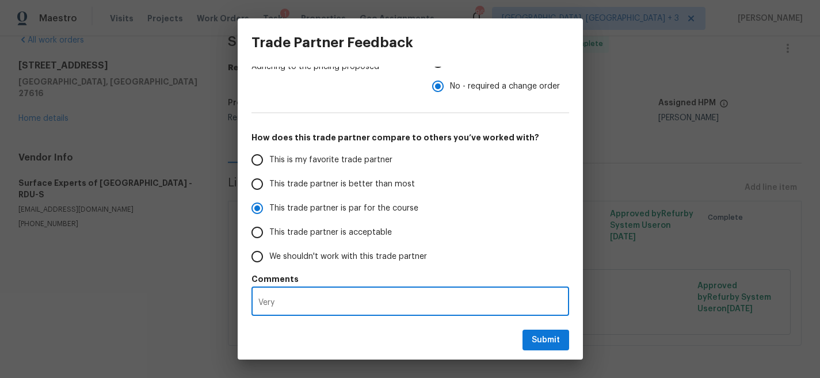
radio input "false"
type textarea "Very g"
radio input "false"
type textarea "Very go"
radio input "false"
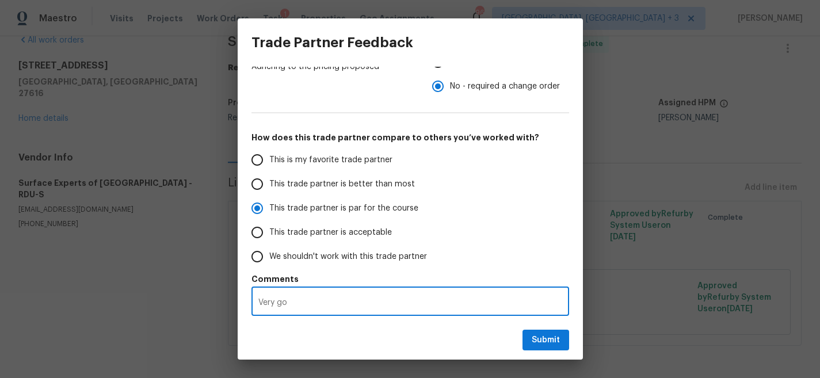
type textarea "Very goo"
radio input "false"
type textarea "Very good"
radio input "false"
type textarea "Very good"
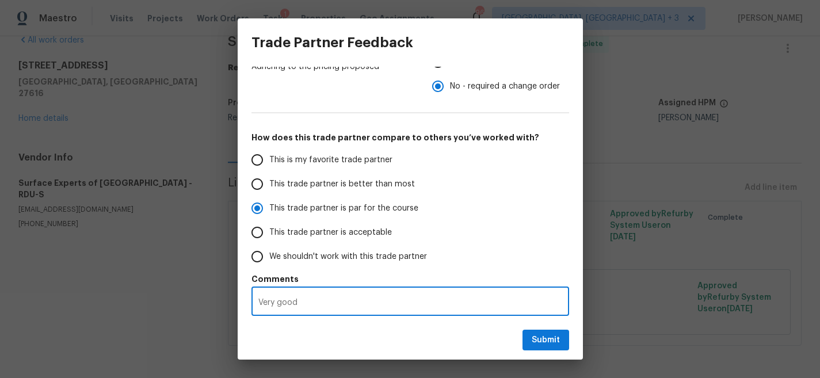
radio input "false"
type textarea "Very good w"
radio input "false"
type textarea "Very good wo"
radio input "false"
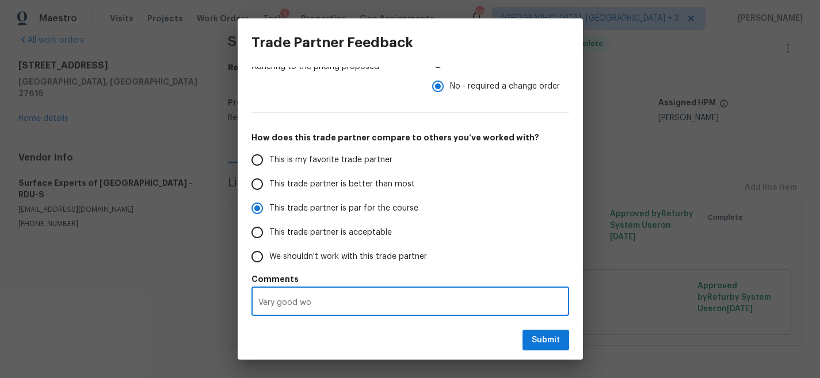
type textarea "Very good wor"
radio input "false"
type textarea "Very good work"
radio input "false"
type textarea "Very good work,"
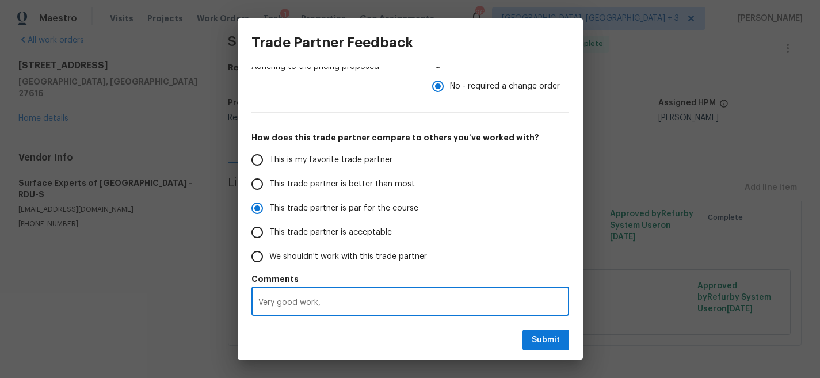
radio input "false"
type textarea "Very good work,"
radio input "false"
type textarea "Very good work, v"
radio input "false"
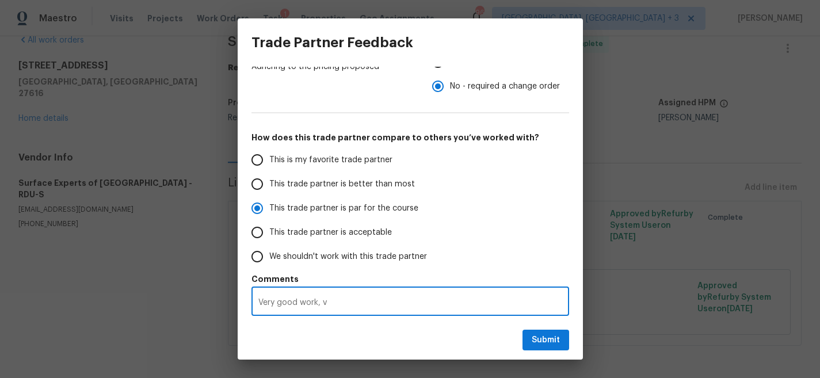
type textarea "Very good work, ve"
radio input "false"
type textarea "Very good work, ver"
radio input "false"
type textarea "Very good work, very"
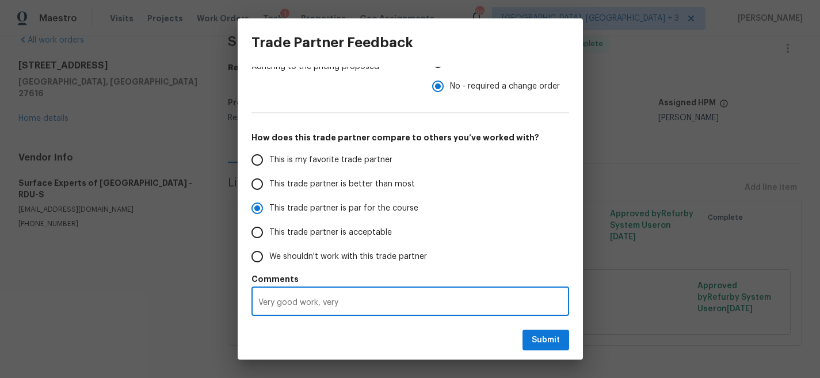
radio input "false"
type textarea "Very good work, very"
radio input "false"
type textarea "Very good work, very q"
click at [548, 339] on span "Submit" at bounding box center [546, 340] width 28 height 14
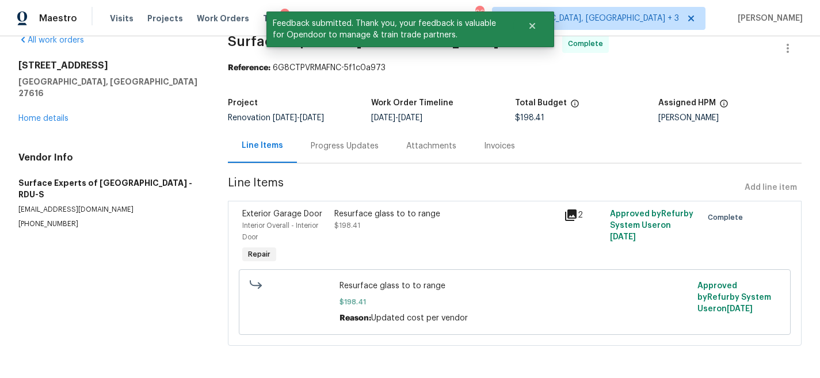
click at [62, 92] on div "8204 Coosa Ct Raleigh, NC 27616 Home details" at bounding box center [109, 92] width 182 height 64
click at [54, 114] on link "Home details" at bounding box center [43, 118] width 50 height 8
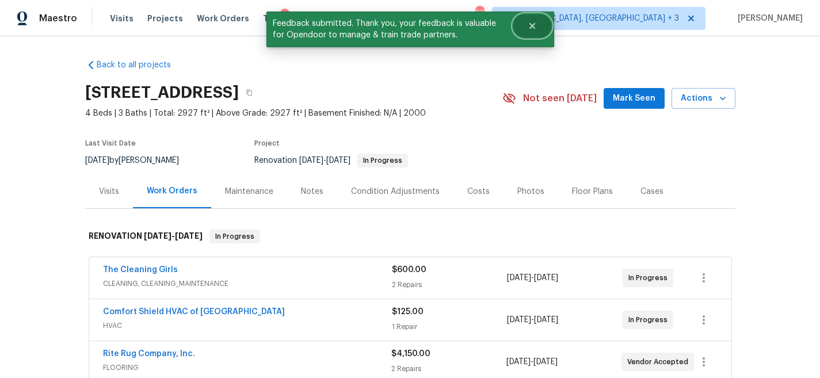
click at [533, 29] on icon "Close" at bounding box center [532, 25] width 9 height 9
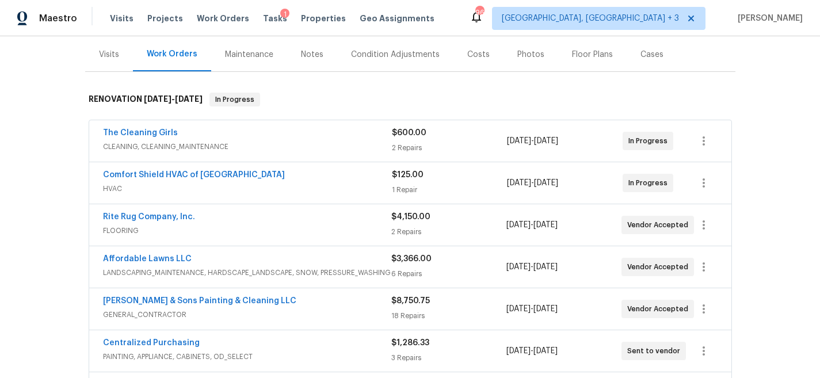
scroll to position [194, 0]
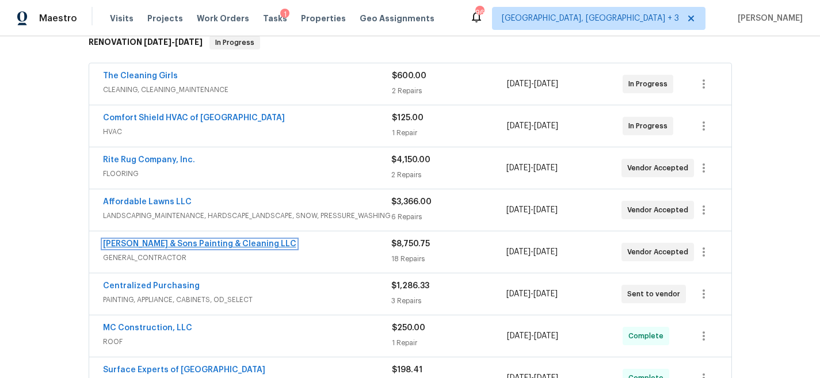
click at [136, 241] on link "Hodge & Sons Painting & Cleaning LLC" at bounding box center [199, 244] width 193 height 8
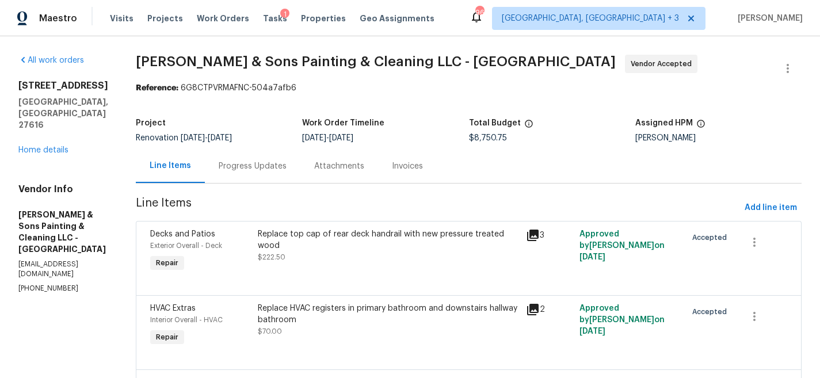
click at [222, 171] on div "Progress Updates" at bounding box center [253, 167] width 68 height 12
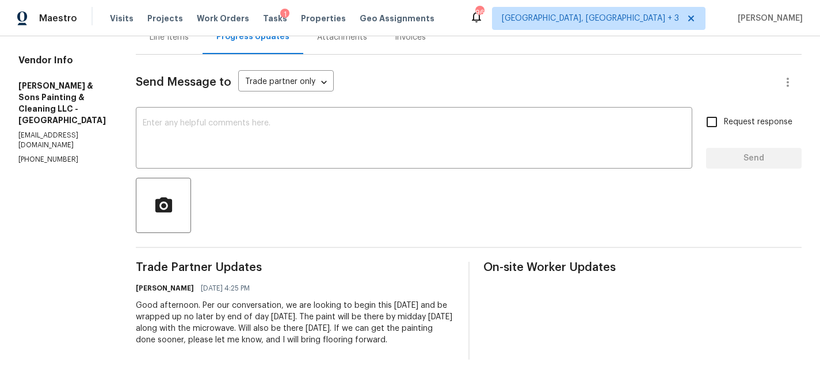
scroll to position [138, 0]
click at [327, 130] on textarea at bounding box center [414, 139] width 543 height 40
click at [64, 211] on section "All work orders 8204 Coosa Ct Raleigh, NC 27616 Home details Vendor Info Hodge …" at bounding box center [63, 143] width 90 height 434
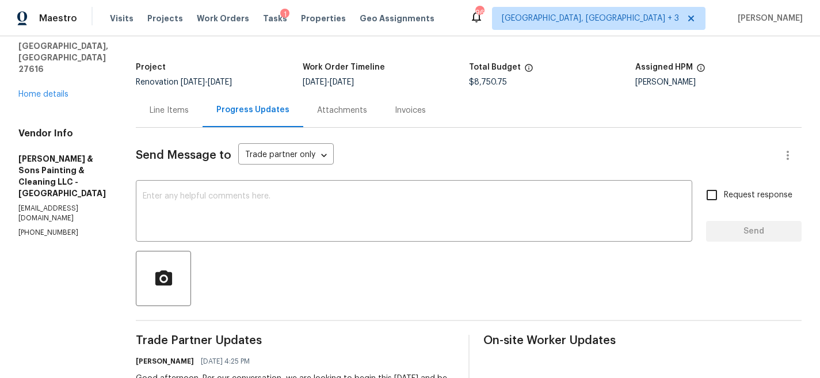
scroll to position [26, 0]
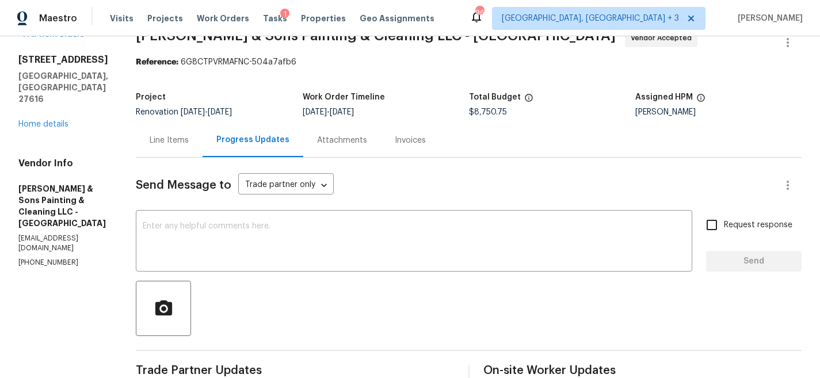
click at [123, 125] on div "All work orders 8204 Coosa Ct Raleigh, NC 27616 Home details Vendor Info Hodge …" at bounding box center [410, 245] width 820 height 471
click at [370, 83] on section "Hodge & Sons Painting & Cleaning LLC - RDU Vendor Accepted Reference: 6G8CTPVRM…" at bounding box center [469, 246] width 666 height 434
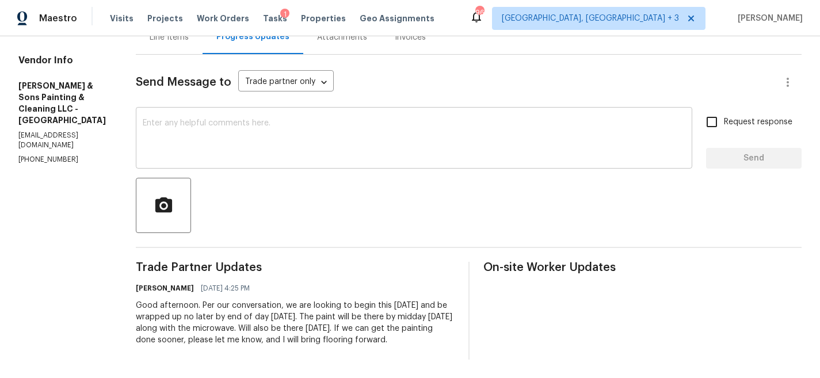
scroll to position [138, 0]
click at [122, 230] on div "All work orders 8204 Coosa Ct Raleigh, NC 27616 Home details Vendor Info Hodge …" at bounding box center [410, 142] width 820 height 471
click at [128, 239] on div "All work orders 8204 Coosa Ct Raleigh, NC 27616 Home details Vendor Info Hodge …" at bounding box center [410, 142] width 820 height 471
click at [74, 218] on section "All work orders 8204 Coosa Ct Raleigh, NC 27616 Home details Vendor Info Hodge …" at bounding box center [63, 143] width 90 height 434
click at [287, 203] on div at bounding box center [469, 205] width 666 height 55
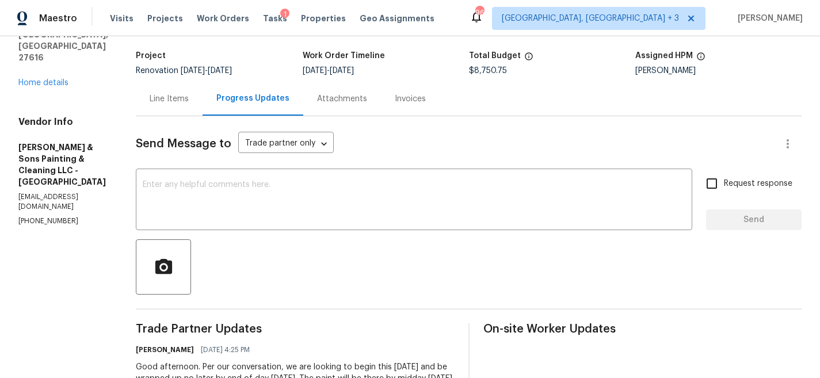
scroll to position [41, 0]
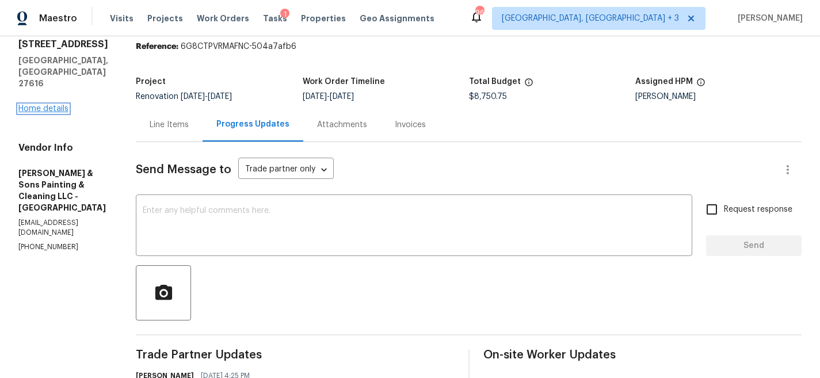
click at [51, 105] on link "Home details" at bounding box center [43, 109] width 50 height 8
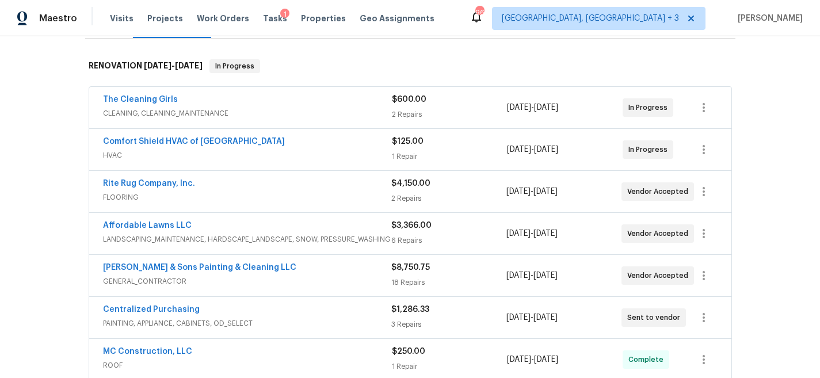
scroll to position [171, 0]
click at [129, 101] on link "The Cleaning Girls" at bounding box center [140, 99] width 75 height 8
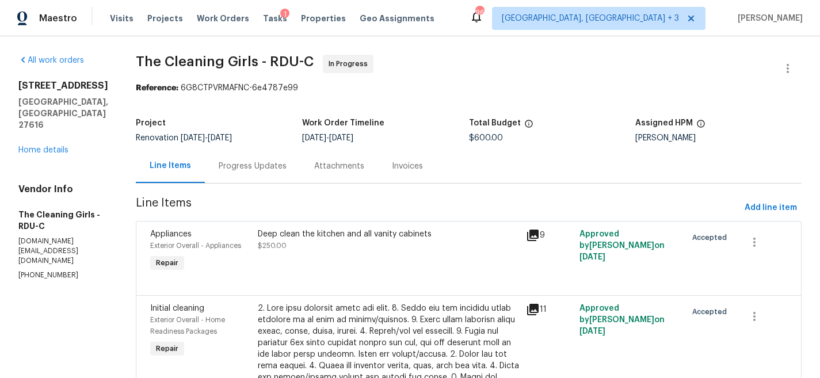
click at [262, 170] on div "Progress Updates" at bounding box center [253, 167] width 68 height 12
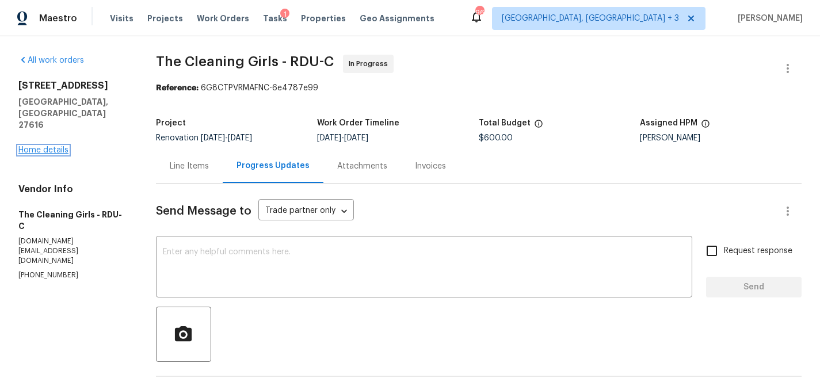
click at [50, 146] on link "Home details" at bounding box center [43, 150] width 50 height 8
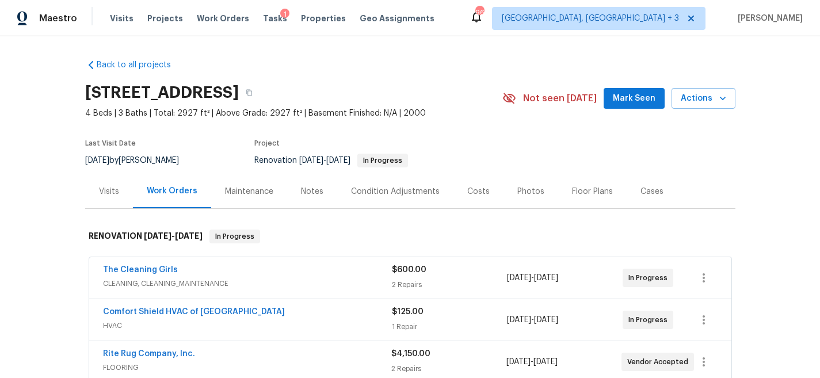
click at [398, 48] on div "Back to all projects 8204 Coosa Ct, Raleigh, NC 27616 4 Beds | 3 Baths | Total:…" at bounding box center [410, 207] width 820 height 342
click at [470, 13] on div "Maestro Visits Projects Work Orders Tasks 1 Properties Geo Assignments 96 Green…" at bounding box center [410, 18] width 820 height 36
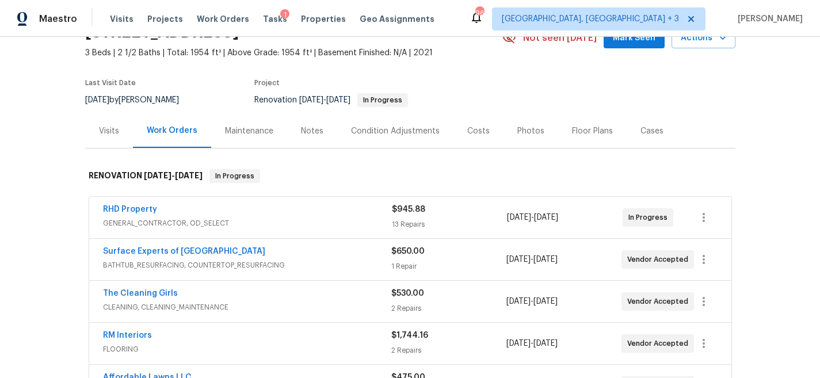
scroll to position [98, 0]
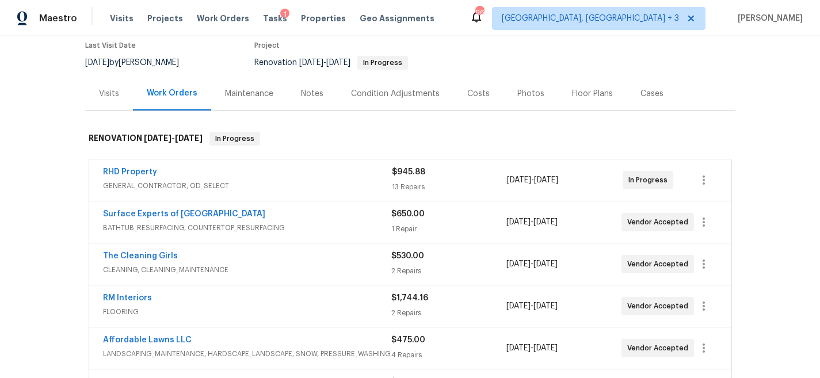
click at [304, 94] on div "Notes" at bounding box center [312, 94] width 22 height 12
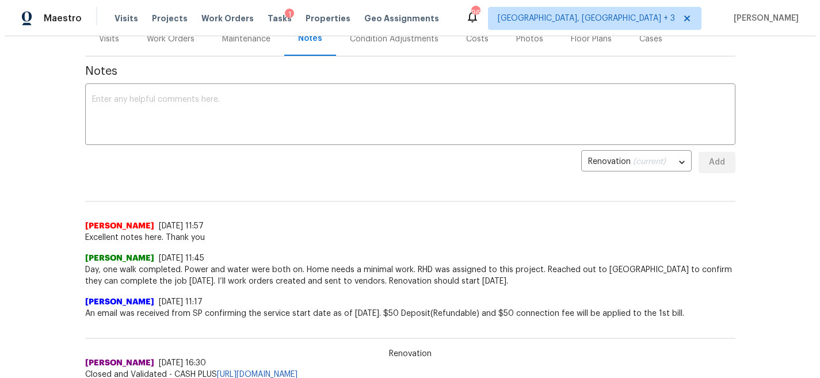
scroll to position [77, 0]
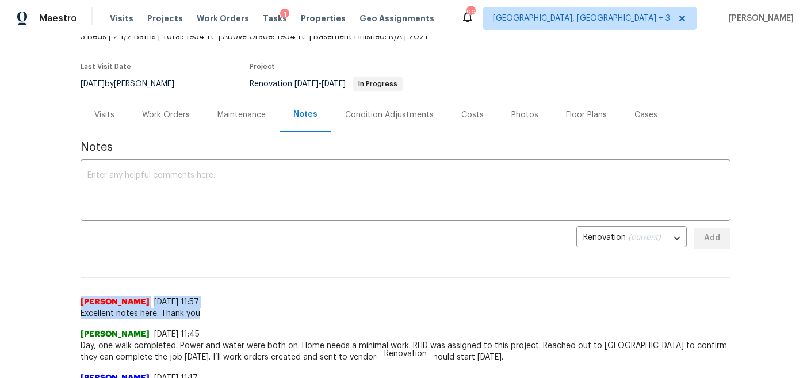
drag, startPoint x: 196, startPoint y: 312, endPoint x: 73, endPoint y: 306, distance: 123.3
click at [73, 306] on div "Back to all projects [STREET_ADDRESS] 3 Beds | 2 1/2 Baths | Total: 1954 ft² | …" at bounding box center [405, 207] width 811 height 342
click at [110, 311] on span "Excellent notes here. Thank you" at bounding box center [406, 314] width 650 height 12
click at [169, 114] on div "Work Orders" at bounding box center [166, 115] width 48 height 12
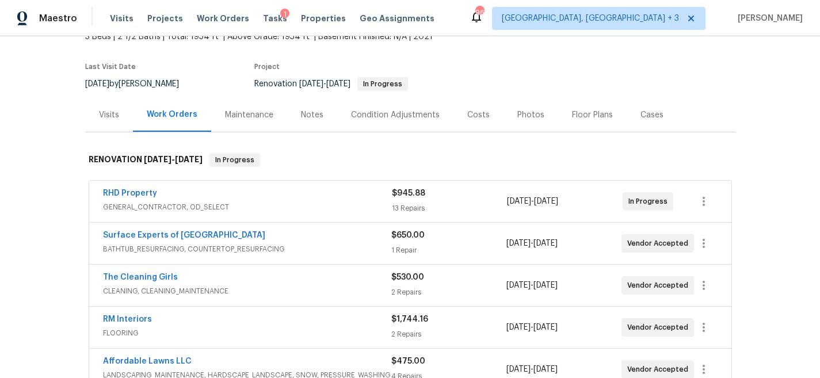
scroll to position [159, 0]
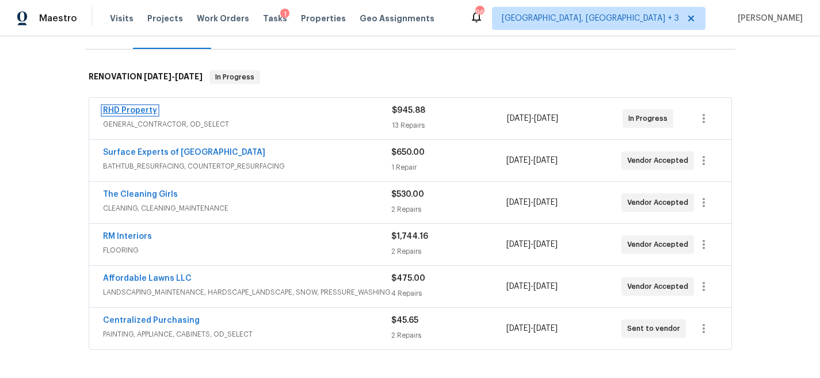
click at [121, 110] on link "RHD Property" at bounding box center [130, 110] width 54 height 8
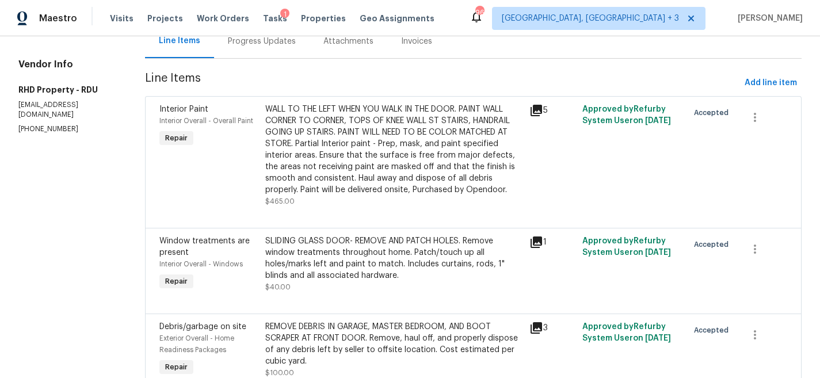
scroll to position [27, 0]
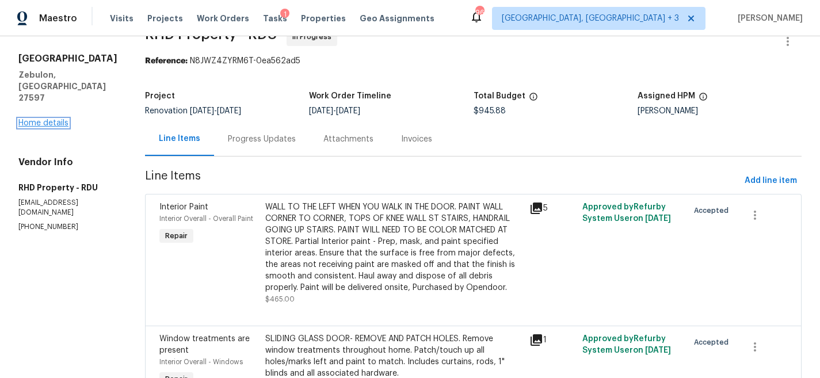
click at [37, 119] on link "Home details" at bounding box center [43, 123] width 50 height 8
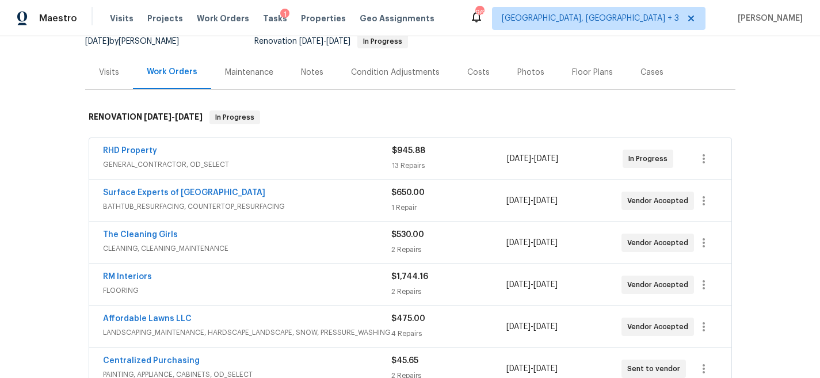
scroll to position [125, 0]
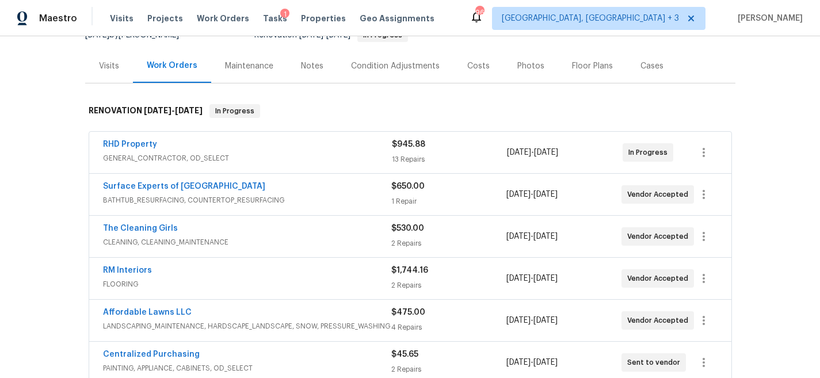
click at [506, 25] on div "Maestro Visits Projects Work Orders Tasks 1 Properties Geo Assignments 96 Green…" at bounding box center [410, 18] width 820 height 36
click at [491, 12] on div "Maestro Visits Projects Work Orders Tasks 1 Properties Geo Assignments 96 Green…" at bounding box center [410, 18] width 820 height 36
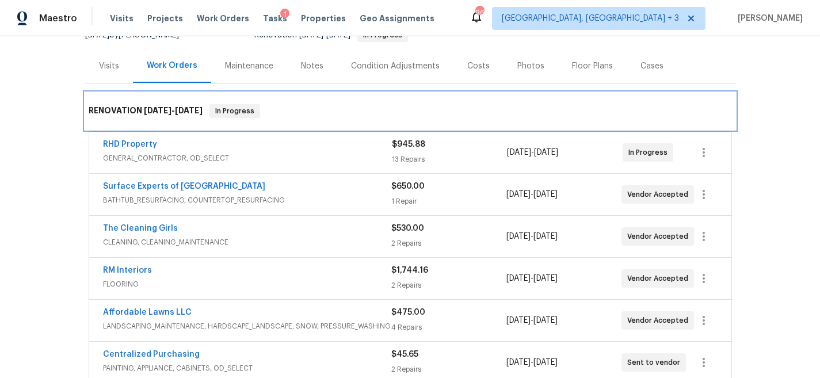
click at [339, 94] on div "RENOVATION 8/13/25 - 8/15/25 In Progress" at bounding box center [410, 111] width 650 height 37
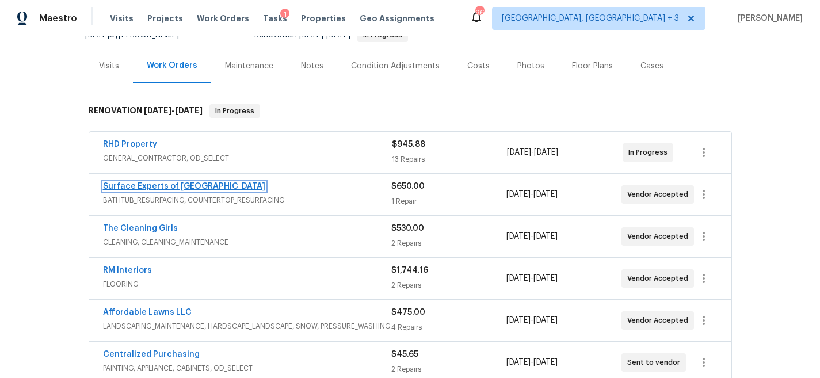
click at [182, 187] on link "Surface Experts of North Raleigh" at bounding box center [184, 186] width 162 height 8
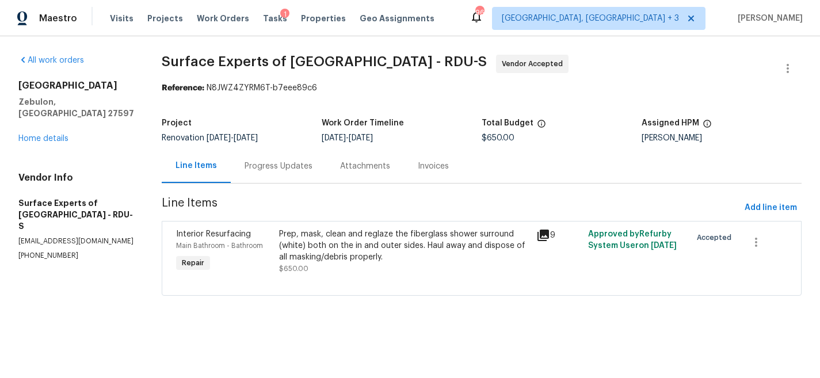
click at [540, 235] on icon at bounding box center [543, 236] width 12 height 12
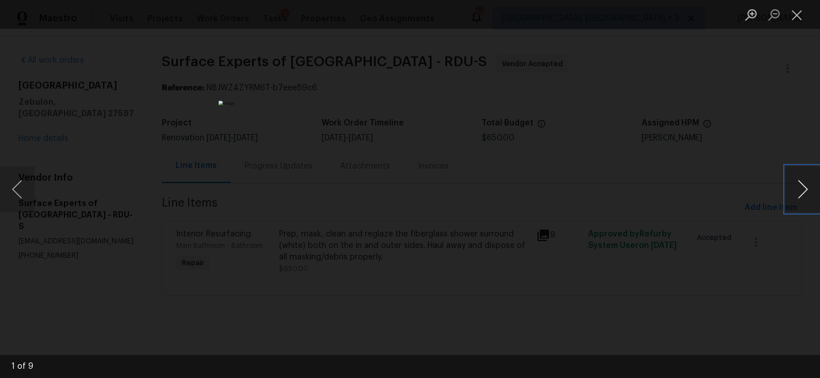
click at [799, 190] on button "Next image" at bounding box center [802, 189] width 35 height 46
click at [794, 12] on button "Close lightbox" at bounding box center [796, 15] width 23 height 20
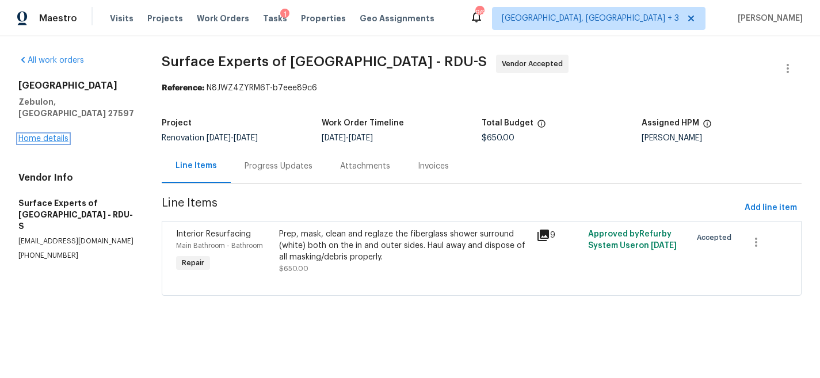
click at [44, 135] on link "Home details" at bounding box center [43, 139] width 50 height 8
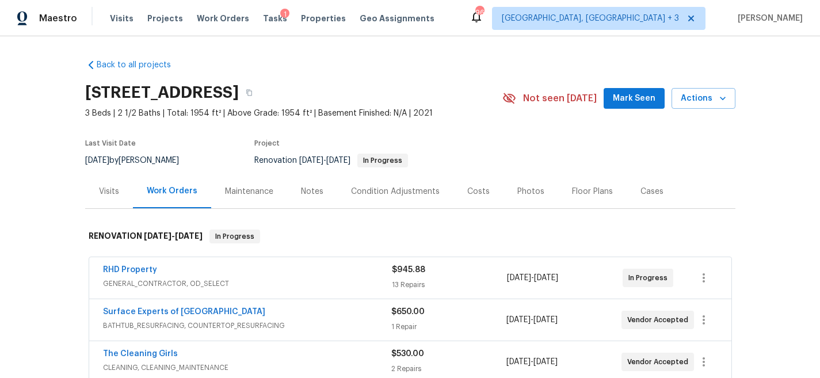
click at [422, 59] on div "Back to all projects 752 Frosty Way, Zebulon, NC 27597 3 Beds | 2 1/2 Baths | T…" at bounding box center [410, 335] width 650 height 570
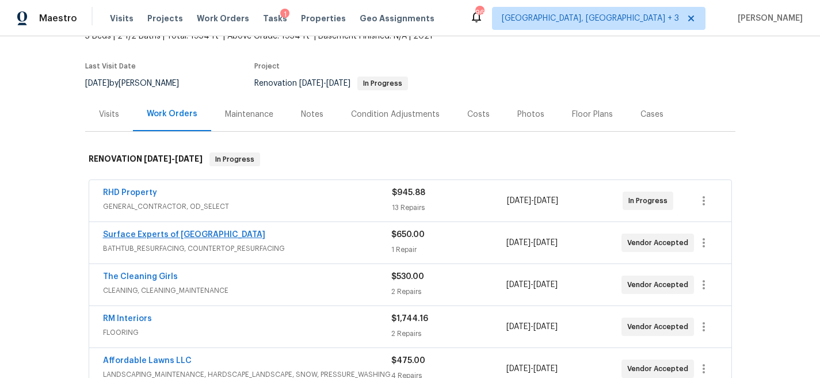
scroll to position [78, 0]
click at [204, 236] on link "Surface Experts of North Raleigh" at bounding box center [184, 234] width 162 height 8
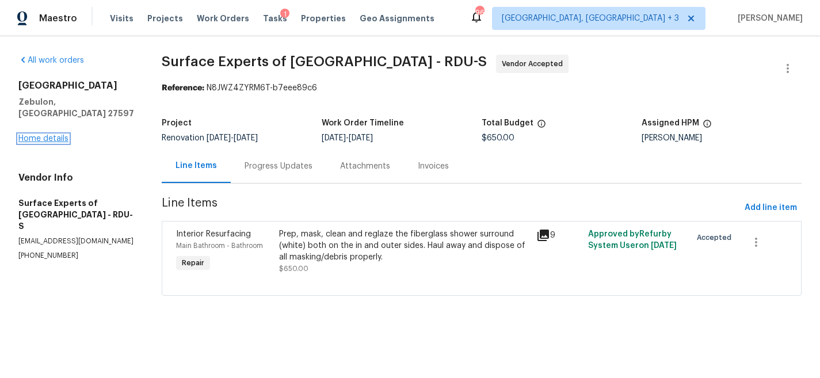
click at [41, 135] on link "Home details" at bounding box center [43, 139] width 50 height 8
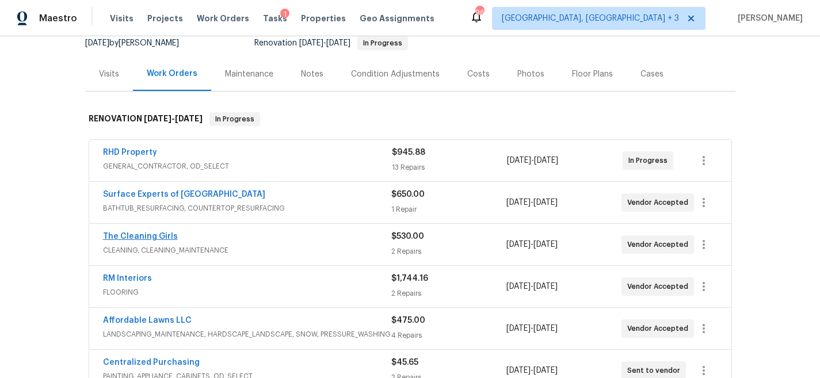
scroll to position [138, 0]
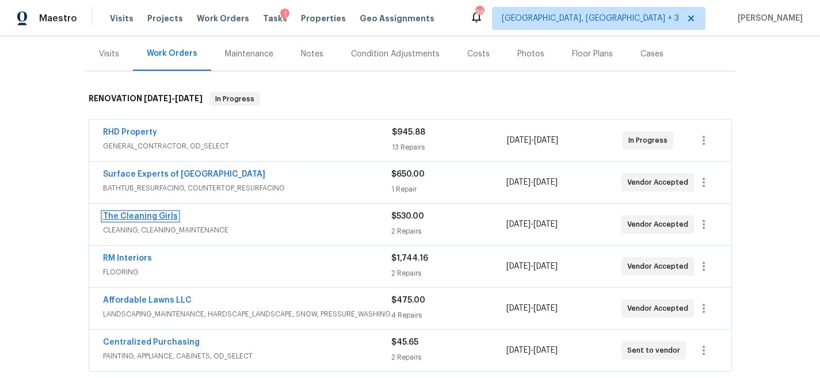
click at [145, 215] on link "The Cleaning Girls" at bounding box center [140, 216] width 75 height 8
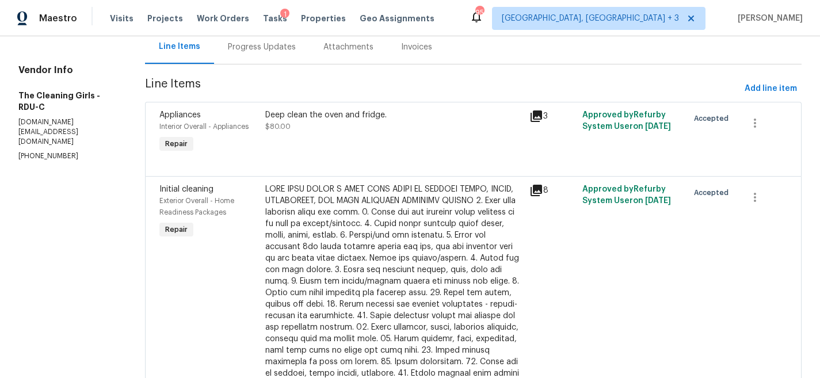
scroll to position [57, 0]
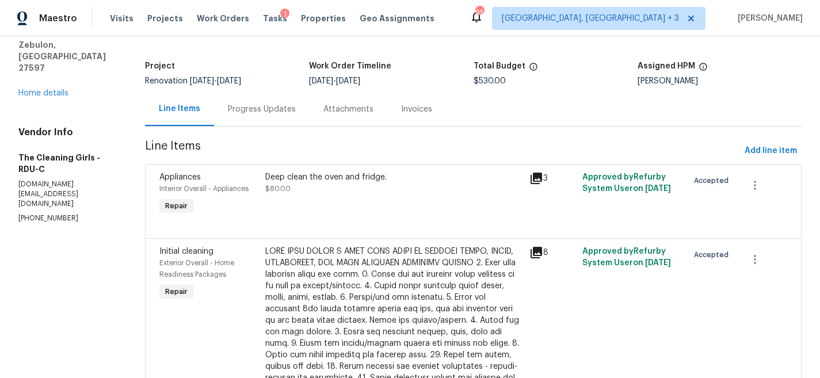
click at [256, 110] on div "Progress Updates" at bounding box center [262, 110] width 68 height 12
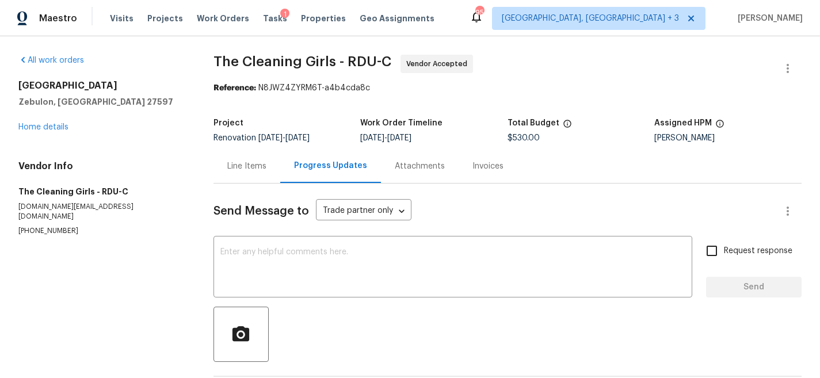
click at [240, 165] on div "Line Items" at bounding box center [246, 167] width 39 height 12
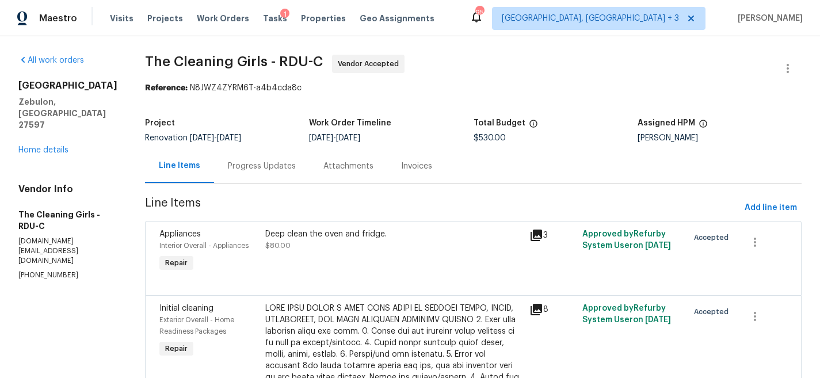
click at [272, 166] on div "Progress Updates" at bounding box center [262, 167] width 68 height 12
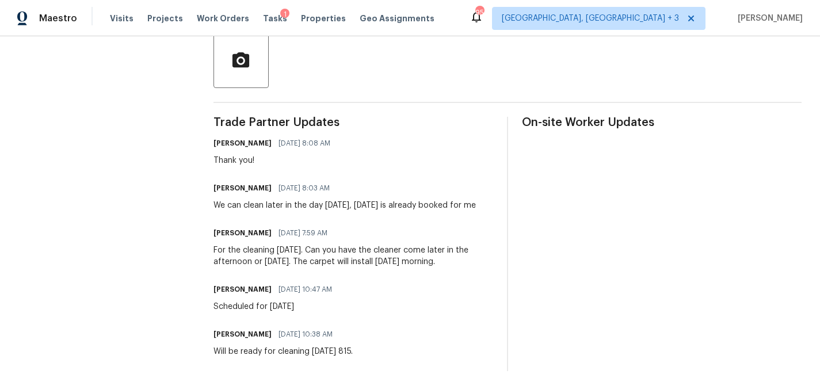
scroll to position [294, 0]
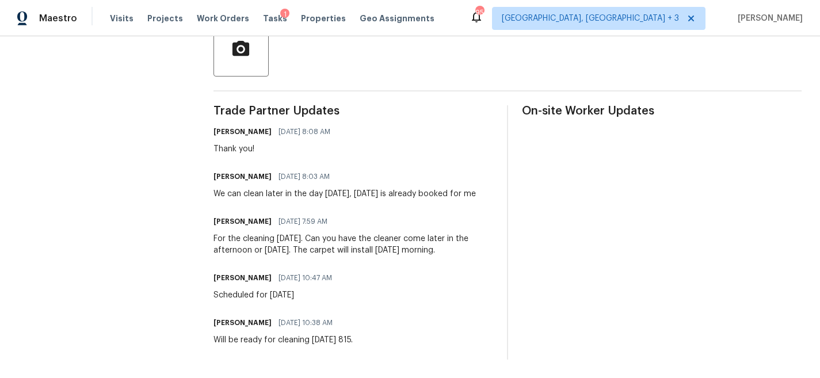
click at [268, 334] on div "Will be ready for cleaning Friday 815." at bounding box center [282, 340] width 139 height 12
drag, startPoint x: 209, startPoint y: 331, endPoint x: 340, endPoint y: 333, distance: 130.6
click at [340, 334] on div "Will be ready for cleaning Friday 815." at bounding box center [282, 340] width 139 height 12
click at [302, 334] on div "Will be ready for cleaning Friday 815." at bounding box center [282, 340] width 139 height 12
drag, startPoint x: 208, startPoint y: 287, endPoint x: 310, endPoint y: 293, distance: 102.0
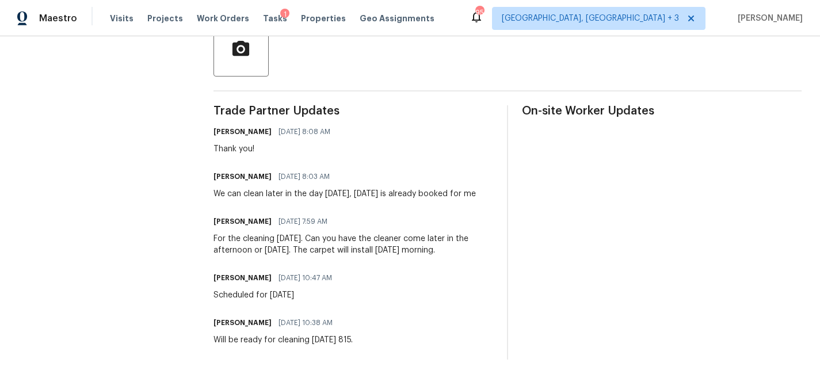
click at [310, 293] on div "Trade Partner Updates Amanda Horton 08/14/2025 8:08 AM Thank you! Nia Cassel 08…" at bounding box center [353, 232] width 280 height 254
click at [293, 289] on div "Scheduled for Friday 8/15" at bounding box center [275, 295] width 125 height 12
drag, startPoint x: 296, startPoint y: 240, endPoint x: 449, endPoint y: 242, distance: 153.6
click at [449, 242] on div "For the cleaning tomorrow. Can you have the cleaner come later in the afternoon…" at bounding box center [353, 244] width 280 height 23
click at [269, 188] on div "We can clean later in the day Friday, Saturday is already booked for me" at bounding box center [344, 194] width 262 height 12
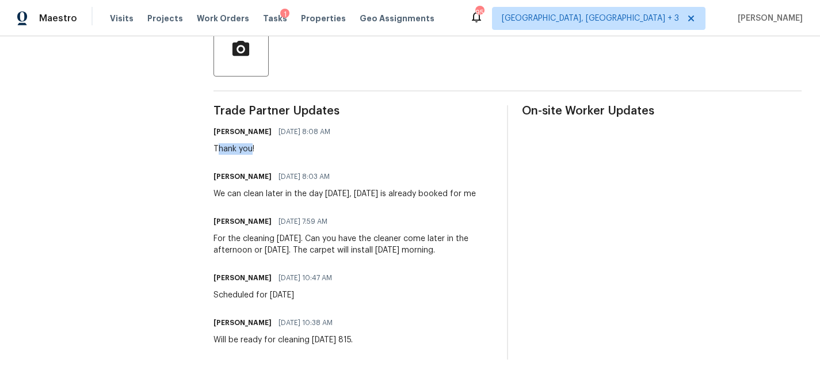
drag, startPoint x: 209, startPoint y: 138, endPoint x: 244, endPoint y: 138, distance: 34.5
click at [244, 143] on div "Thank you!" at bounding box center [275, 149] width 124 height 12
click at [289, 149] on div "Trade Partner Updates Amanda Horton 08/14/2025 8:08 AM Thank you! Nia Cassel 08…" at bounding box center [353, 232] width 280 height 254
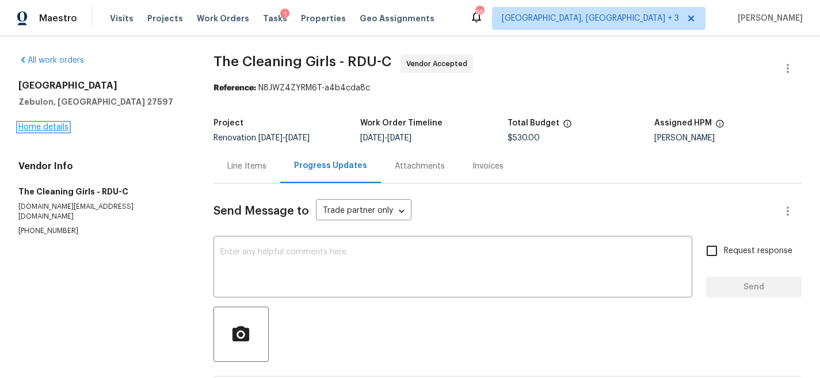
click at [42, 127] on link "Home details" at bounding box center [43, 127] width 50 height 8
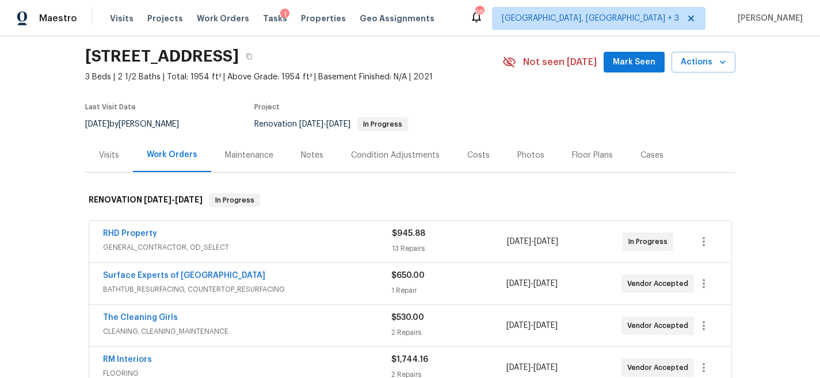
scroll to position [170, 0]
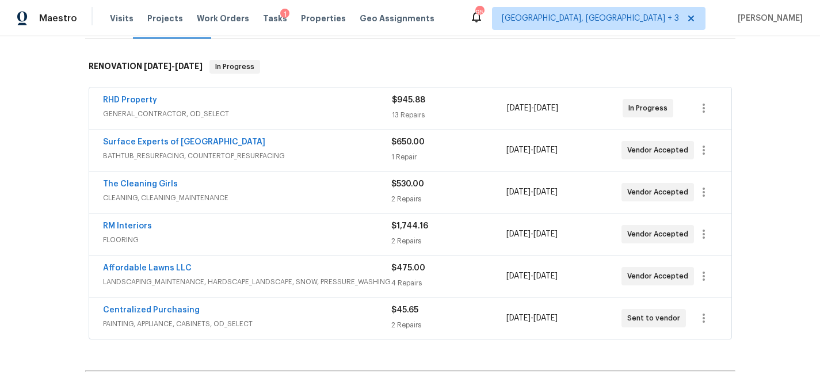
click at [126, 176] on div "The Cleaning Girls CLEANING, CLEANING_MAINTENANCE $530.00 2 Repairs 8/15/2025 -…" at bounding box center [410, 191] width 642 height 41
click at [124, 185] on link "The Cleaning Girls" at bounding box center [140, 184] width 75 height 8
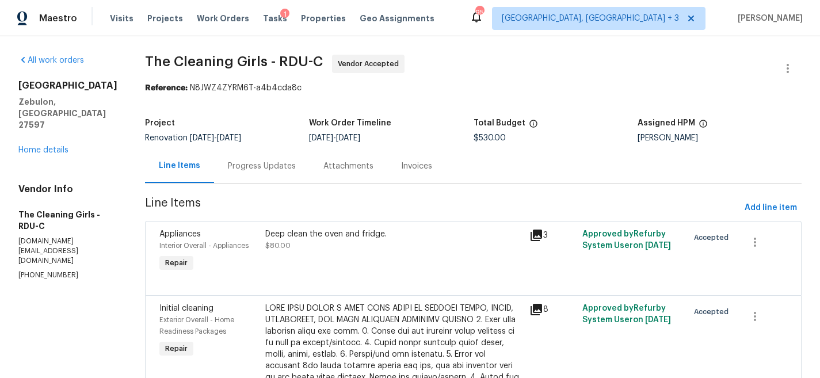
click at [273, 169] on div "Progress Updates" at bounding box center [262, 167] width 68 height 12
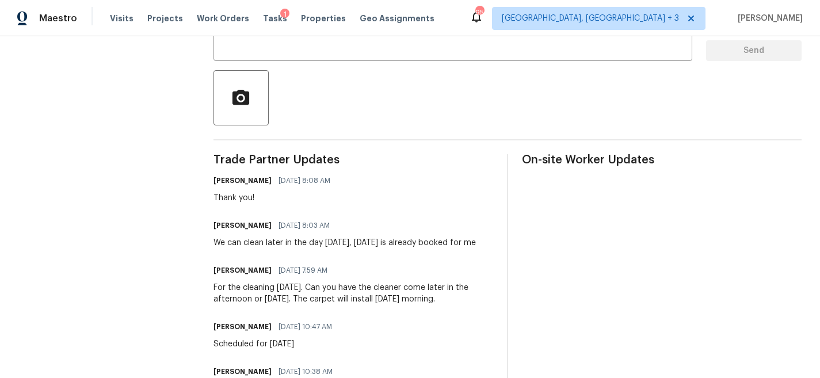
scroll to position [294, 0]
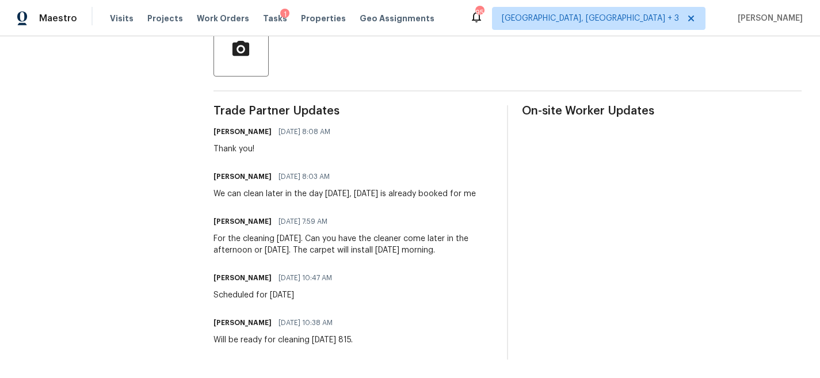
click at [331, 57] on div at bounding box center [507, 48] width 588 height 55
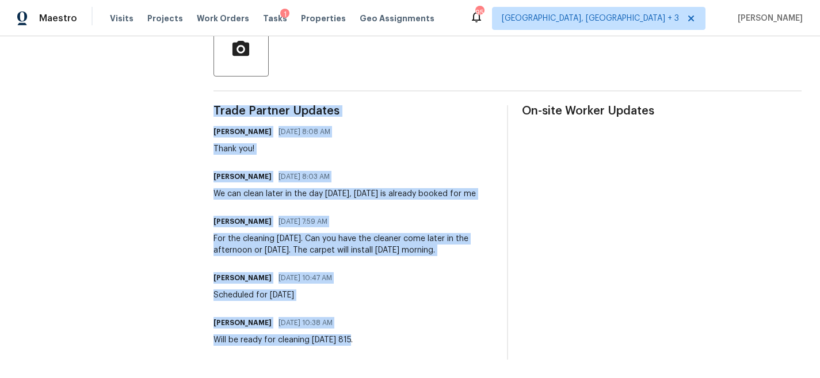
drag, startPoint x: 342, startPoint y: 333, endPoint x: 203, endPoint y: 102, distance: 269.0
click at [203, 102] on div "All work orders 752 Frosty Way Zebulon, NC 27597 Home details Vendor Info The C…" at bounding box center [410, 64] width 820 height 627
click at [335, 188] on div "We can clean later in the day Friday, Saturday is already booked for me" at bounding box center [344, 194] width 262 height 12
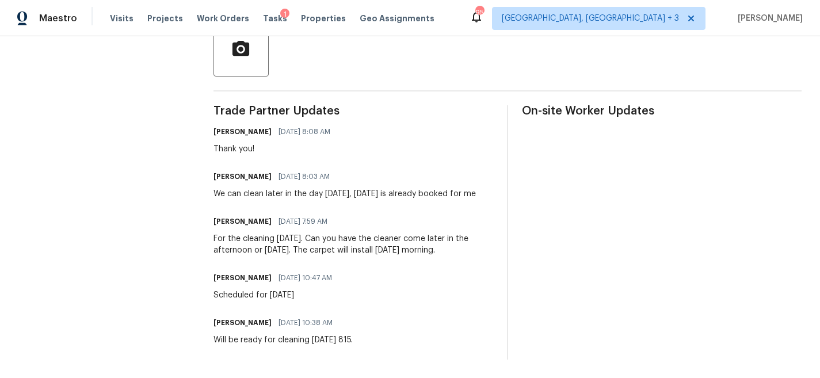
scroll to position [0, 0]
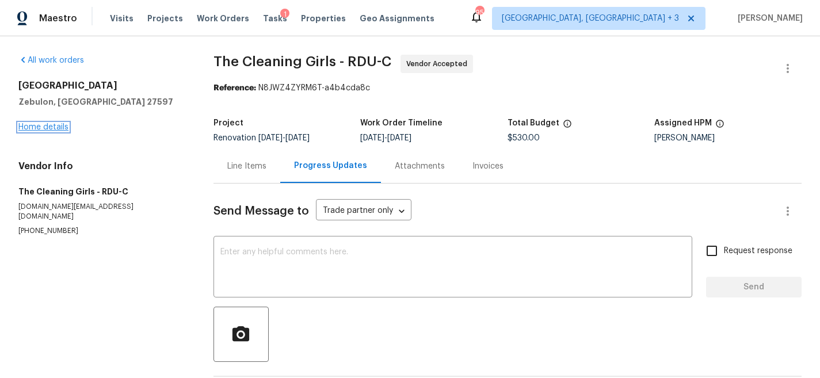
click at [43, 129] on link "Home details" at bounding box center [43, 127] width 50 height 8
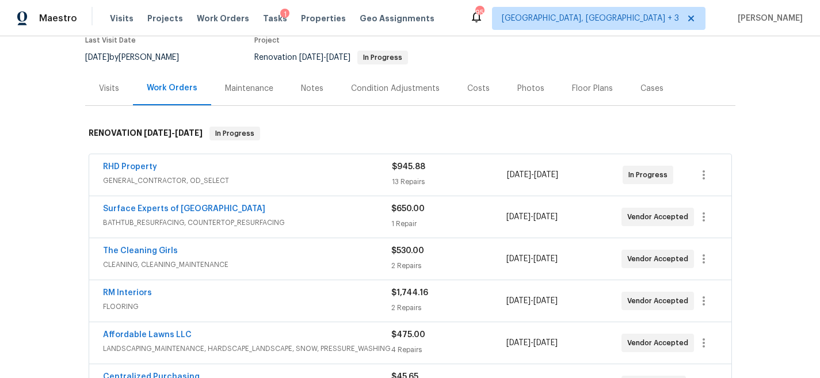
scroll to position [199, 0]
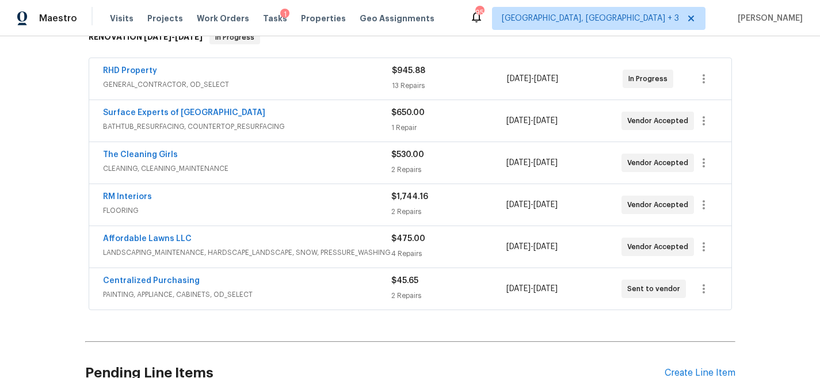
click at [475, 16] on div "Maestro Visits Projects Work Orders Tasks 1 Properties Geo Assignments [STREET_…" at bounding box center [410, 18] width 820 height 36
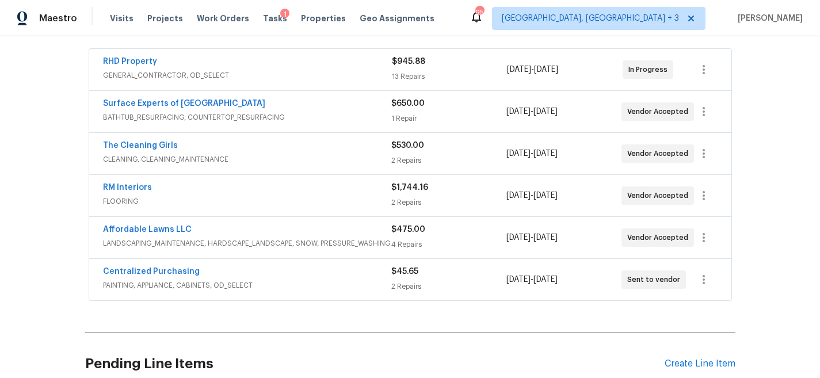
scroll to position [208, 0]
click at [169, 101] on link "Surface Experts of North Raleigh" at bounding box center [184, 104] width 162 height 8
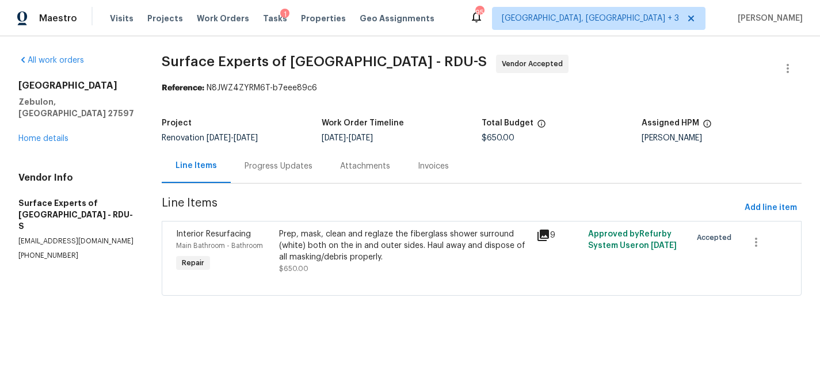
click at [270, 168] on div "Progress Updates" at bounding box center [279, 167] width 68 height 12
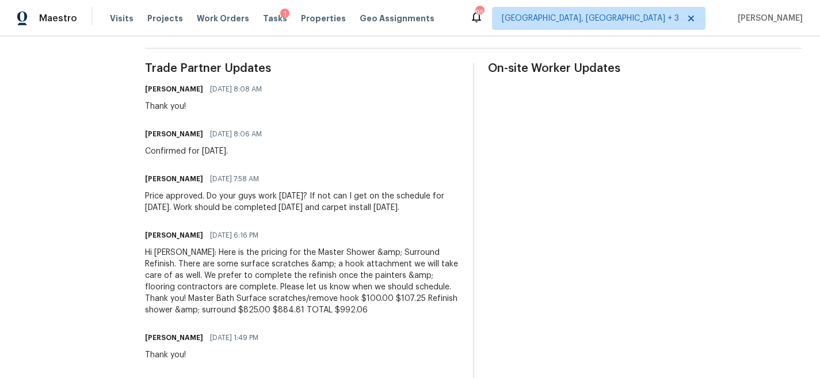
scroll to position [396, 0]
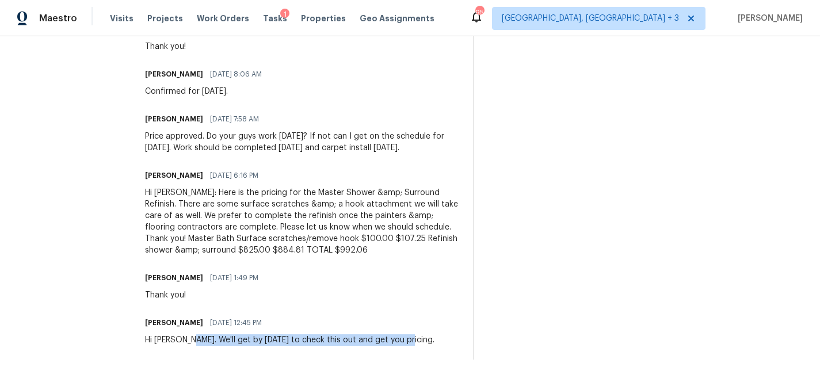
drag, startPoint x: 204, startPoint y: 331, endPoint x: 419, endPoint y: 334, distance: 215.2
click at [419, 334] on div "Hi Amanda. We'll get by tomorrow to check this out and get you pricing." at bounding box center [289, 340] width 289 height 12
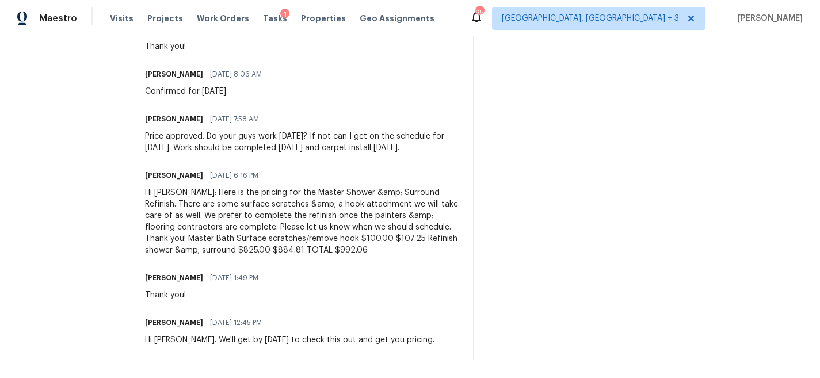
click at [181, 291] on div "Thank you!" at bounding box center [205, 295] width 120 height 12
drag, startPoint x: 344, startPoint y: 238, endPoint x: 360, endPoint y: 242, distance: 16.6
click at [360, 242] on div "Hi Amanda: Here is the pricing for the Master Shower &amp; Surround Refinish. T…" at bounding box center [302, 221] width 314 height 69
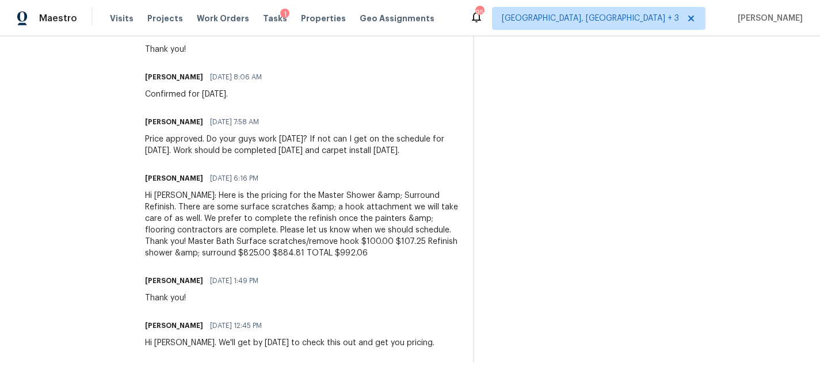
click at [251, 142] on div "Price approved. Do your guys work on Saturday? If not can I get on the schedule…" at bounding box center [302, 144] width 314 height 23
drag, startPoint x: 156, startPoint y: 94, endPoint x: 238, endPoint y: 97, distance: 81.8
click at [238, 97] on div "Confirmed for Monday." at bounding box center [207, 95] width 124 height 12
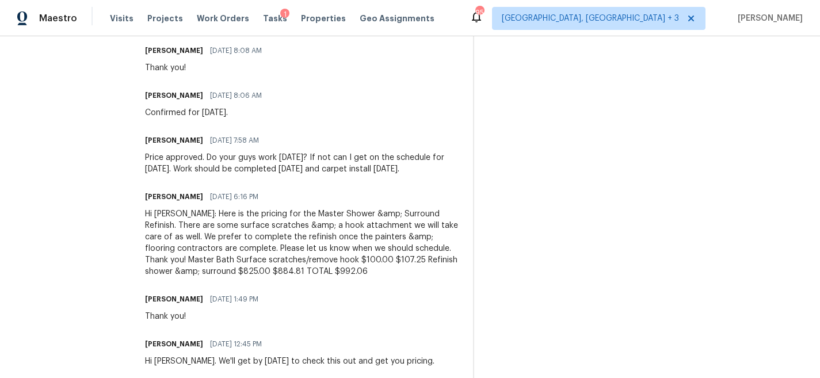
click at [182, 67] on div "Thank you!" at bounding box center [207, 68] width 124 height 12
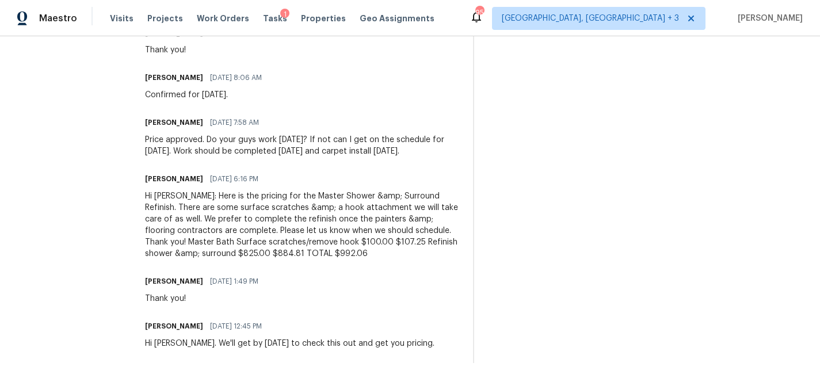
scroll to position [28, 0]
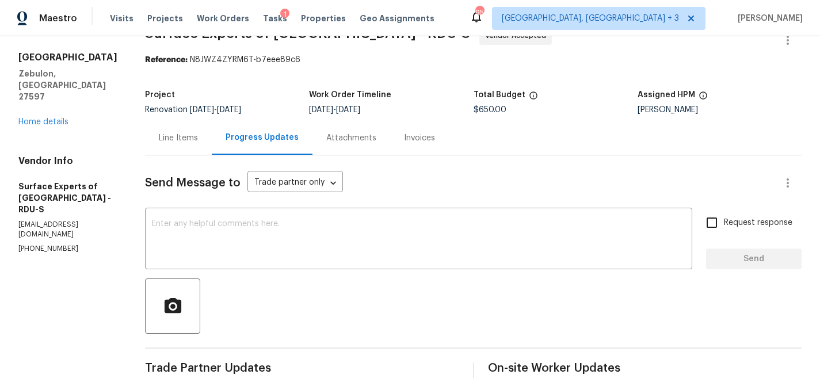
click at [203, 150] on div "Line Items" at bounding box center [178, 138] width 67 height 34
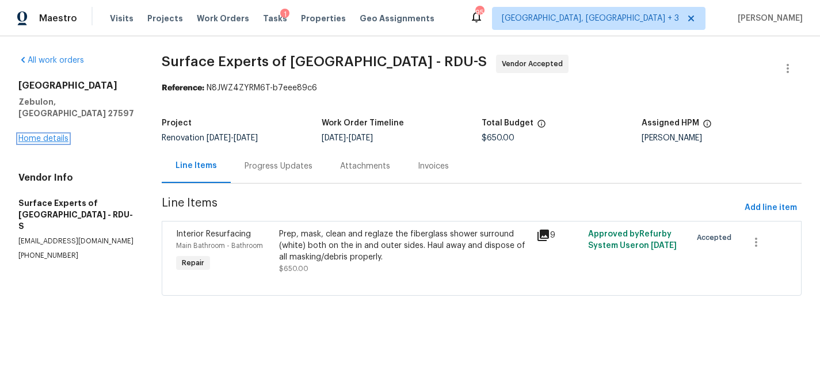
click at [54, 135] on link "Home details" at bounding box center [43, 139] width 50 height 8
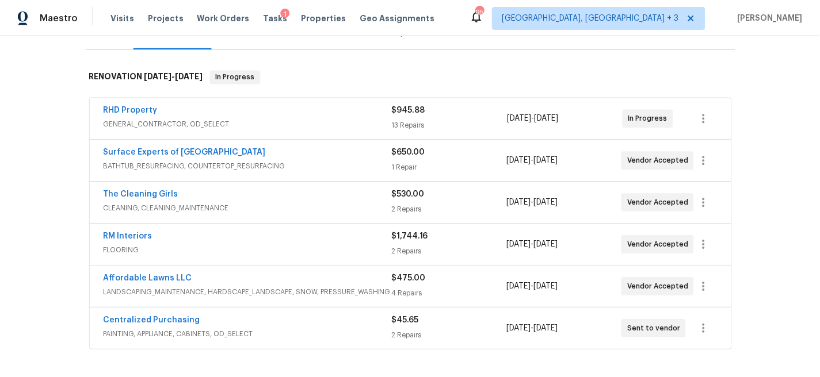
scroll to position [177, 0]
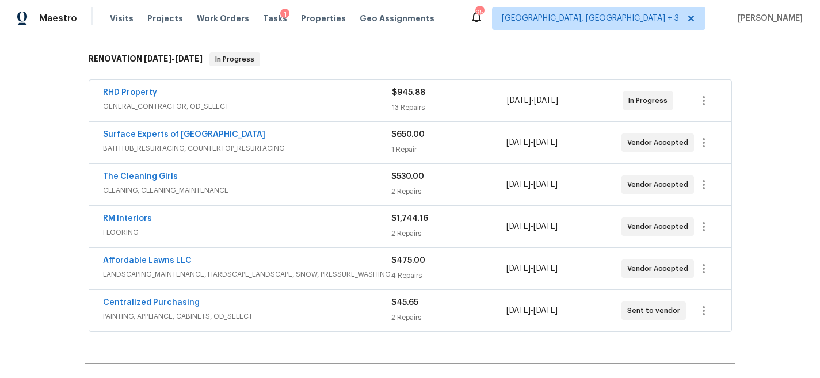
click at [369, 35] on div "Maestro Visits Projects Work Orders Tasks 1 Properties Geo Assignments [STREET_…" at bounding box center [410, 18] width 820 height 36
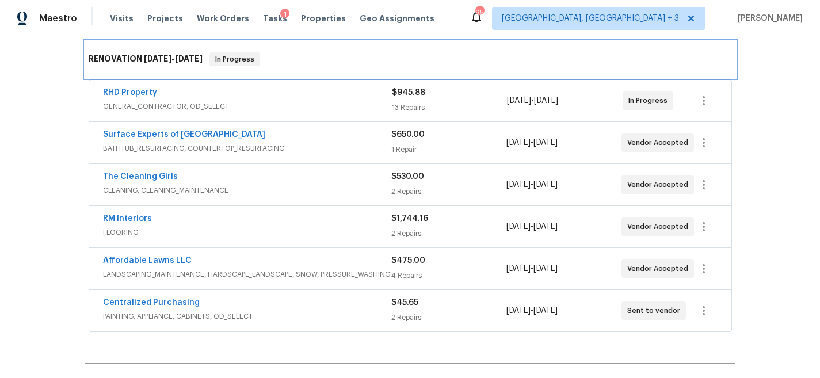
click at [360, 59] on div "RENOVATION 8/13/25 - 8/15/25 In Progress" at bounding box center [410, 59] width 643 height 14
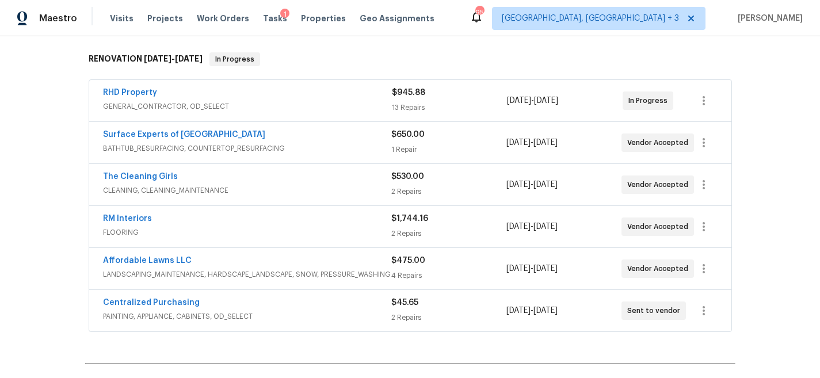
click at [446, 26] on div "Maestro Visits Projects Work Orders Tasks 1 Properties Geo Assignments [STREET_…" at bounding box center [410, 18] width 820 height 36
click at [59, 188] on div "Back to all projects 752 Frosty Way, Zebulon, NC 27597 3 Beds | 2 1/2 Baths | T…" at bounding box center [410, 207] width 820 height 342
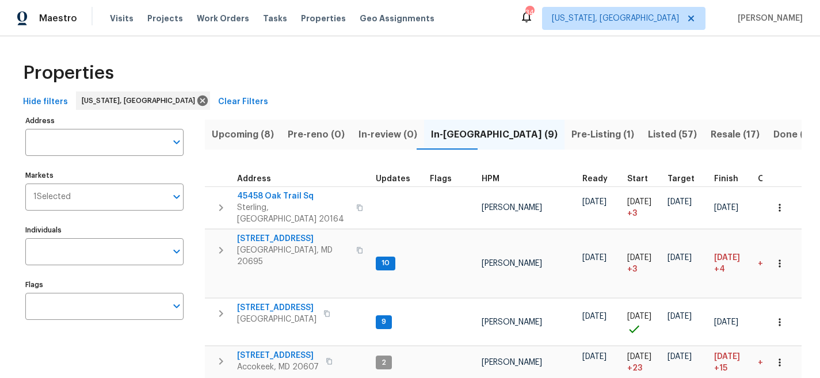
click at [142, 338] on div "Address Address Markets 1 Selected Markets Individuals Individuals Flags Flags" at bounding box center [111, 376] width 173 height 526
click at [366, 59] on div "Properties" at bounding box center [409, 73] width 783 height 37
click at [68, 249] on input "Individuals" at bounding box center [95, 251] width 141 height 27
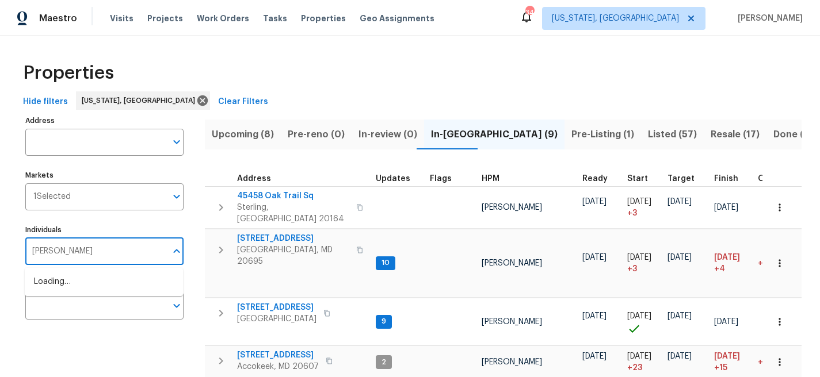
type input "christopher pace"
click at [51, 291] on input "checkbox" at bounding box center [46, 288] width 24 height 24
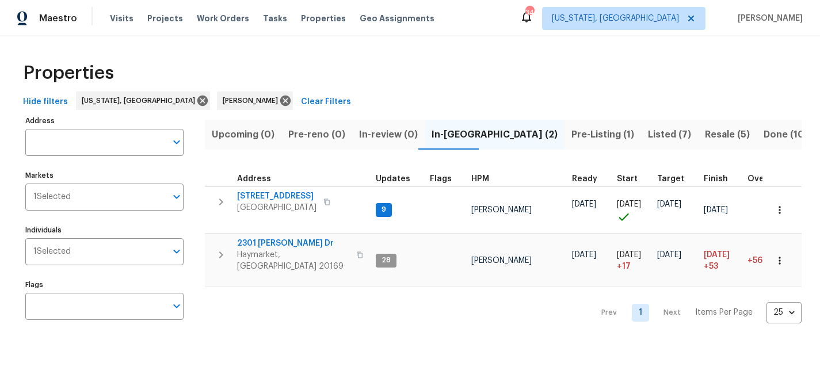
click at [466, 72] on div "Properties" at bounding box center [409, 73] width 783 height 37
click at [338, 72] on div "Properties" at bounding box center [409, 73] width 783 height 37
click at [461, 11] on div "Maestro Visits Projects Work Orders Tasks Properties Geo Assignments 34 Washing…" at bounding box center [410, 18] width 820 height 36
click at [364, 85] on div "Properties" at bounding box center [409, 73] width 783 height 37
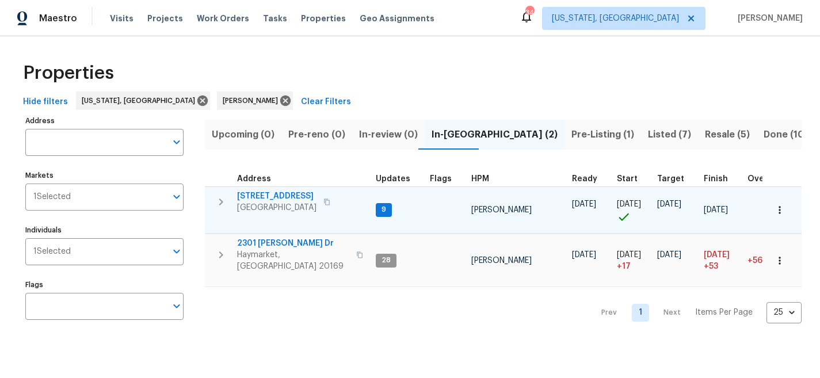
click at [223, 202] on icon "button" at bounding box center [221, 202] width 14 height 14
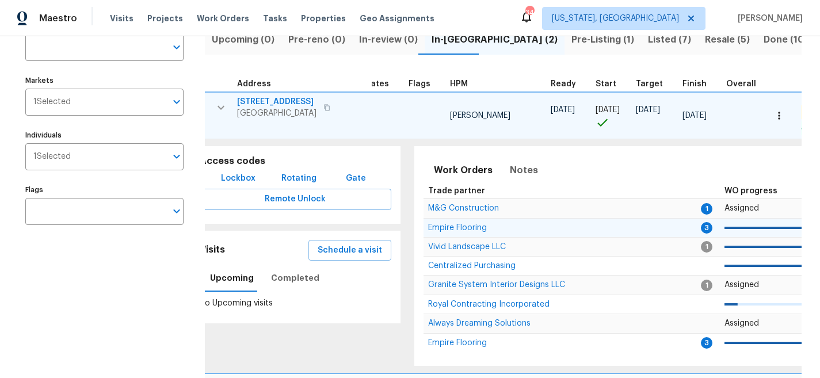
scroll to position [0, 15]
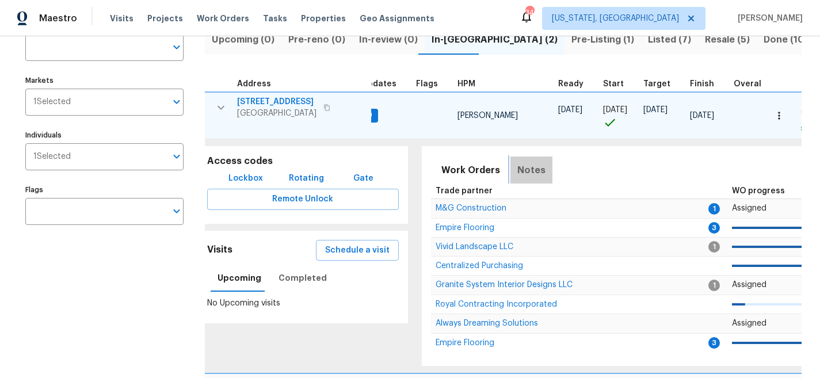
click at [524, 157] on button "Notes" at bounding box center [531, 171] width 42 height 28
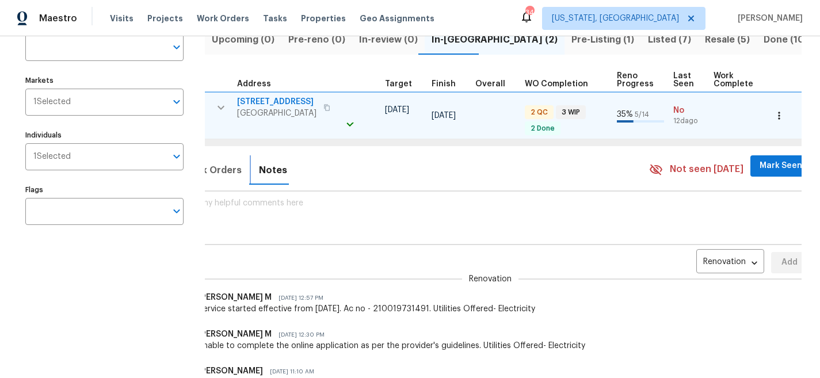
scroll to position [0, 274]
click at [696, 253] on div "Renovation RENOVATION ​" at bounding box center [730, 262] width 68 height 21
click at [690, 259] on body "Maestro Visits Projects Work Orders Tasks Properties Geo Assignments 34 Washing…" at bounding box center [410, 189] width 820 height 378
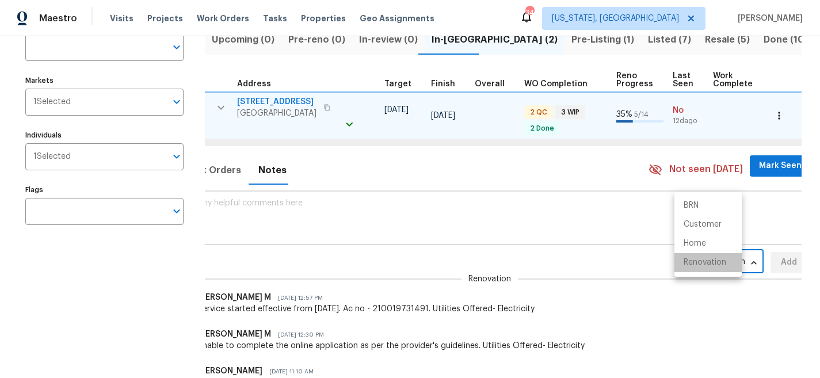
click at [696, 261] on li "Renovation" at bounding box center [707, 262] width 67 height 19
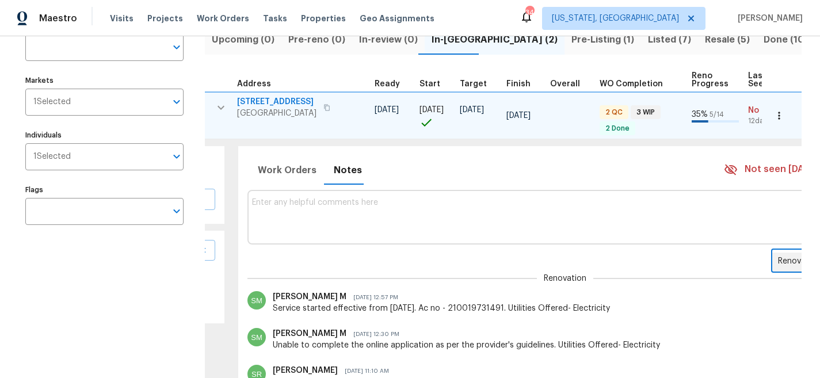
scroll to position [0, 185]
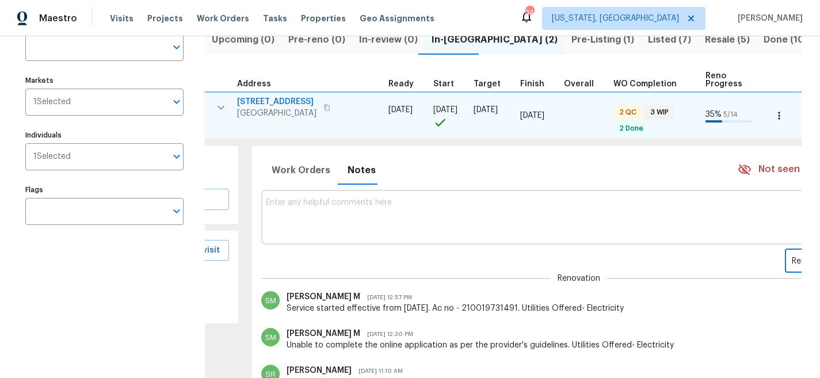
click at [317, 212] on textarea at bounding box center [579, 217] width 626 height 39
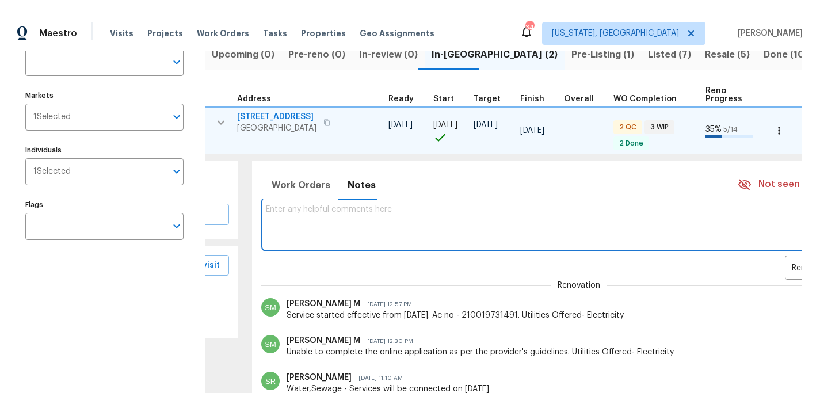
scroll to position [0, 0]
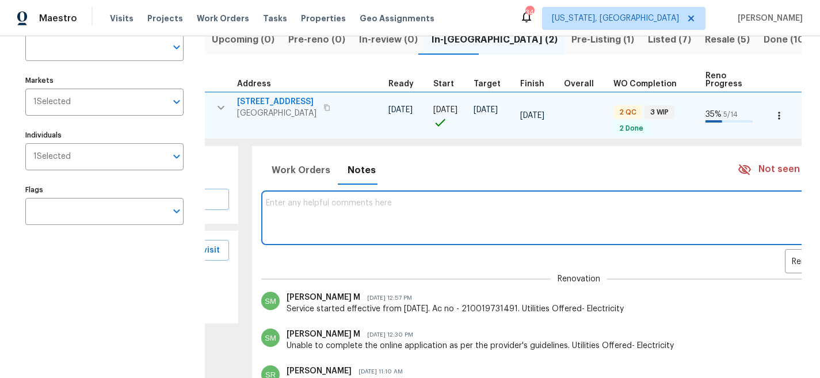
click at [304, 204] on textarea at bounding box center [579, 218] width 626 height 39
click at [255, 101] on span "[STREET_ADDRESS]" at bounding box center [276, 102] width 79 height 12
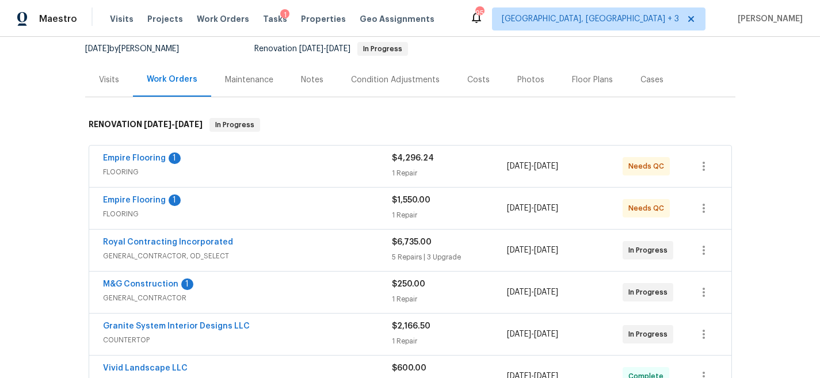
scroll to position [124, 0]
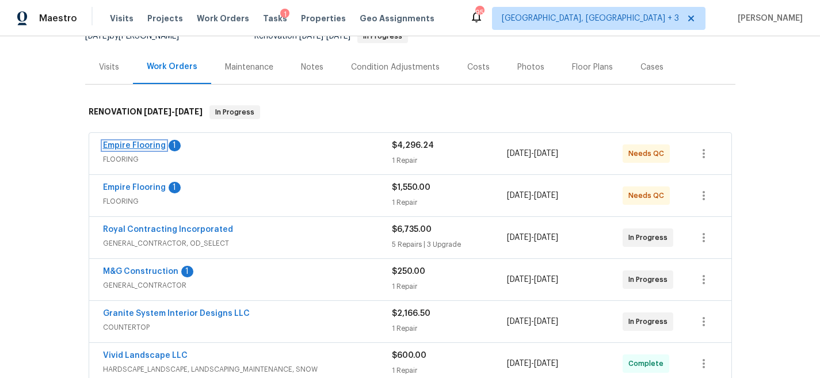
click at [134, 148] on link "Empire Flooring" at bounding box center [134, 146] width 63 height 8
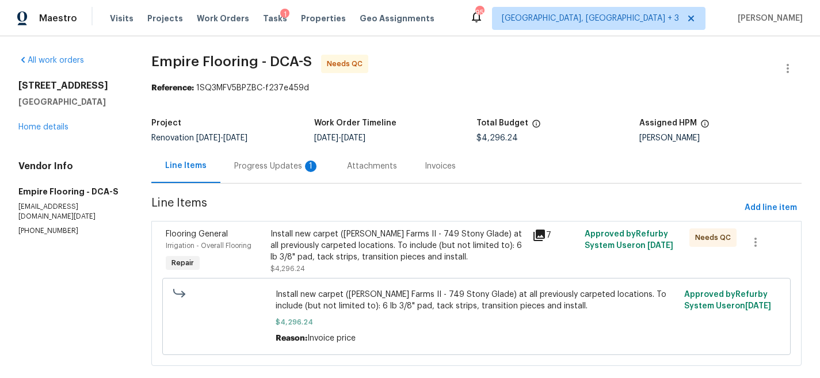
click at [266, 173] on div "Progress Updates 1" at bounding box center [276, 166] width 113 height 34
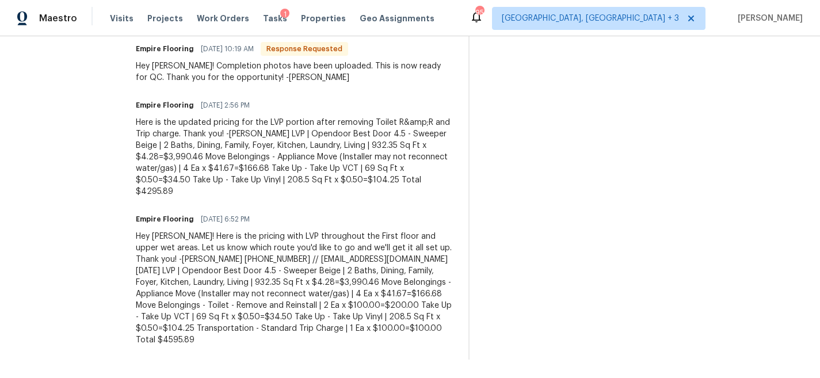
scroll to position [257, 0]
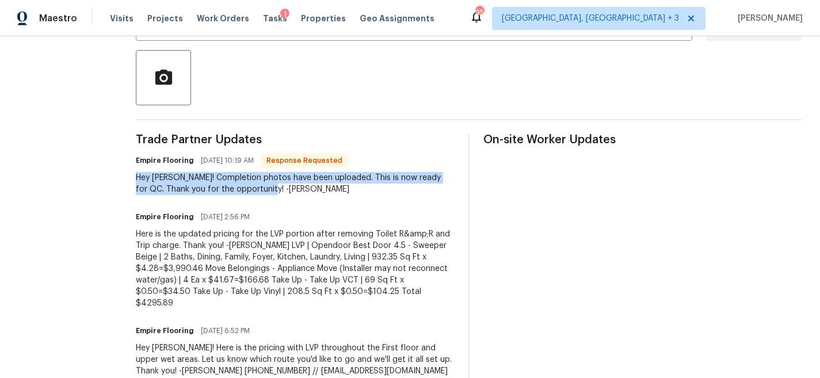
drag, startPoint x: 145, startPoint y: 185, endPoint x: 143, endPoint y: 178, distance: 7.3
click at [140, 181] on div "All work orders [STREET_ADDRESS] Home details Vendor Info Empire Flooring - DCA…" at bounding box center [410, 135] width 820 height 710
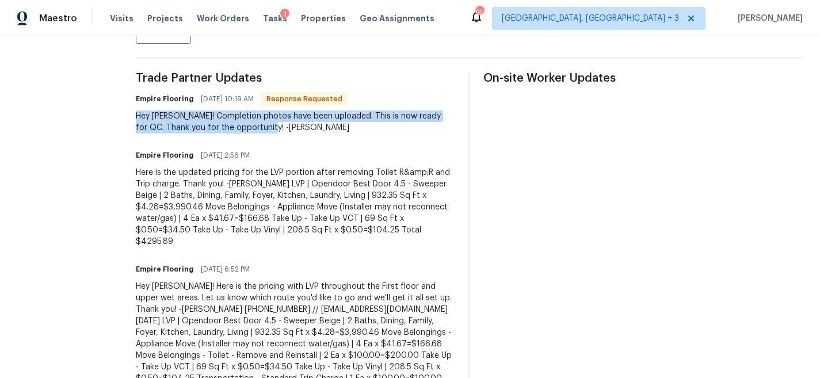
scroll to position [317, 0]
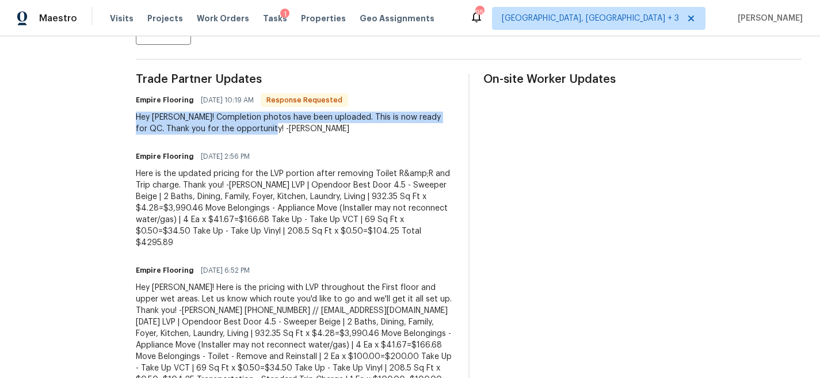
click at [284, 134] on div "Hey [PERSON_NAME]! Completion photos have been uploaded. This is now ready for …" at bounding box center [295, 123] width 319 height 23
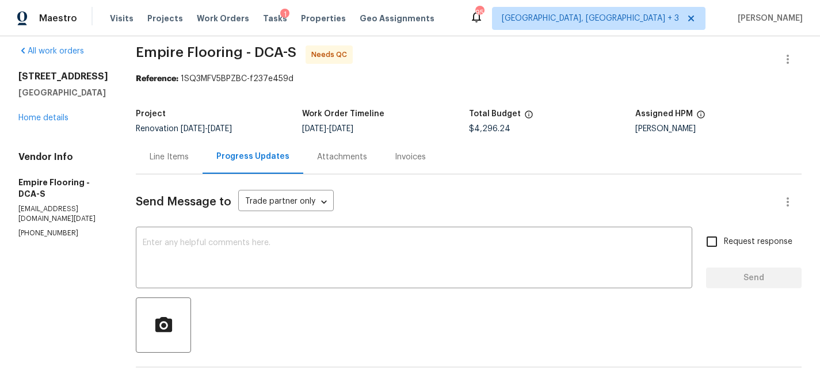
scroll to position [0, 0]
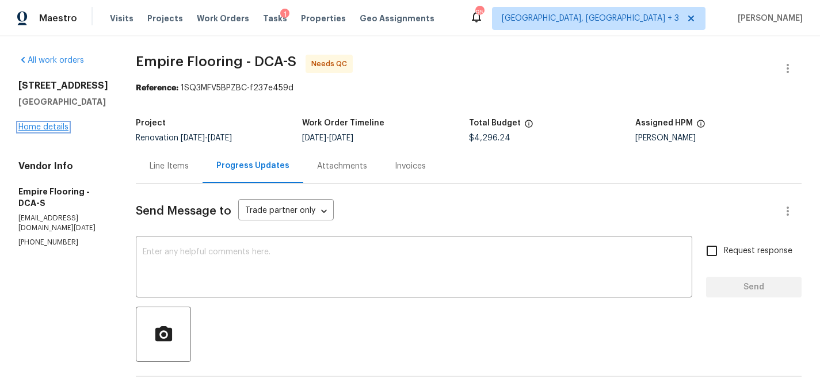
click at [33, 129] on link "Home details" at bounding box center [43, 127] width 50 height 8
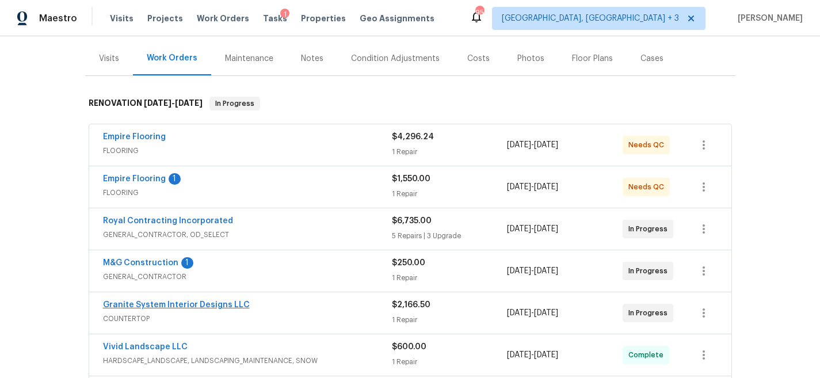
scroll to position [189, 0]
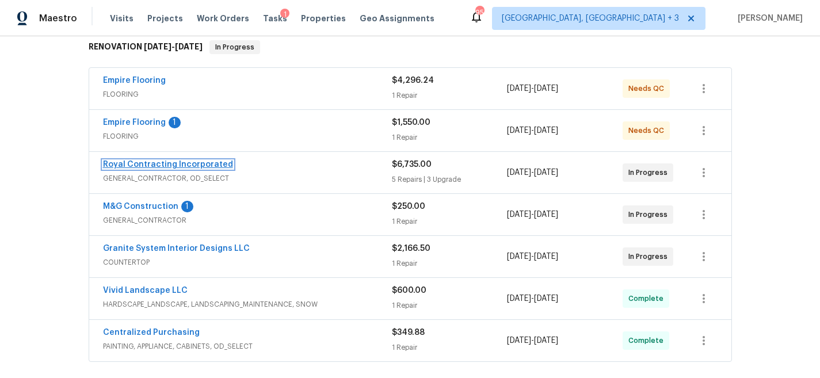
click at [136, 163] on link "Royal Contracting Incorporated" at bounding box center [168, 165] width 130 height 8
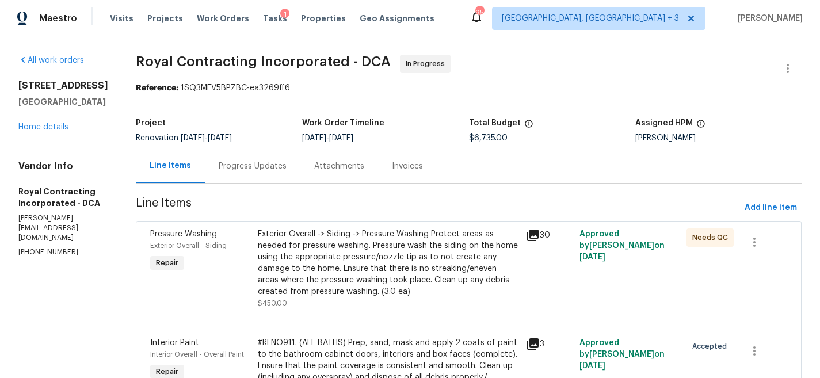
click at [261, 162] on div "Progress Updates" at bounding box center [253, 167] width 68 height 12
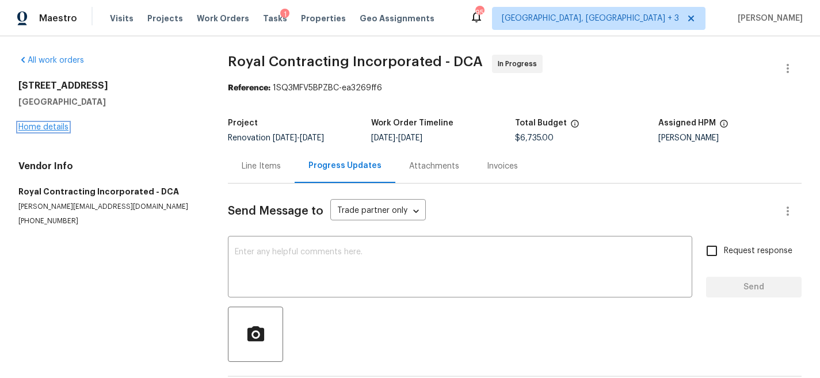
click at [62, 130] on link "Home details" at bounding box center [43, 127] width 50 height 8
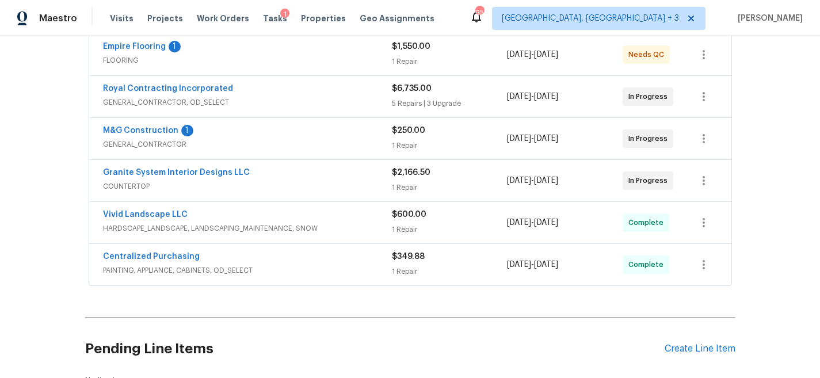
scroll to position [271, 0]
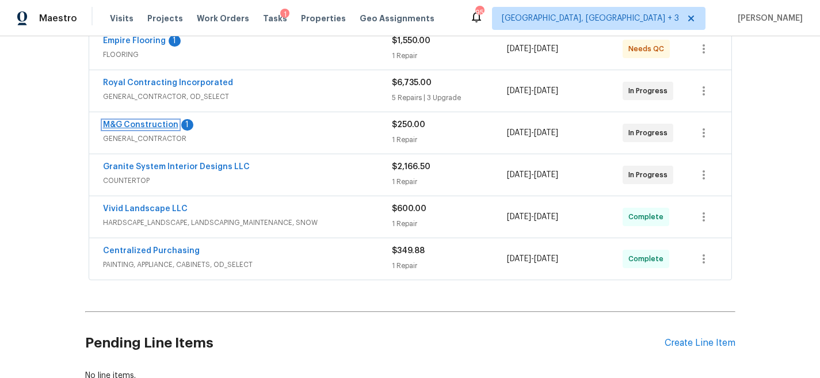
click at [140, 121] on link "M&G Construction" at bounding box center [140, 125] width 75 height 8
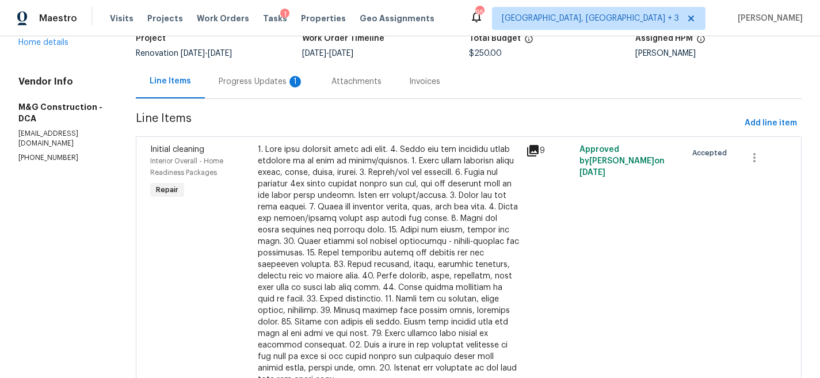
click at [247, 83] on div "Progress Updates 1" at bounding box center [261, 82] width 85 height 12
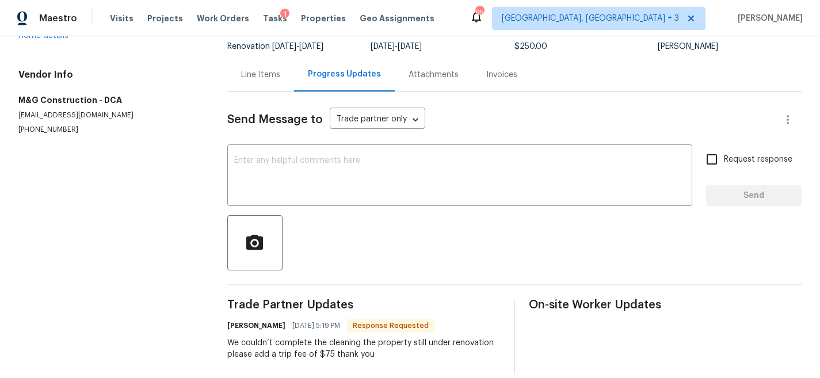
scroll to position [114, 0]
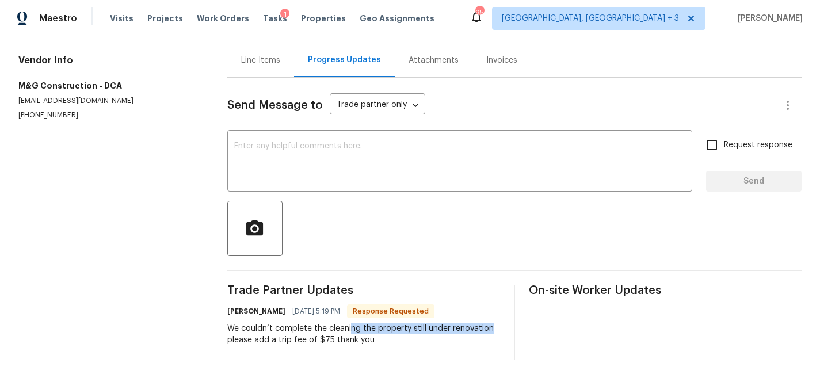
drag, startPoint x: 349, startPoint y: 322, endPoint x: 497, endPoint y: 318, distance: 148.5
click at [497, 318] on div "Trade Partner Updates [PERSON_NAME] [DATE] 5:19 PM Response Requested We couldn…" at bounding box center [514, 322] width 574 height 75
click at [284, 334] on div "We couldn’t complete the cleaning the property still under renovation please ad…" at bounding box center [363, 334] width 273 height 23
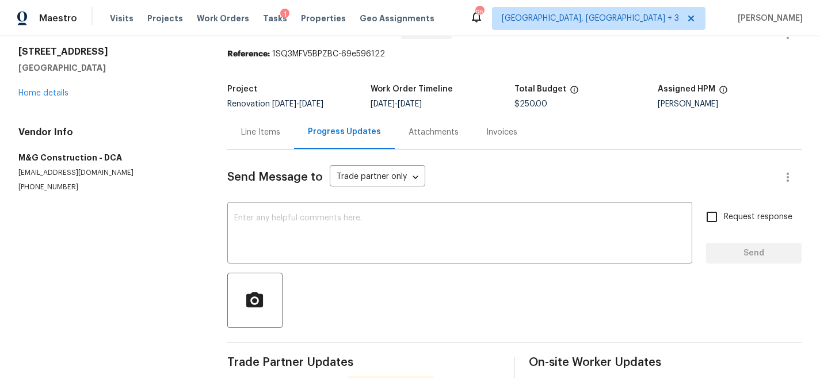
scroll to position [0, 0]
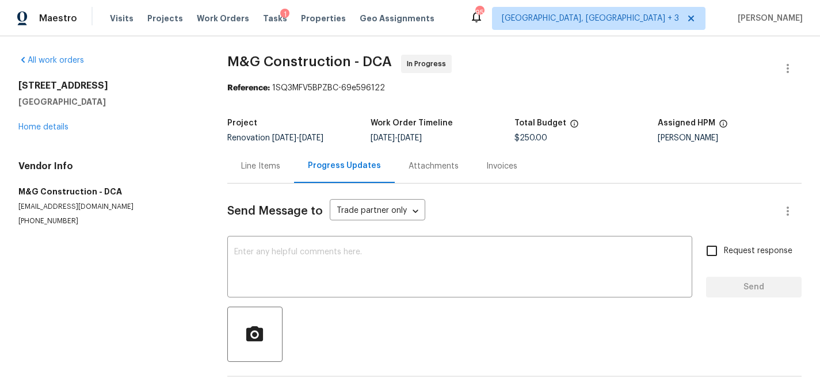
click at [46, 132] on div "[STREET_ADDRESS][PERSON_NAME] Home details" at bounding box center [108, 106] width 181 height 53
click at [49, 125] on link "Home details" at bounding box center [43, 127] width 50 height 8
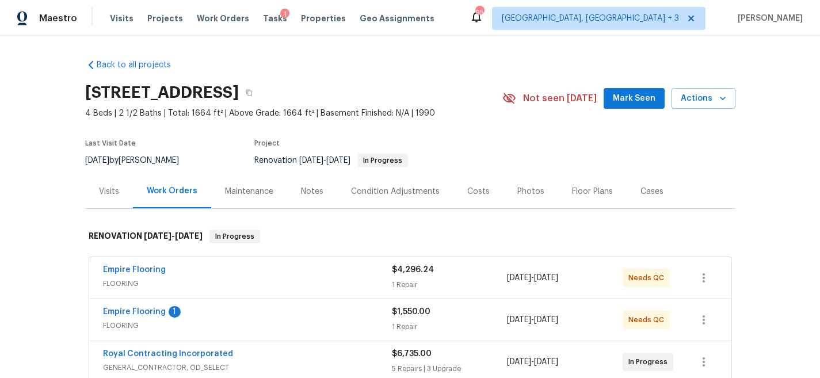
scroll to position [243, 0]
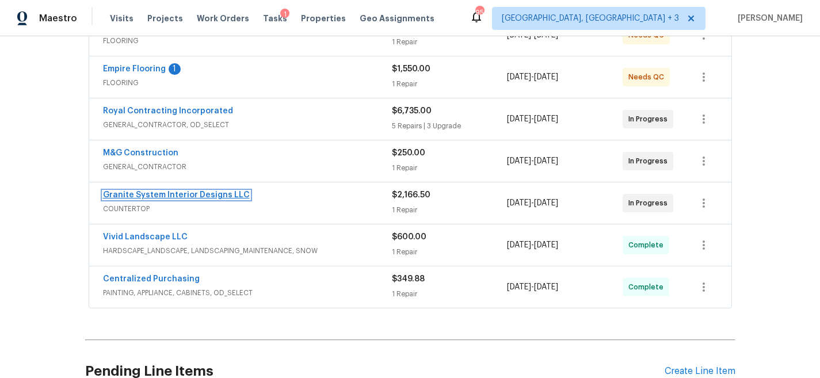
click at [201, 193] on link "Granite System Interior Designs LLC" at bounding box center [176, 195] width 147 height 8
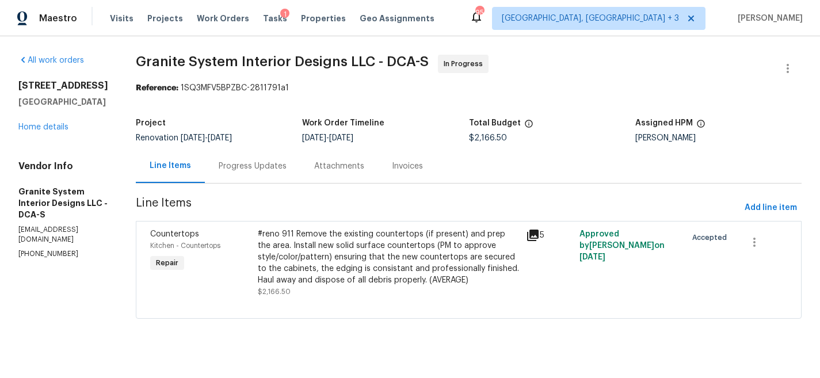
click at [231, 170] on div "Progress Updates" at bounding box center [253, 167] width 68 height 12
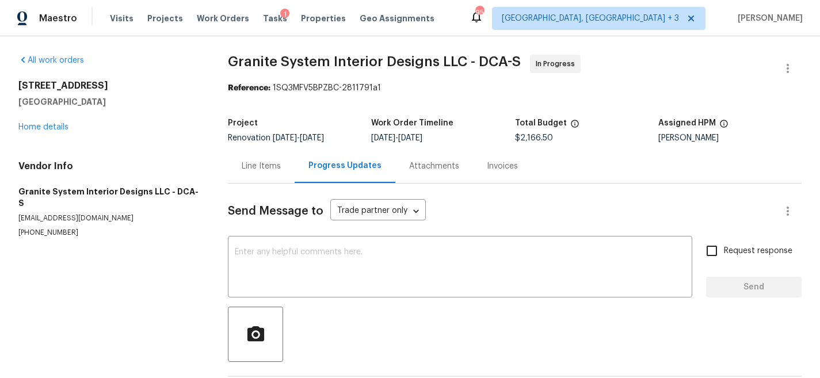
scroll to position [103, 0]
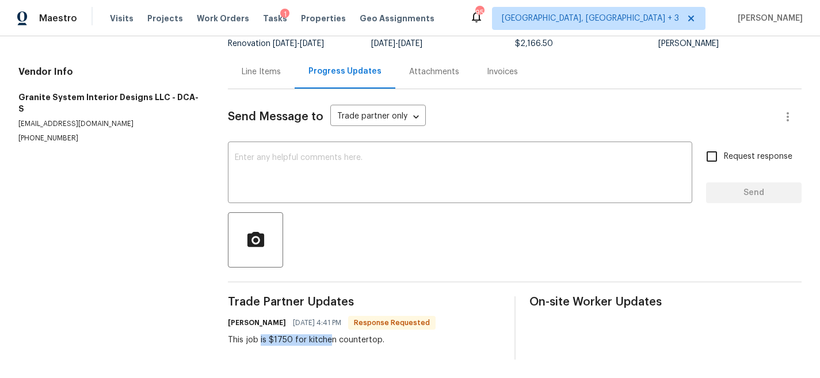
drag, startPoint x: 259, startPoint y: 329, endPoint x: 329, endPoint y: 331, distance: 69.1
click at [329, 334] on div "This job is $1750 for kitchen countertop." at bounding box center [332, 340] width 208 height 12
click at [352, 334] on div "This job is $1750 for kitchen countertop." at bounding box center [332, 340] width 208 height 12
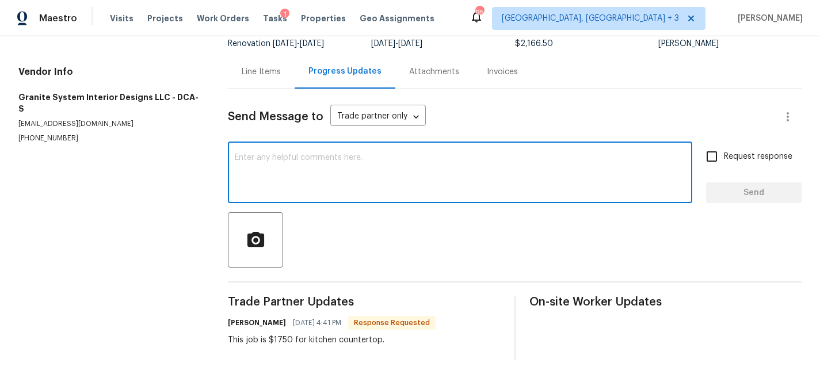
click at [317, 167] on textarea at bounding box center [460, 174] width 451 height 40
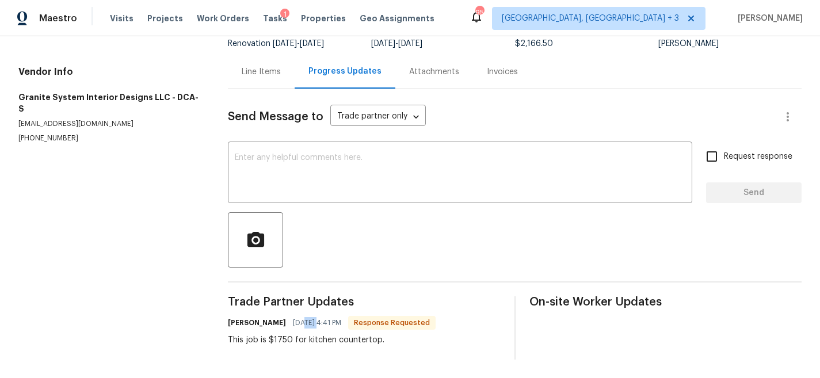
drag, startPoint x: 293, startPoint y: 316, endPoint x: 307, endPoint y: 316, distance: 13.8
click at [307, 317] on span "[DATE] 4:41 PM" at bounding box center [317, 323] width 48 height 12
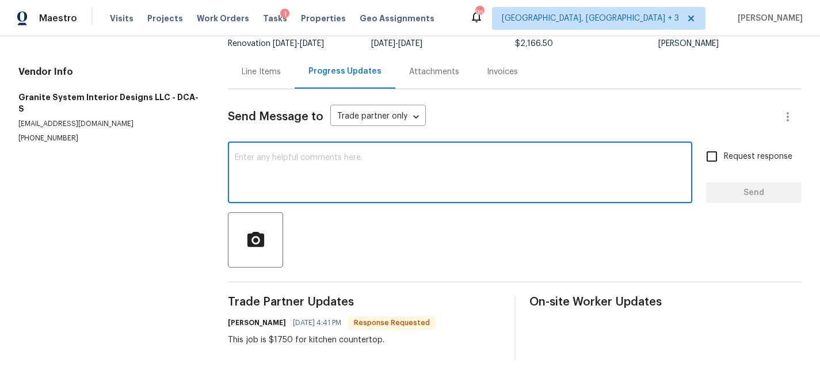
click at [280, 154] on textarea at bounding box center [460, 174] width 451 height 40
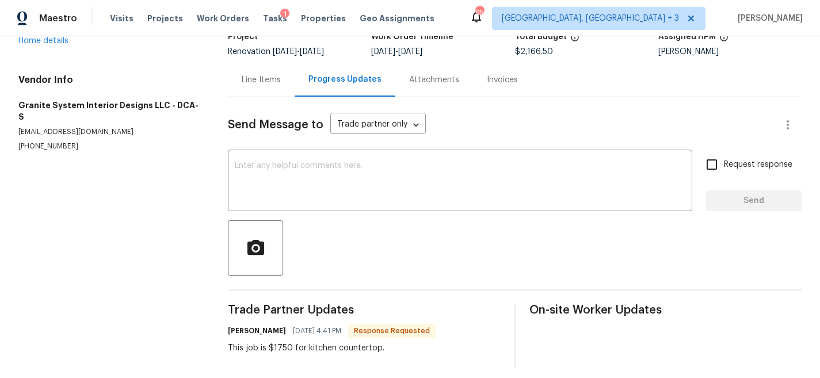
click at [258, 83] on div "Line Items" at bounding box center [261, 80] width 39 height 12
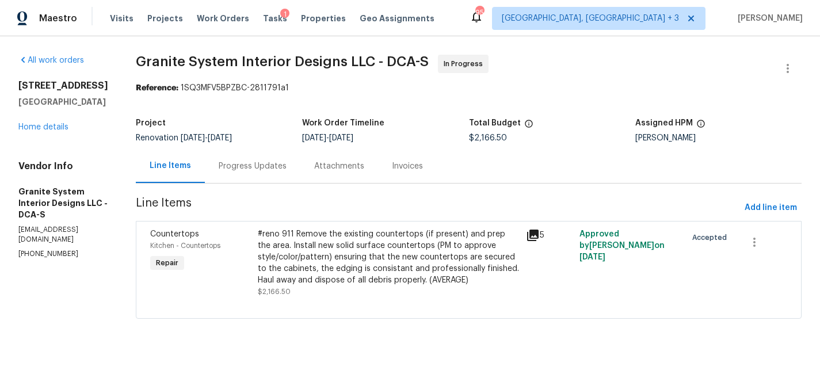
click at [307, 230] on div "#reno 911 Remove the existing countertops (if present) and prep the area. Insta…" at bounding box center [388, 257] width 261 height 58
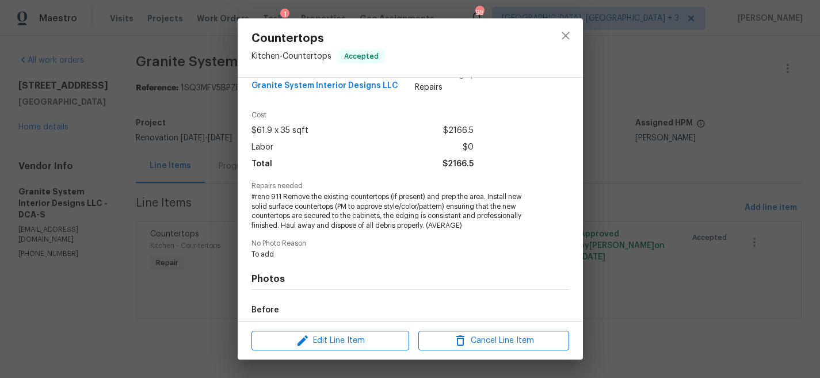
scroll to position [20, 0]
click at [556, 37] on button "close" at bounding box center [566, 36] width 28 height 28
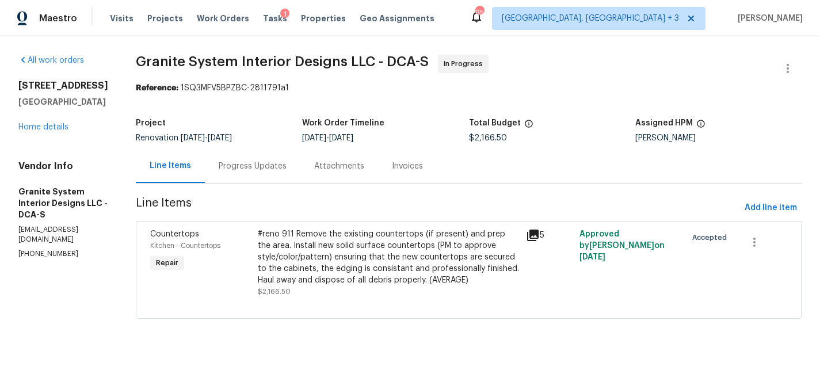
click at [324, 269] on div "#reno 911 Remove the existing countertops (if present) and prep the area. Insta…" at bounding box center [388, 257] width 261 height 58
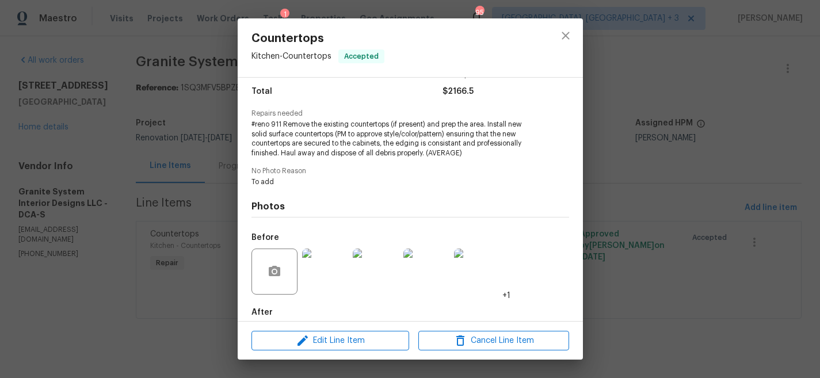
scroll to position [151, 0]
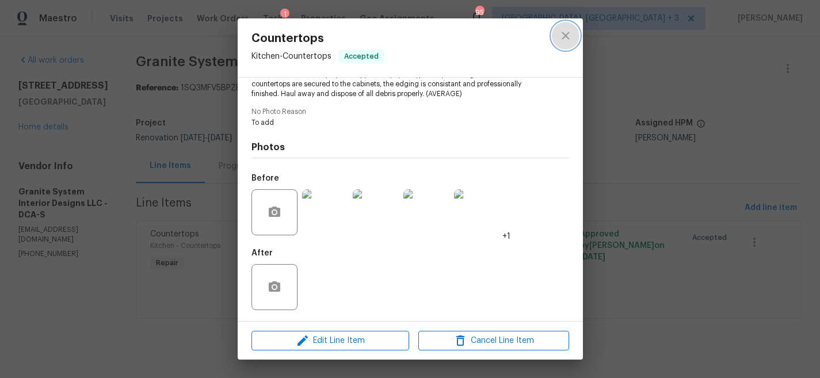
click at [568, 35] on icon "close" at bounding box center [566, 36] width 14 height 14
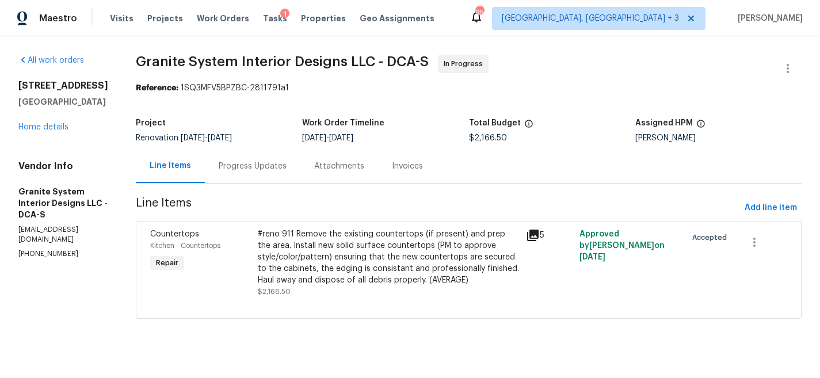
click at [248, 168] on div "Progress Updates" at bounding box center [253, 167] width 68 height 12
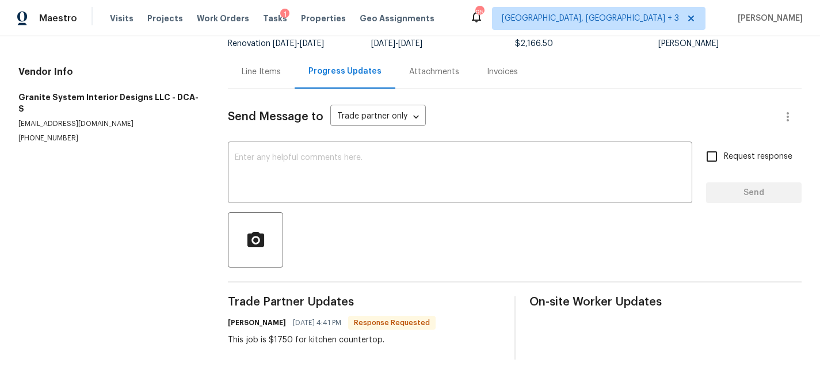
scroll to position [98, 0]
drag, startPoint x: 265, startPoint y: 337, endPoint x: 307, endPoint y: 340, distance: 42.1
click at [307, 340] on div "This job is $1750 for kitchen countertop." at bounding box center [332, 340] width 208 height 12
click at [278, 341] on div "This job is $1750 for kitchen countertop." at bounding box center [332, 340] width 208 height 12
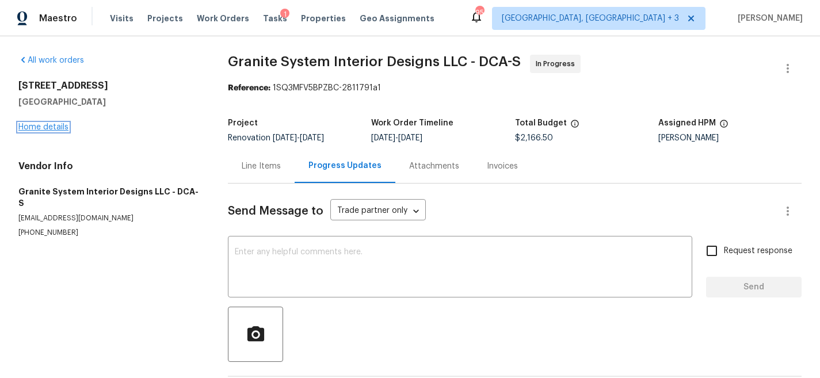
click at [35, 126] on link "Home details" at bounding box center [43, 127] width 50 height 8
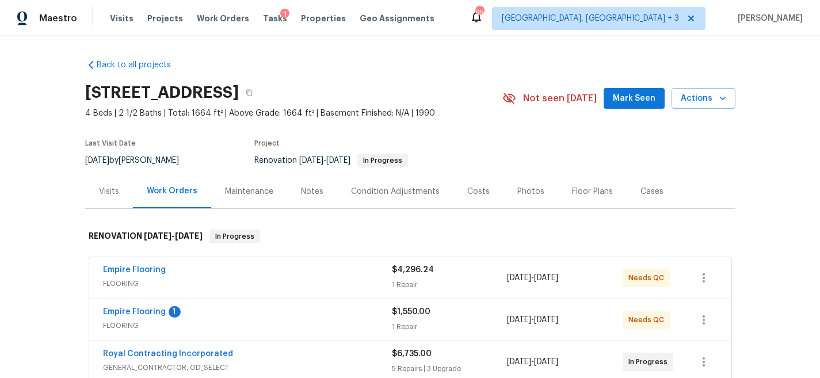
click at [431, 63] on div "Back to all projects [STREET_ADDRESS] 4 Beds | 2 1/2 Baths | Total: 1664 ft² | …" at bounding box center [410, 356] width 650 height 612
click at [435, 49] on div "Back to all projects [STREET_ADDRESS] 4 Beds | 2 1/2 Baths | Total: 1664 ft² | …" at bounding box center [410, 207] width 820 height 342
click at [464, 29] on div "Maestro Visits Projects Work Orders Tasks 1 Properties Geo Assignments [STREET_…" at bounding box center [410, 18] width 820 height 36
